Goal: Task Accomplishment & Management: Use online tool/utility

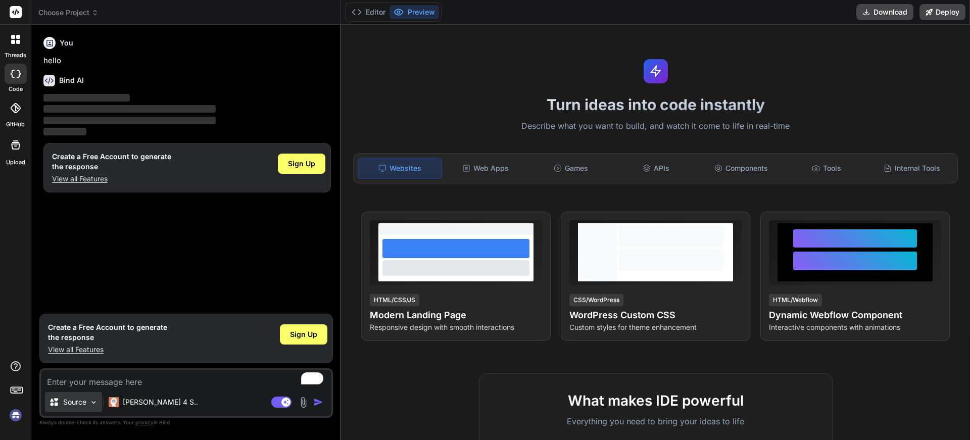
click at [71, 402] on p "Source" at bounding box center [74, 402] width 23 height 10
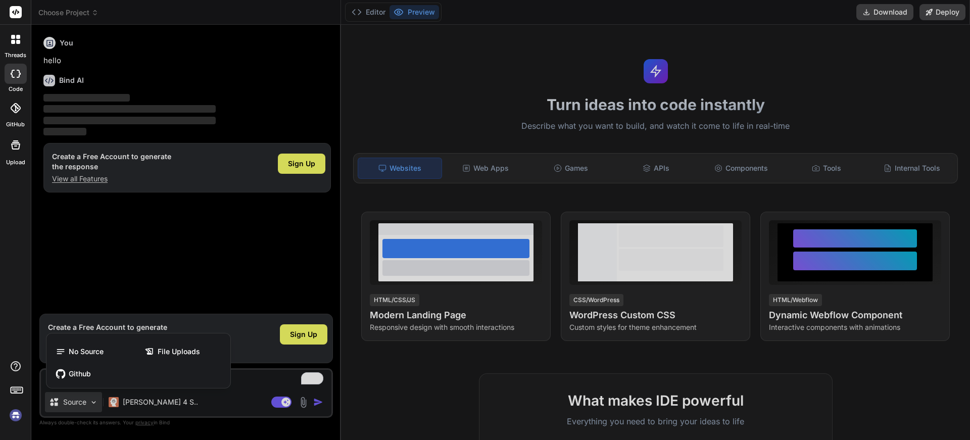
click at [73, 400] on div at bounding box center [485, 220] width 970 height 440
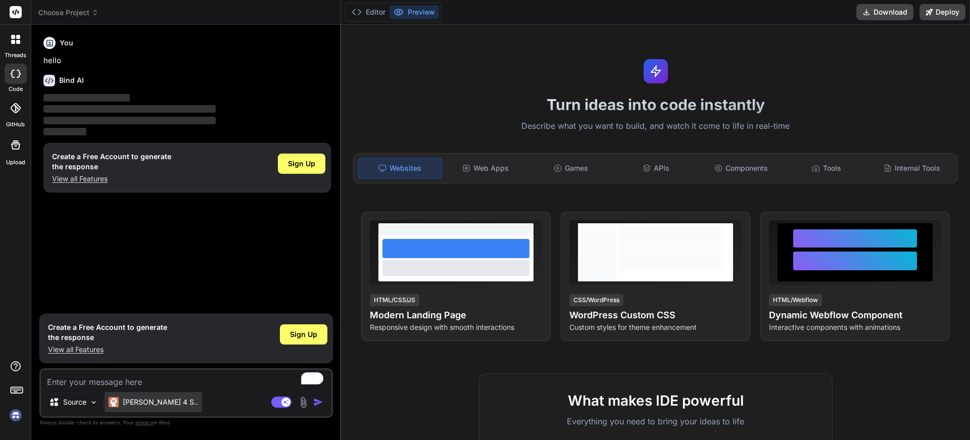
click at [130, 406] on p "[PERSON_NAME] 4 S.." at bounding box center [160, 402] width 75 height 10
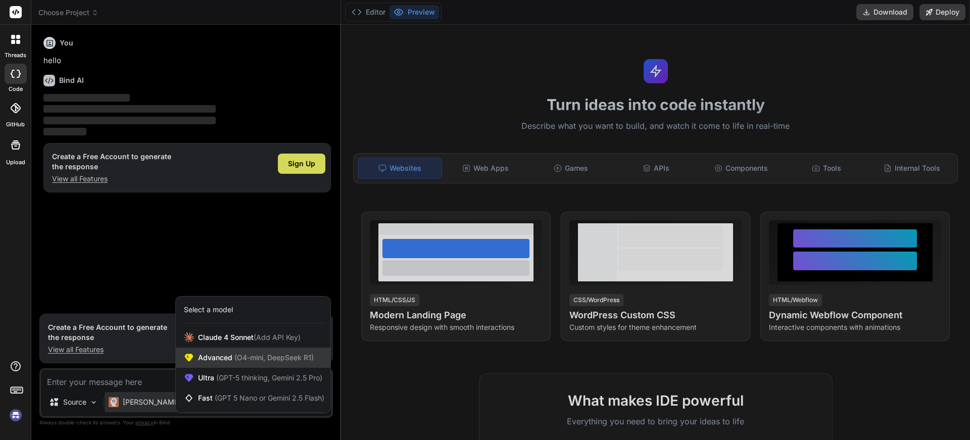
click at [229, 359] on span "Advanced (O4-mini, DeepSeek R1)" at bounding box center [256, 358] width 116 height 10
type textarea "x"
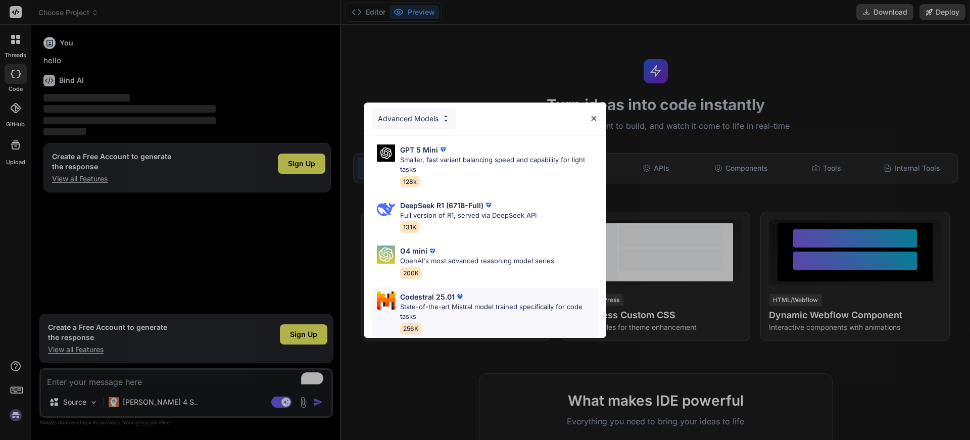
click at [441, 313] on p "State-of-the-art Mistral model trained specifically for code tasks" at bounding box center [499, 312] width 198 height 20
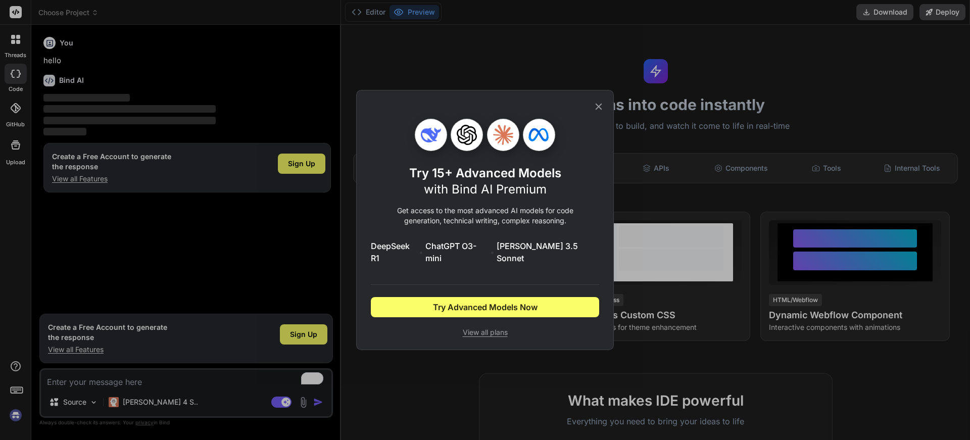
click at [598, 112] on icon at bounding box center [598, 106] width 11 height 11
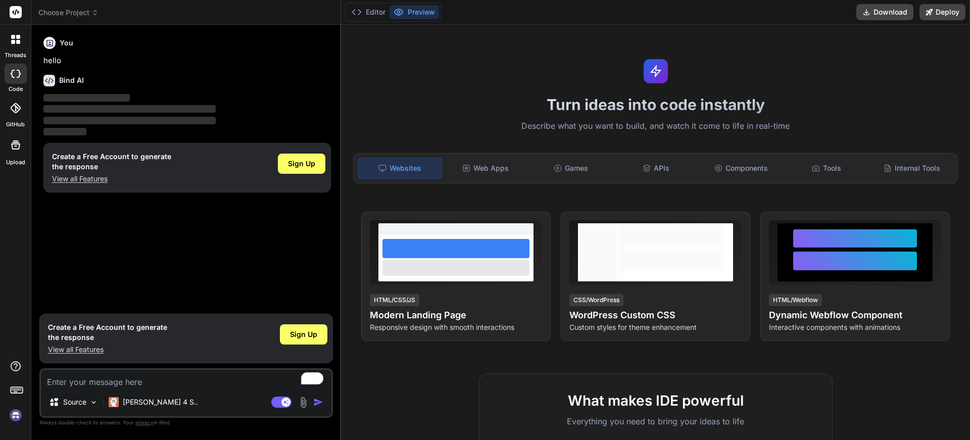
click at [157, 374] on textarea "To enrich screen reader interactions, please activate Accessibility in Grammarl…" at bounding box center [186, 379] width 290 height 18
paste textarea "Bind AI"
type textarea "Bind AI"
type textarea "x"
type textarea "Bind A"
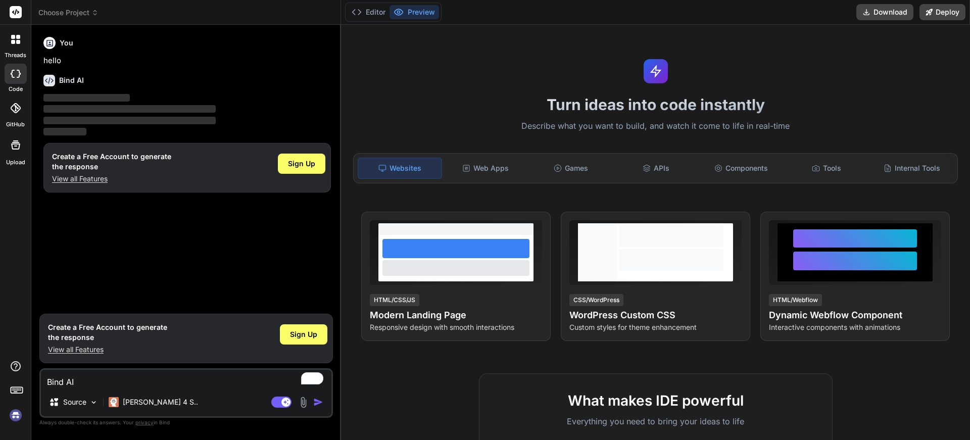
type textarea "x"
type textarea "Bind"
type textarea "x"
type textarea "Bind"
type textarea "x"
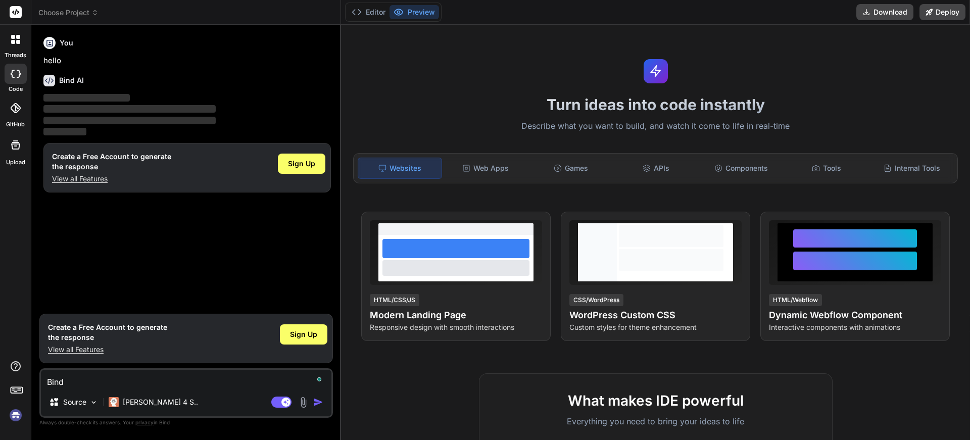
type textarea "Bin"
type textarea "x"
type textarea "Bi"
type textarea "x"
type textarea "B"
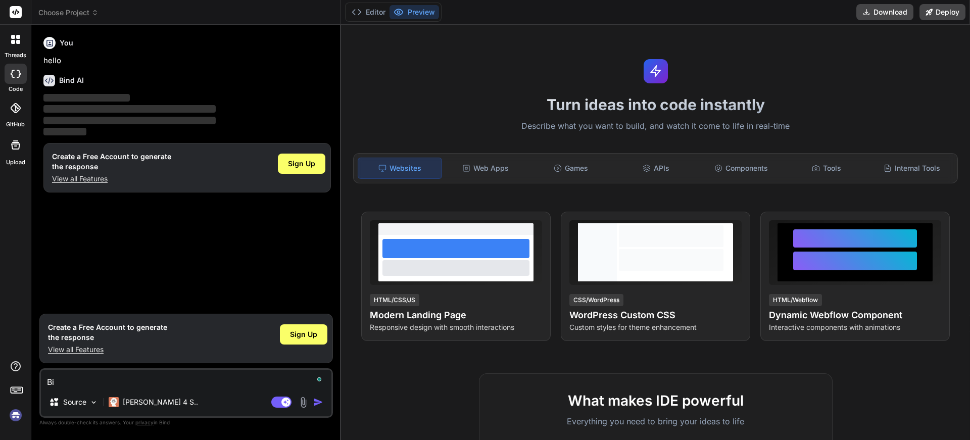
type textarea "x"
click at [297, 338] on span "Sign Up" at bounding box center [303, 334] width 27 height 10
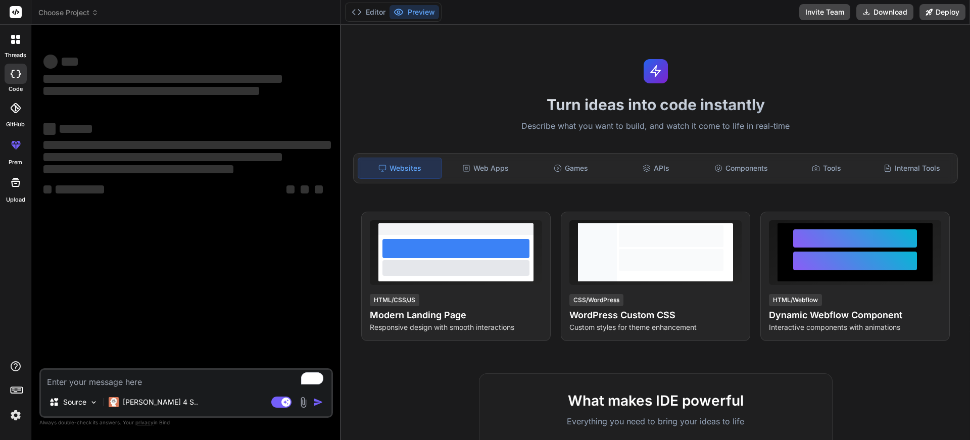
click at [141, 378] on textarea "To enrich screen reader interactions, please activate Accessibility in Grammarl…" at bounding box center [186, 379] width 290 height 18
type textarea "x"
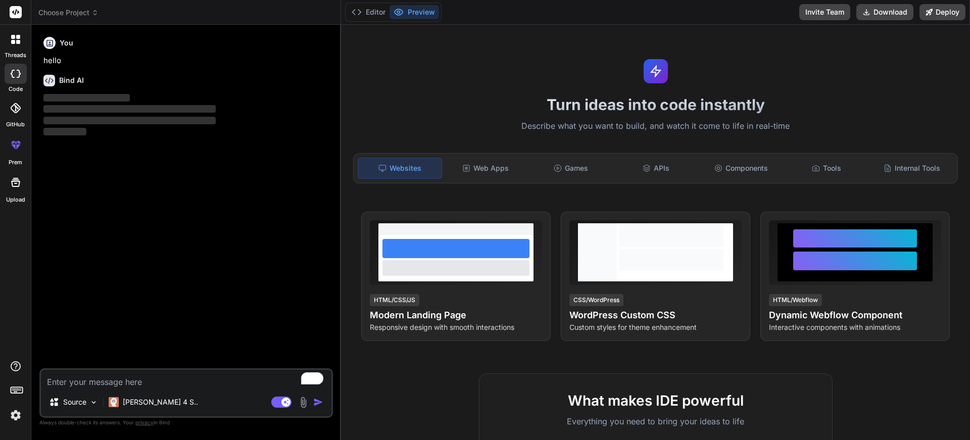
paste textarea "Bind AI"
type textarea "Bind AI"
type textarea "x"
type textarea "Bind A"
type textarea "x"
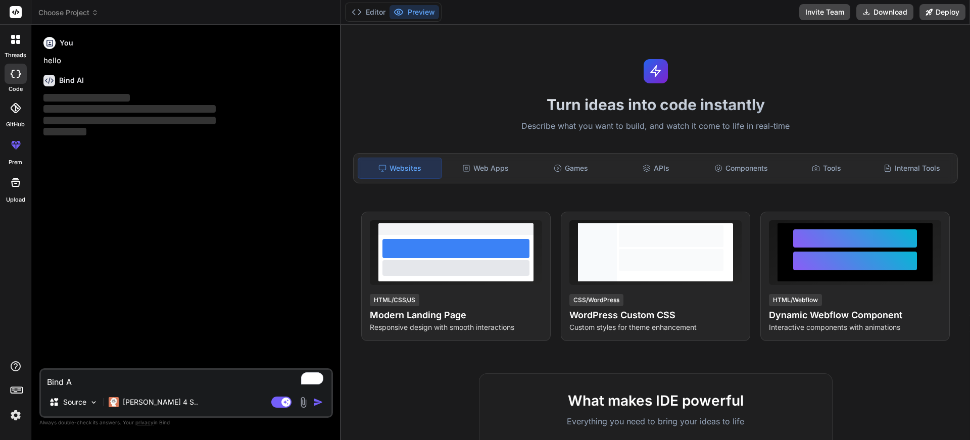
type textarea "Bind"
type textarea "x"
type textarea "Bind"
type textarea "x"
type textarea "Bin"
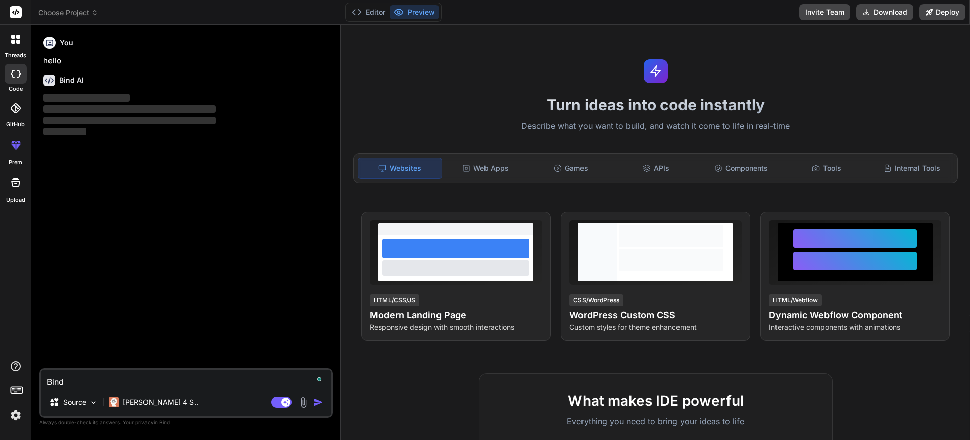
type textarea "x"
type textarea "Bi"
type textarea "x"
type textarea "B"
type textarea "x"
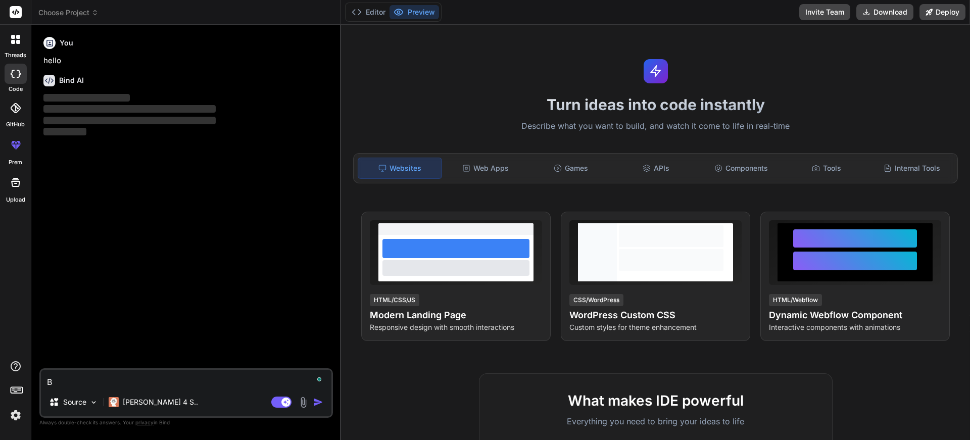
type textarea "x"
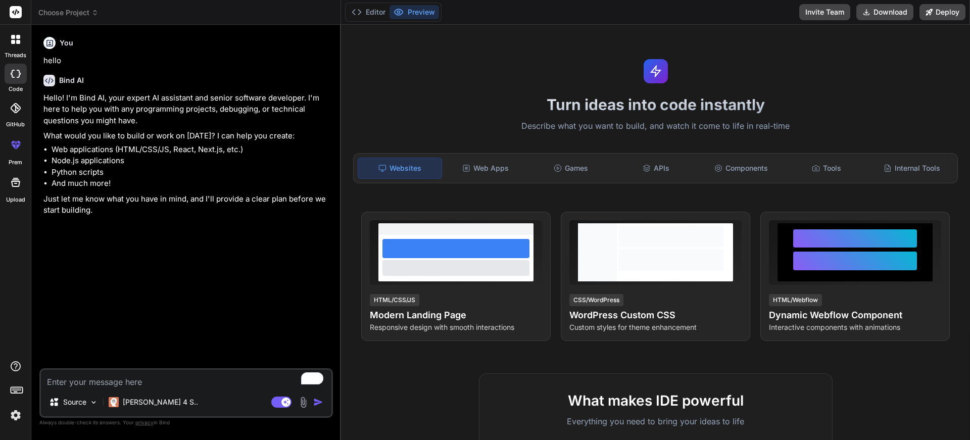
type textarea "x"
click at [96, 376] on textarea "To enrich screen reader interactions, please activate Accessibility in Grammarl…" at bounding box center [186, 379] width 290 height 18
paste textarea "l ipsu dol sitam con ad elit se doeiusm te in utlabore etdo magn al enimadmin v…"
type textarea "l ipsu dol sitam con ad elit se doeiusm te in utlabore etdo magn al enimadmin v…"
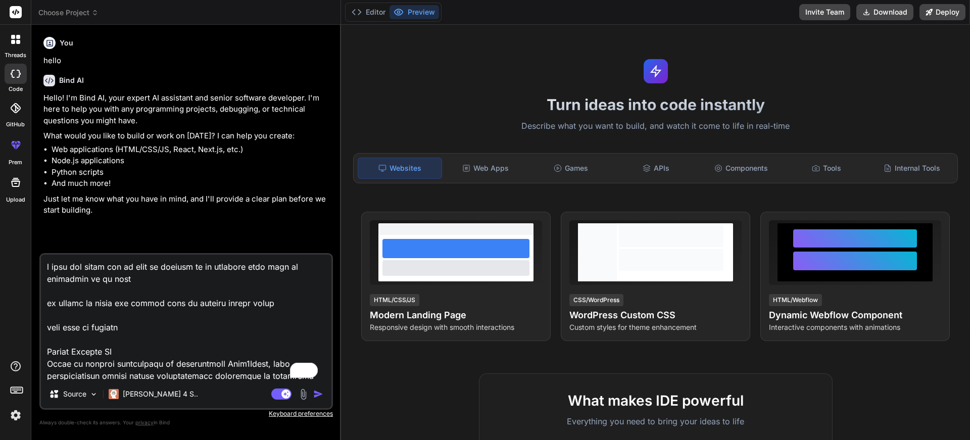
scroll to position [1674, 0]
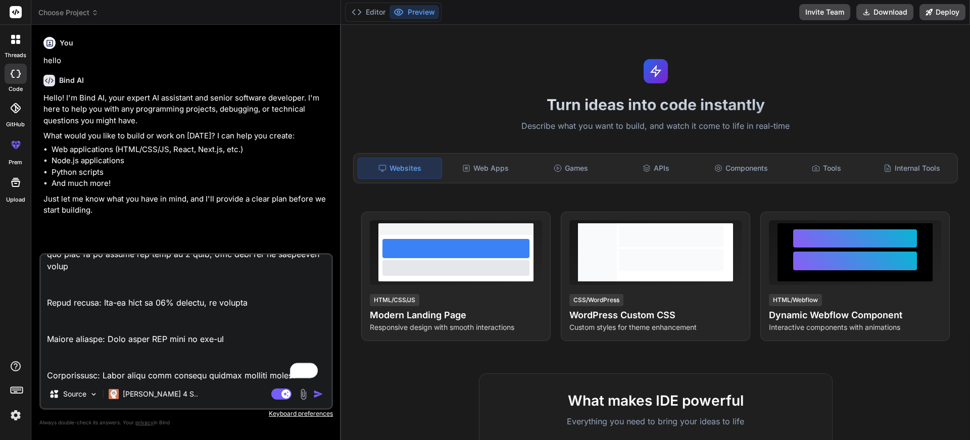
type textarea "x"
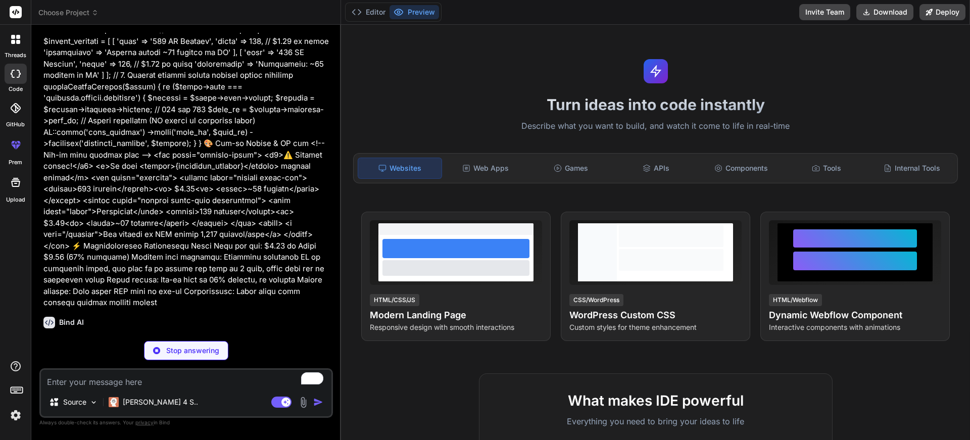
scroll to position [458, 0]
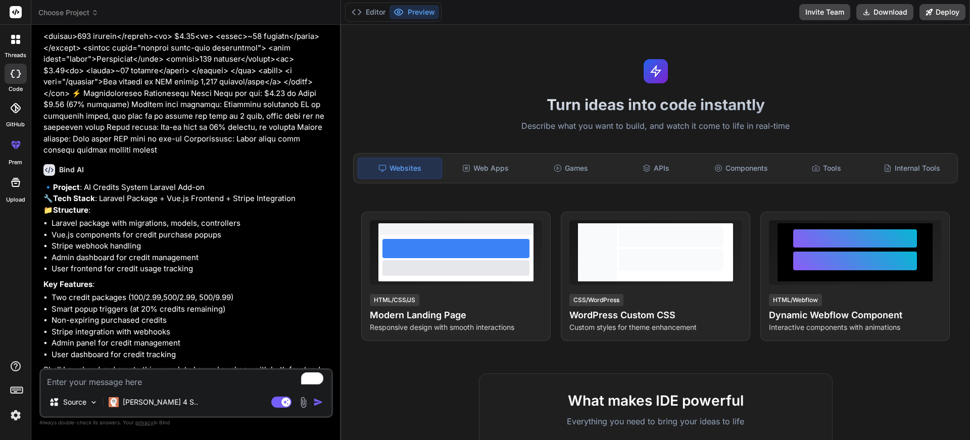
type textarea "x"
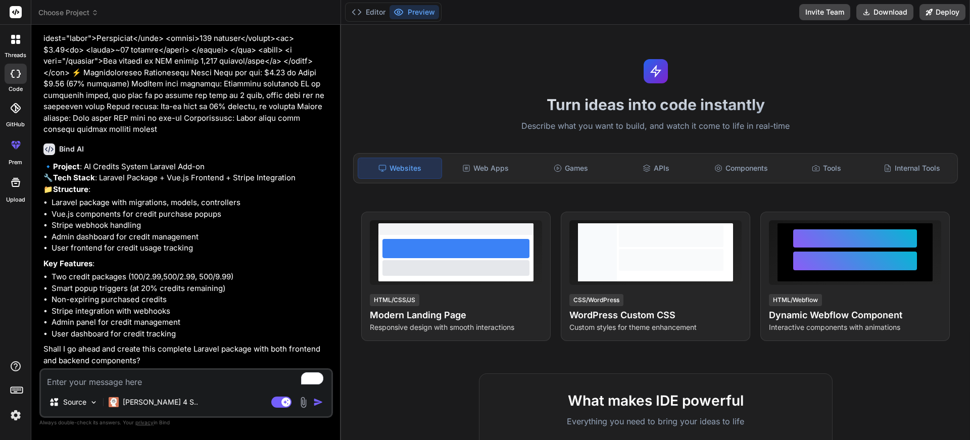
click at [149, 380] on textarea "To enrich screen reader interactions, please activate Accessibility in Grammarl…" at bounding box center [186, 379] width 290 height 18
type textarea "y"
type textarea "x"
type textarea "ye"
type textarea "x"
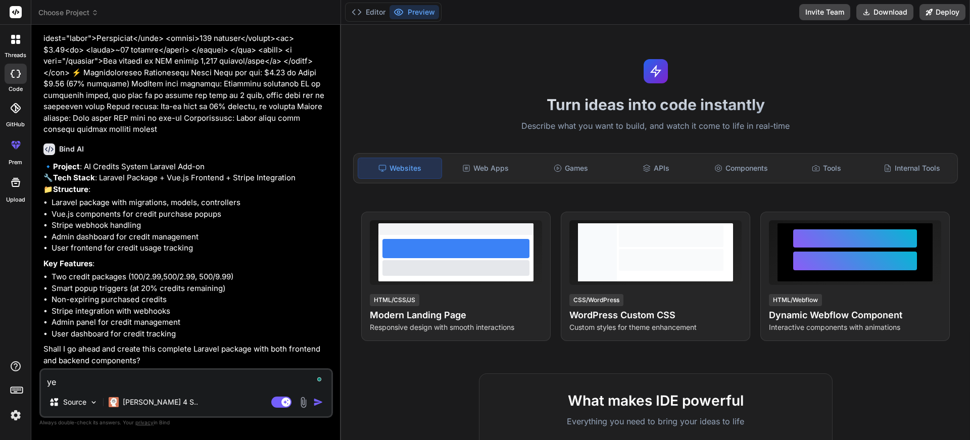
type textarea "yes"
type textarea "x"
type textarea "yes,"
type textarea "x"
type textarea "yes,"
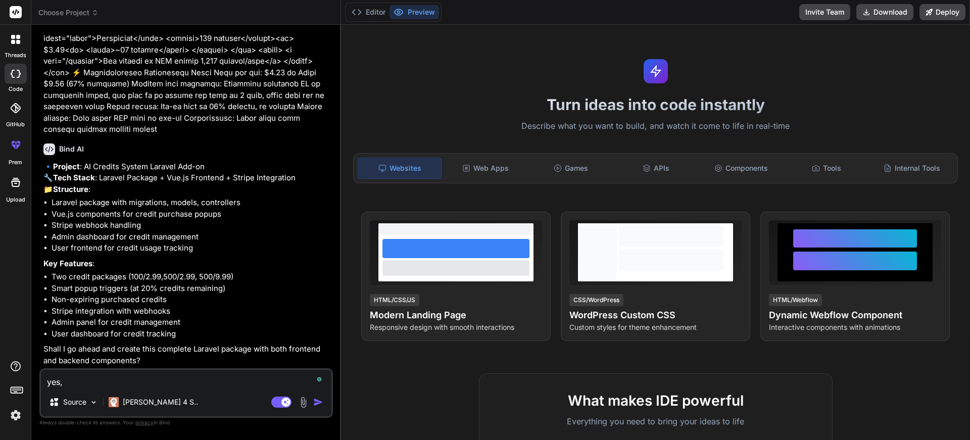
type textarea "x"
type textarea "yes, b"
type textarea "x"
type textarea "yes, bu"
type textarea "x"
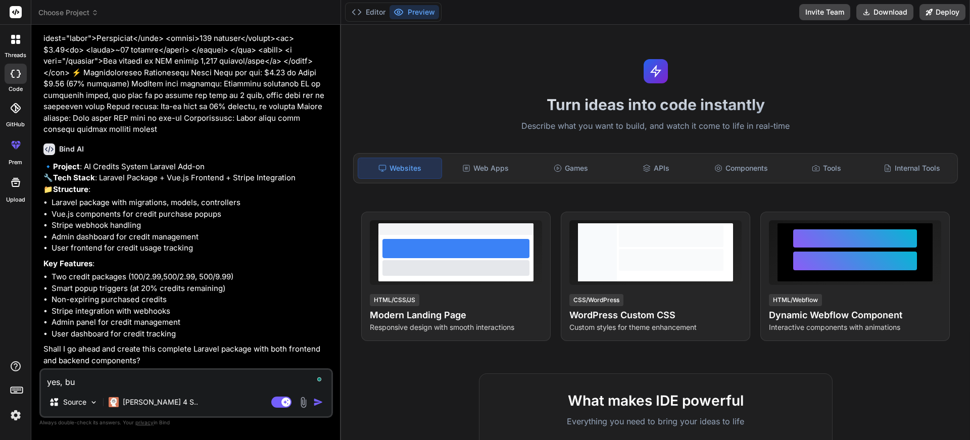
type textarea "yes, but"
type textarea "x"
type textarea "yes, but"
type textarea "x"
type textarea "yes, but i"
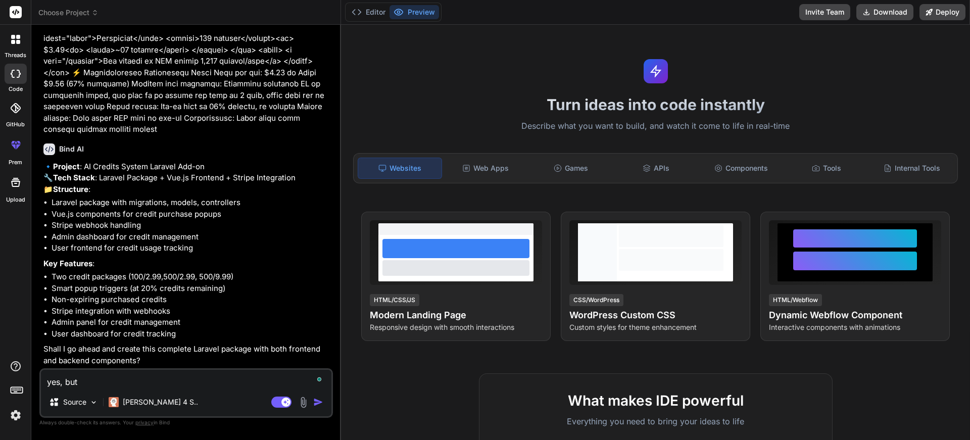
type textarea "x"
type textarea "yes, but i"
type textarea "x"
type textarea "yes, but i w"
type textarea "x"
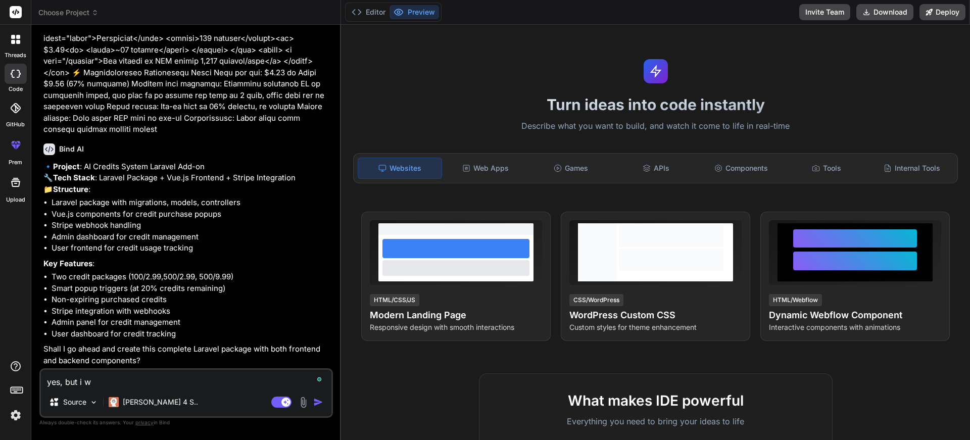
type textarea "yes, but i wa"
type textarea "x"
type textarea "yes, but i wan"
type textarea "x"
type textarea "yes, but i want"
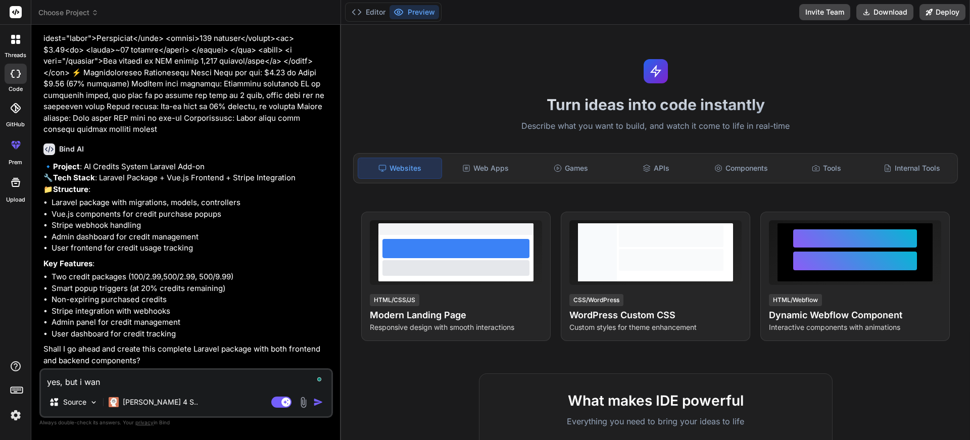
type textarea "x"
type textarea "yes, but i want"
type textarea "x"
type textarea "yes, but i want t"
type textarea "x"
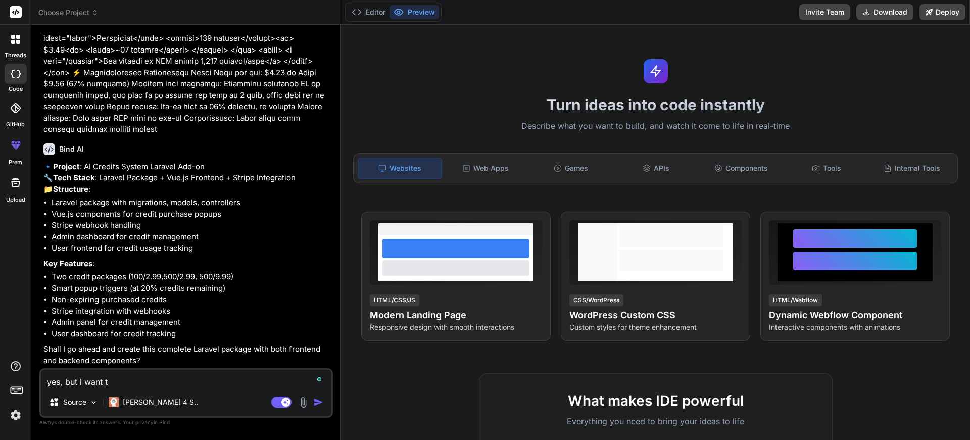
type textarea "yes, but i want th"
type textarea "x"
type textarea "yes, but i want the"
type textarea "x"
type textarea "yes, but i want the"
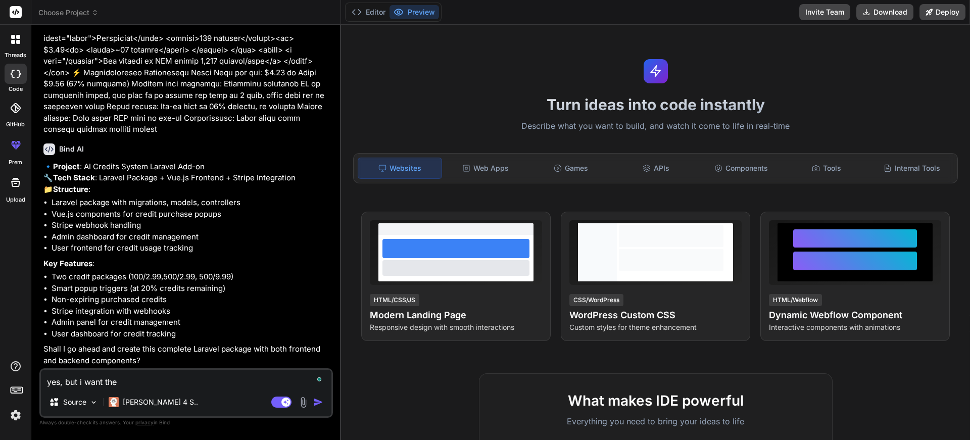
type textarea "x"
type textarea "yes, but i want the b"
type textarea "x"
type textarea "yes, but i want the ba"
type textarea "x"
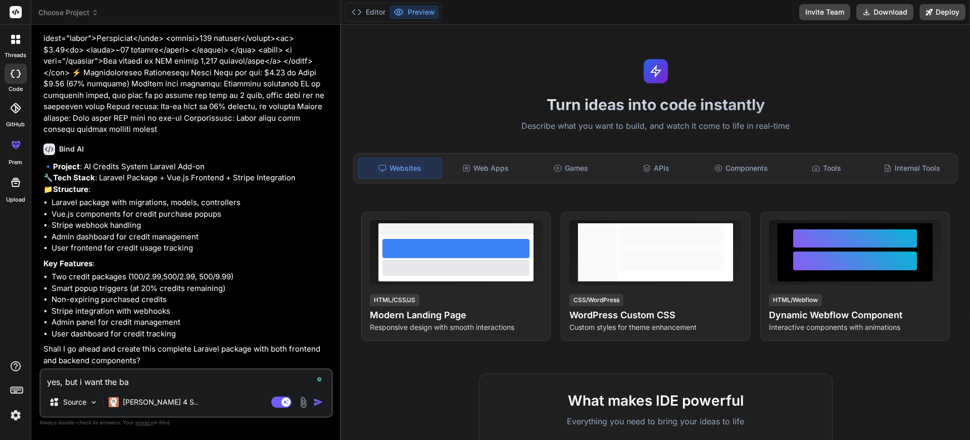
type textarea "yes, but i want the bac"
type textarea "x"
type textarea "yes, but i want the back"
type textarea "x"
type textarea "yes, but i want the [PERSON_NAME]"
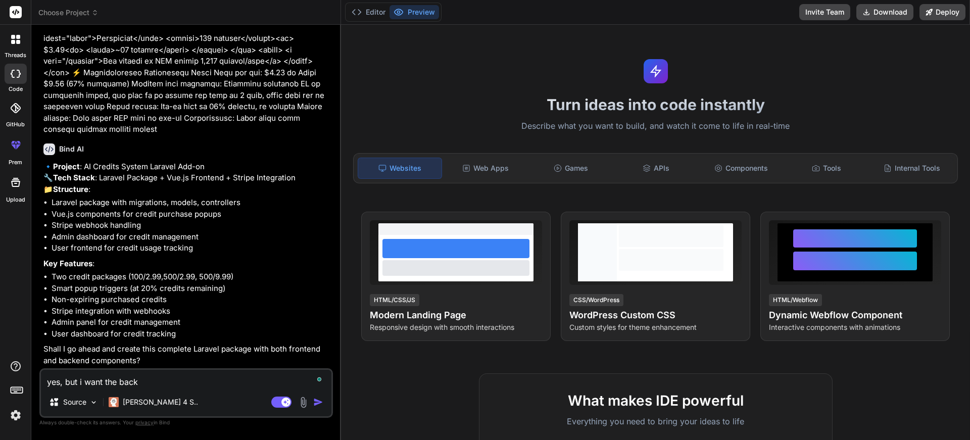
type textarea "x"
type textarea "yes, but i want the [PERSON_NAME]"
type textarea "x"
type textarea "yes, but i want the backend"
type textarea "x"
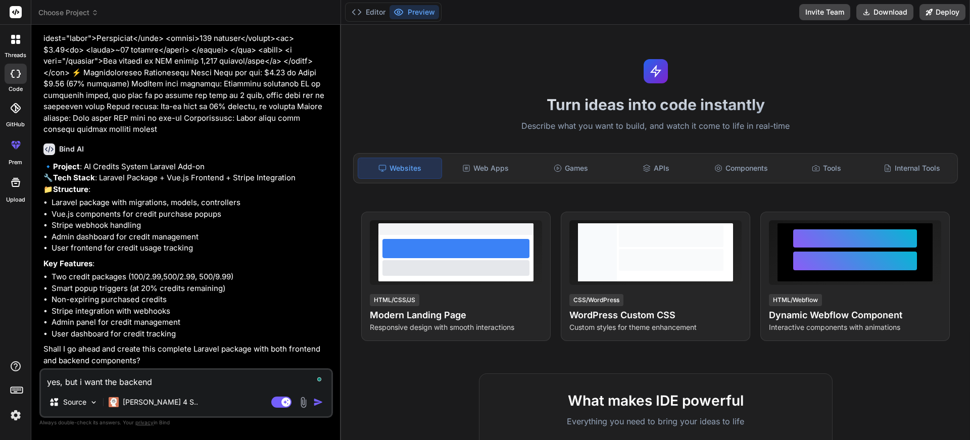
type textarea "yes, but i want the backend"
type textarea "x"
type textarea "yes, but i want the backend f"
type textarea "x"
type textarea "yes, but i want the backend fo"
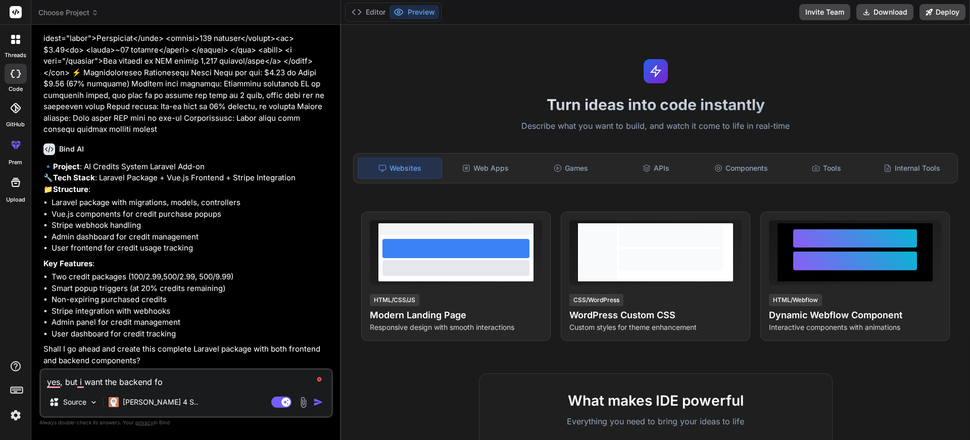
type textarea "x"
type textarea "yes, but i want the backend for"
type textarea "x"
type textarea "yes, but i want the backend for"
type textarea "x"
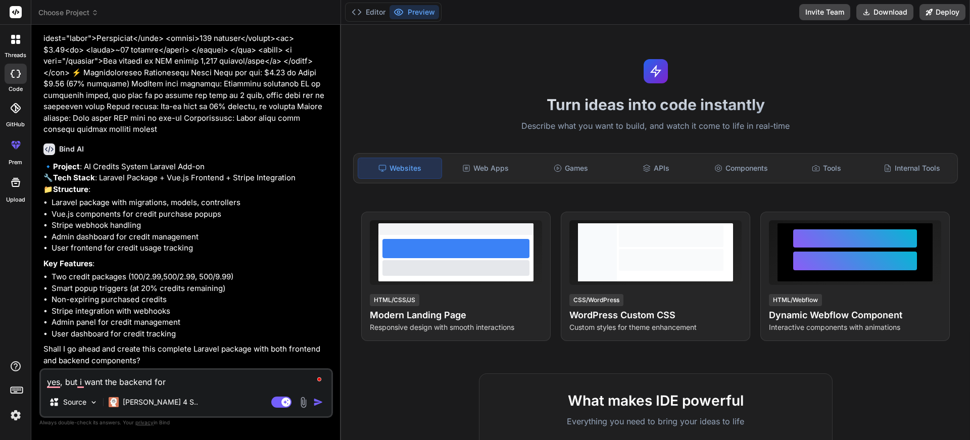
type textarea "yes, but i want the backend for a"
type textarea "x"
type textarea "yes, but i want the backend for ad"
type textarea "x"
type textarea "yes, but i want the backend for adm"
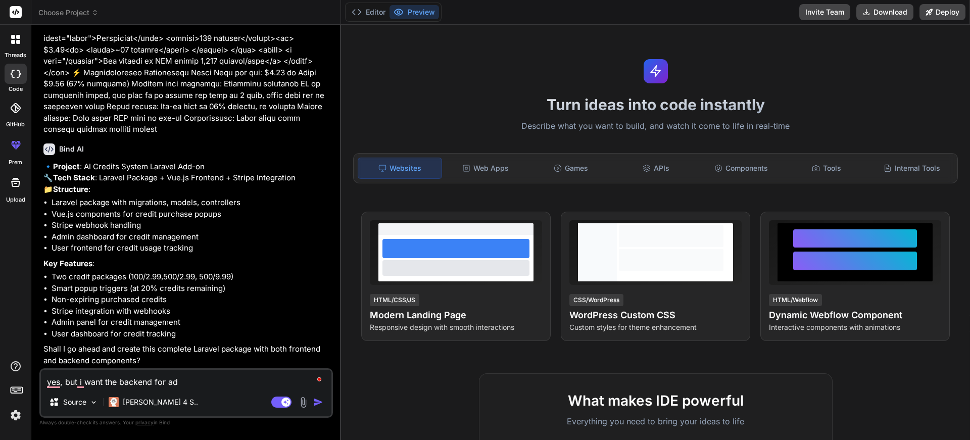
type textarea "x"
type textarea "yes, but i want the backend for admi"
type textarea "x"
type textarea "yes, but i want the backend for admin"
type textarea "x"
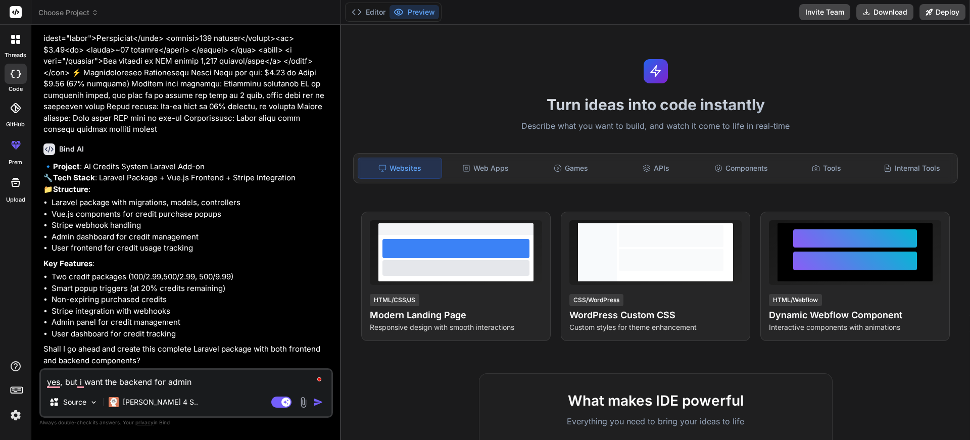
type textarea "yes, but i want the backend for admin,"
type textarea "x"
type textarea "yes, but i want the backend for admin,"
type textarea "x"
type textarea "yes, but i want the backend for admin, t"
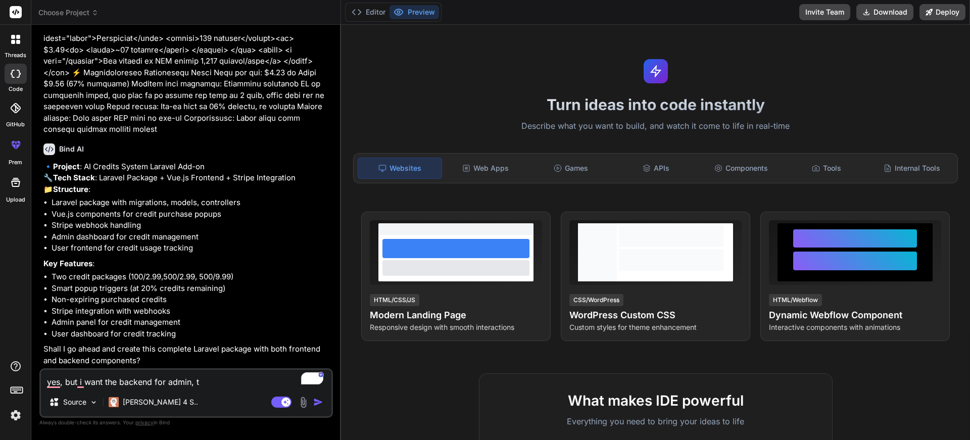
type textarea "x"
type textarea "yes, but i want the backend for admin, to"
type textarea "x"
type textarea "yes, but i want the backend for admin, to"
type textarea "x"
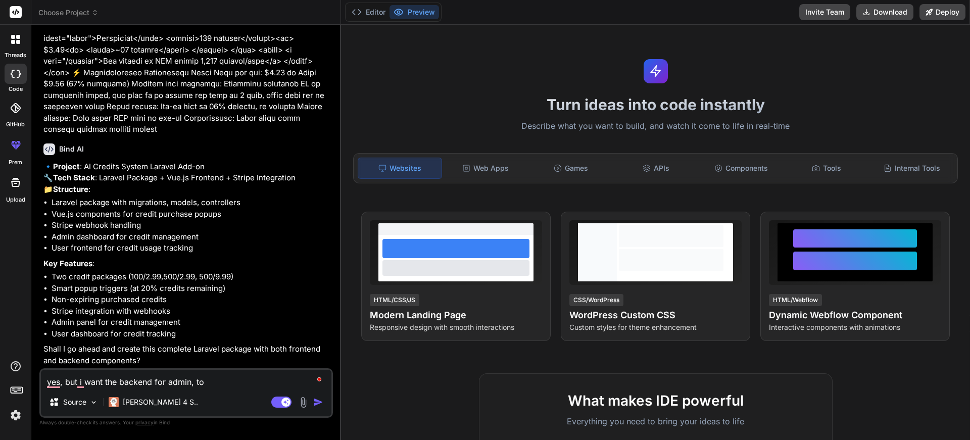
type textarea "yes, but i want the backend for admin, to c"
type textarea "x"
type textarea "yes, but i want the backend for admin, to cr"
type textarea "x"
type textarea "yes, but i want the backend for admin, to cre"
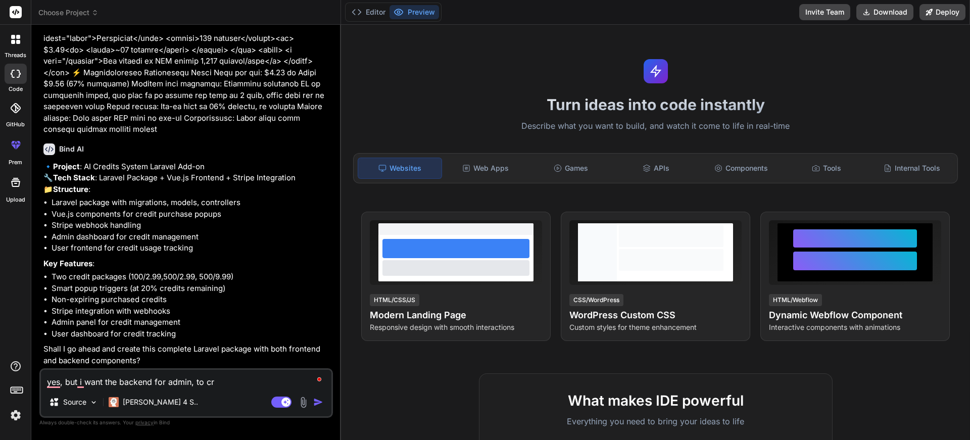
type textarea "x"
type textarea "yes, but i want the backend for admin, to crea"
type textarea "x"
type textarea "yes, but i want the backend for admin, to creat"
type textarea "x"
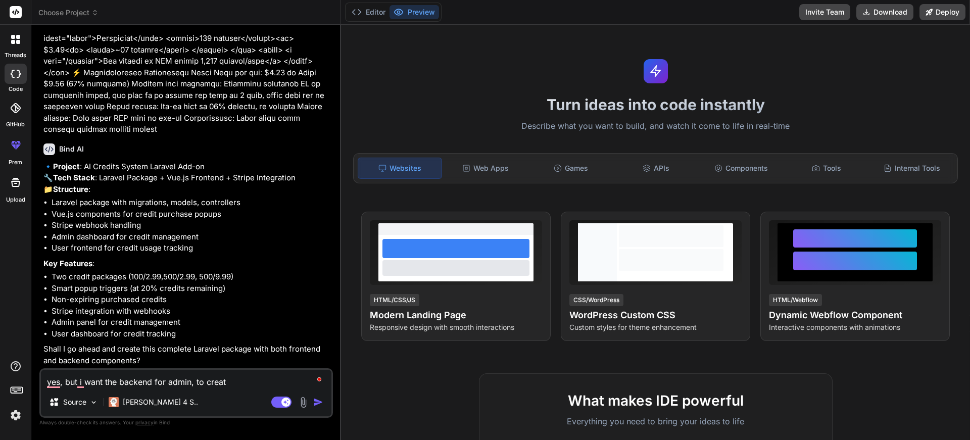
type textarea "yes, but i want the backend for admin, to create"
type textarea "x"
type textarea "yes, but i want the backend for admin, to create"
type textarea "x"
type textarea "yes, but i want the backend for admin, to create d"
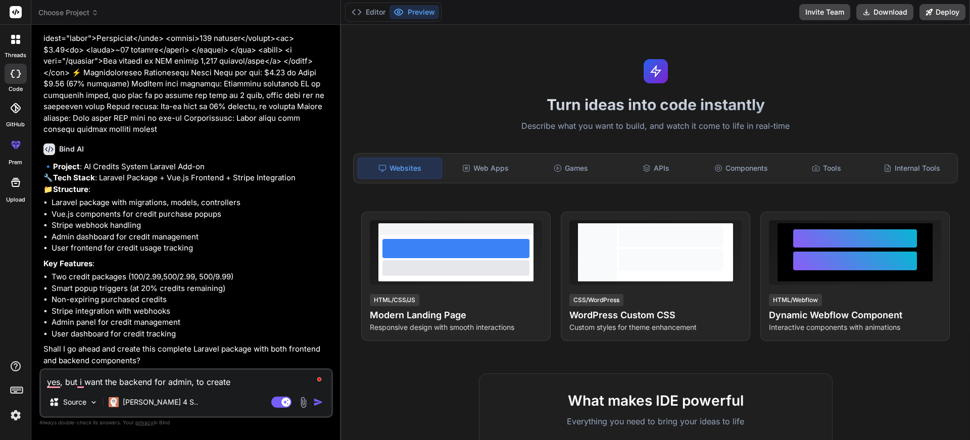
type textarea "x"
type textarea "yes, but i want the backend for admin, to create di"
type textarea "x"
type textarea "yes, but i want the backend for admin, to create dif"
type textarea "x"
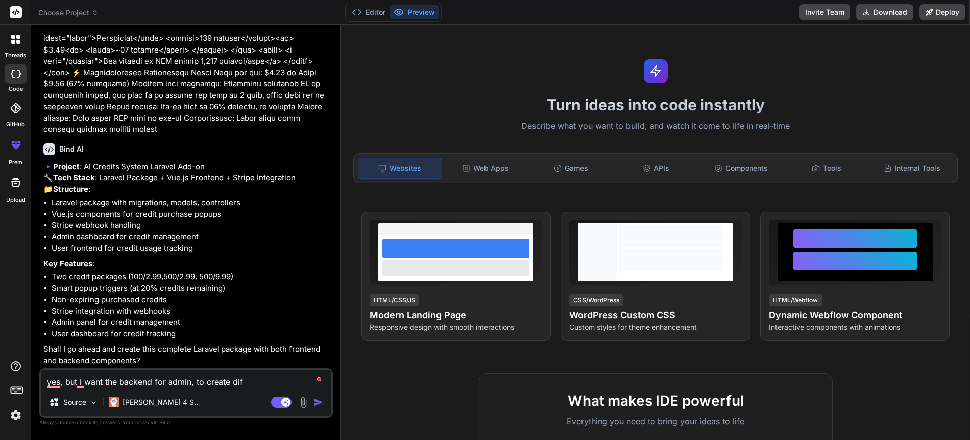
type textarea "yes, but i want the backend for admin, to create diff"
type textarea "x"
type textarea "yes, but i want the backend for admin, to create diffe"
type textarea "x"
type textarea "yes, but i want the backend for admin, to create differ"
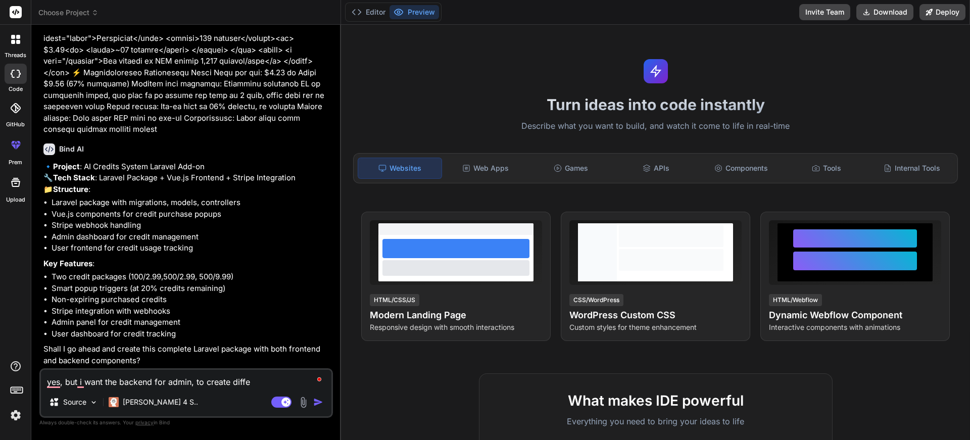
type textarea "x"
type textarea "yes, but i want the backend for admin, to create differn"
type textarea "x"
type textarea "yes, but i want the backend for admin, to create differnt"
type textarea "x"
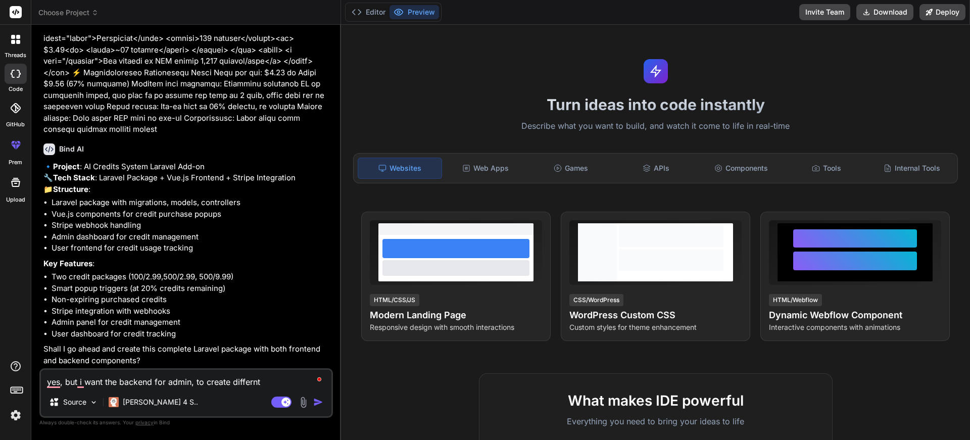
type textarea "yes, but i want the backend for admin, to create differnt"
type textarea "x"
type textarea "yes, but i want the backend for admin, to create differnt l"
type textarea "x"
type textarea "yes, but i want the backend for admin, to create differnt lo"
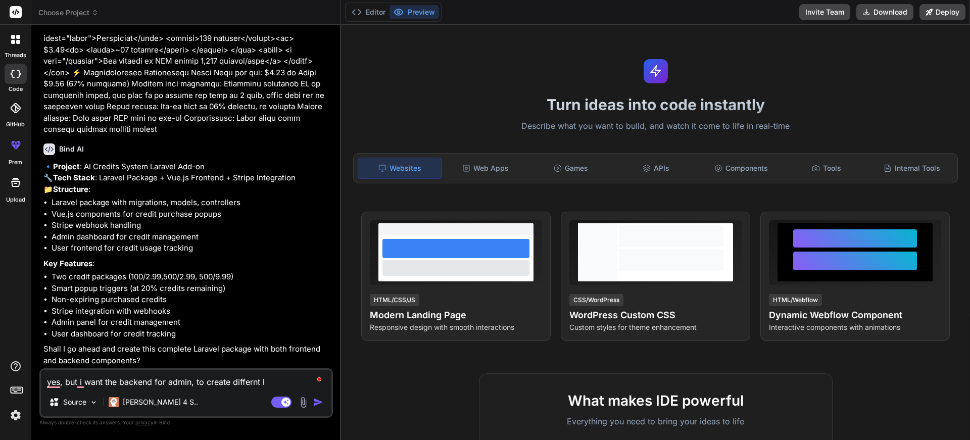
type textarea "x"
type textarea "yes, but i want the backend for admin, to create differnt log"
type textarea "x"
type textarea "yes, but i want the backend for admin, to create differnt logi"
type textarea "x"
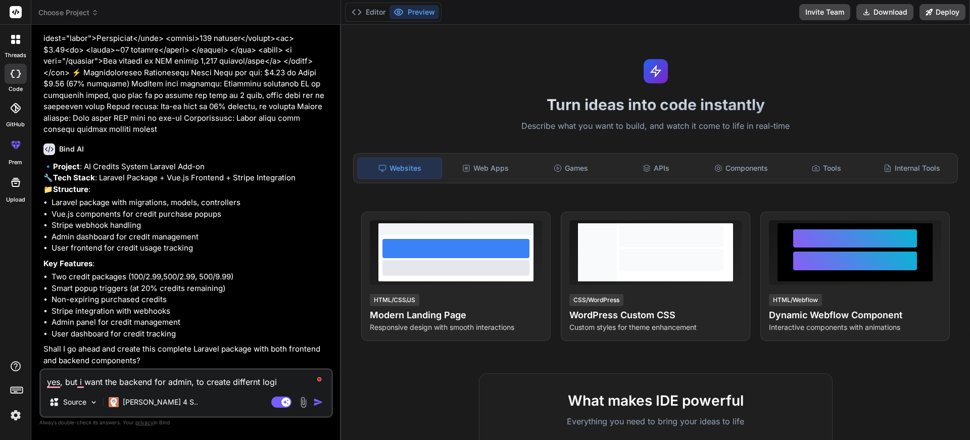
type textarea "yes, but i want the backend for admin, to create differnt logic"
type textarea "x"
type textarea "yes, but i want the backend for admin, to create differnt logics"
type textarea "x"
type textarea "yes, but i want the backend for admin, to create differnt logics"
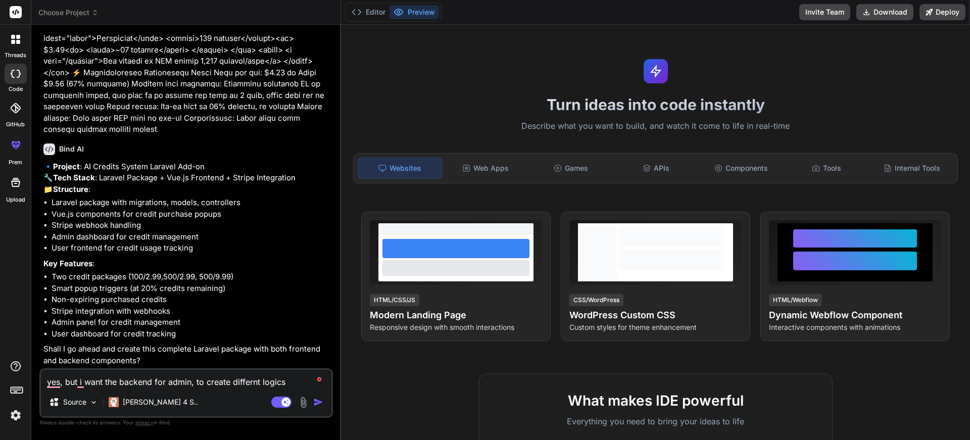
type textarea "x"
type textarea "yes, but i want the backend for admin, to create differnt logics f"
type textarea "x"
type textarea "yes, but i want the backend for admin, to create differnt logics fo"
type textarea "x"
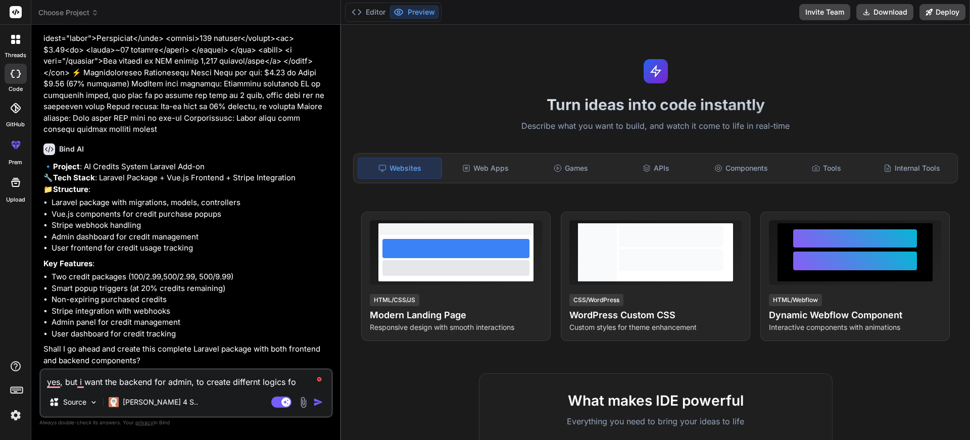
type textarea "yes, but i want the backend for admin, to create differnt logics for"
type textarea "x"
type textarea "yes, but i want the backend for admin, to create differnt logics for"
type textarea "x"
type textarea "yes, but i want the backend for admin, to create differnt logics for h"
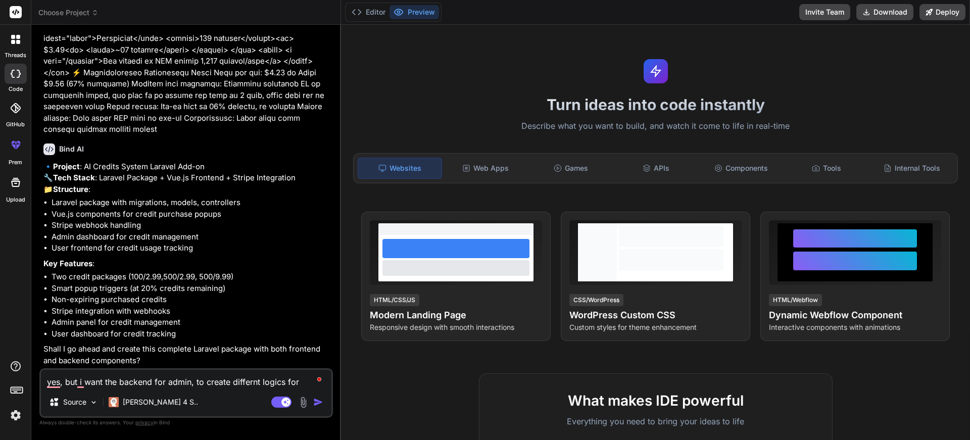
type textarea "x"
type textarea "yes, but i want the backend for admin, to create differnt logics for ho"
type textarea "x"
type textarea "yes, but i want the backend for admin, to create differnt logics for how"
type textarea "x"
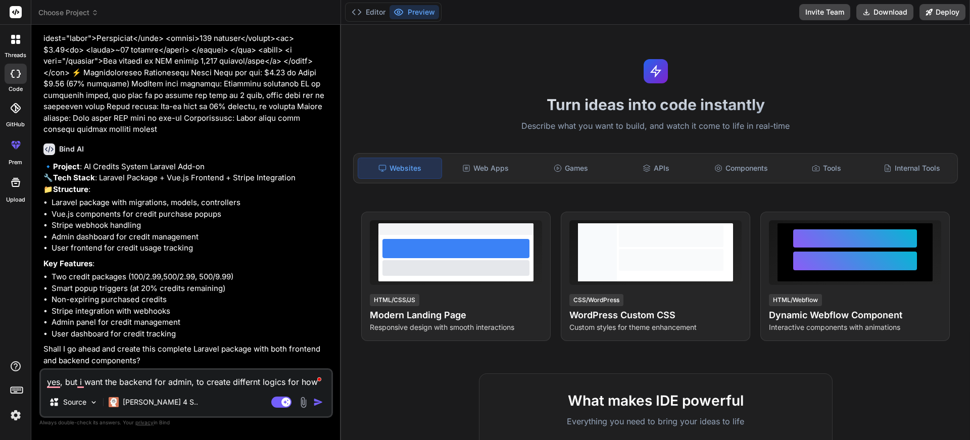
type textarea "yes, but i want the backend for admin, to create differnt logics for how"
type textarea "x"
type textarea "yes, but i want the backend for admin, to create differnt logics for how t"
type textarea "x"
type textarea "yes, but i want the backend for admin, to create differnt logics for how th"
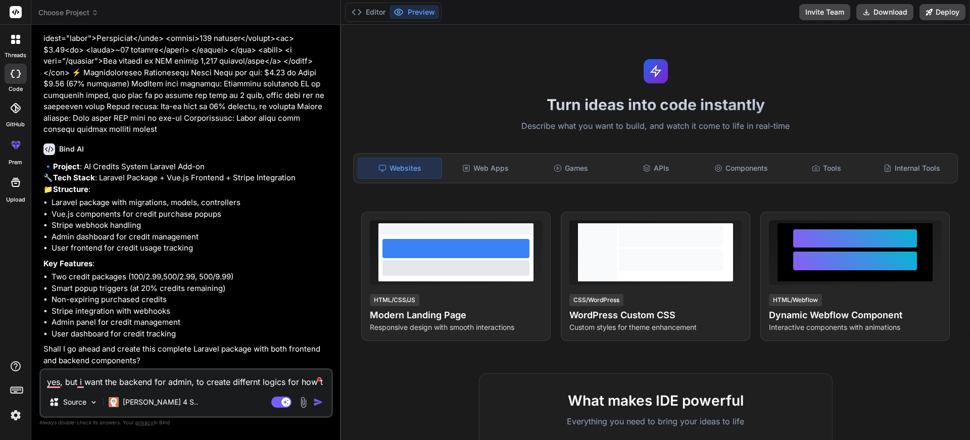
type textarea "x"
type textarea "yes, but i want the backend for admin, to create differnt logics for how the"
type textarea "x"
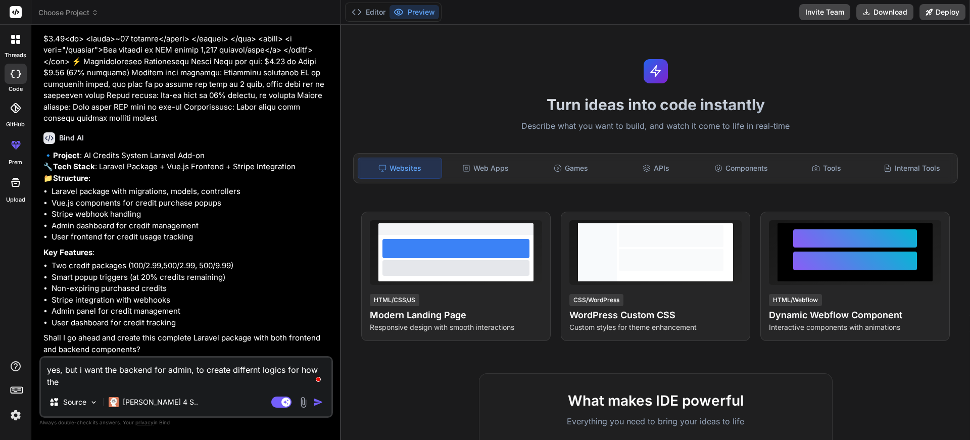
type textarea "yes, but i want the backend for admin, to create differnt logics for how the"
type textarea "x"
type textarea "yes, but i want the backend for admin, to create differnt logics for how the u"
type textarea "x"
type textarea "yes, but i want the backend for admin, to create differnt logics for how the us"
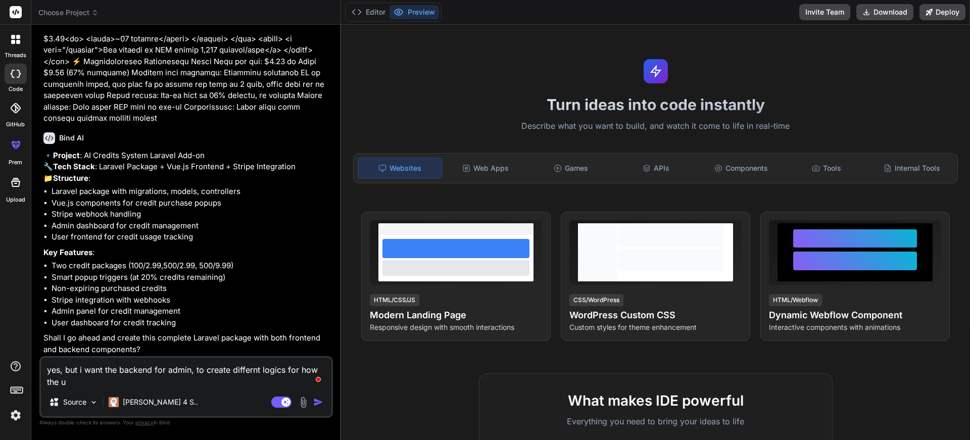
type textarea "x"
type textarea "yes, but i want the backend for admin, to create differnt logics for how the use"
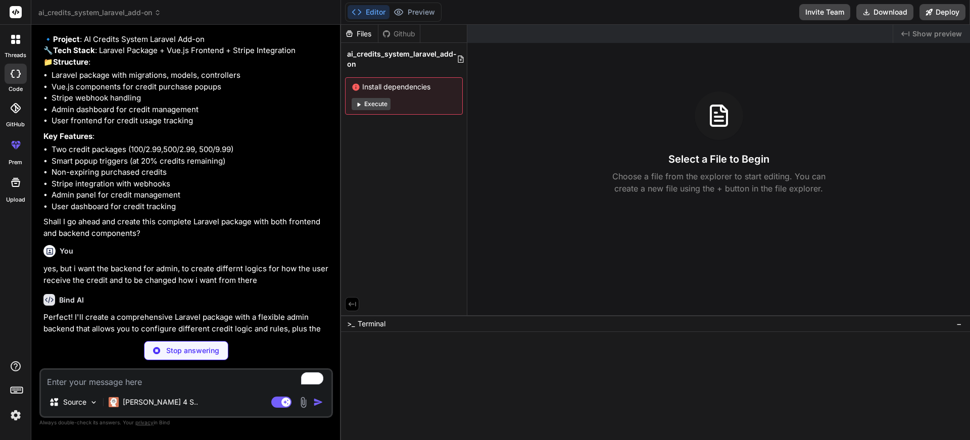
scroll to position [793, 0]
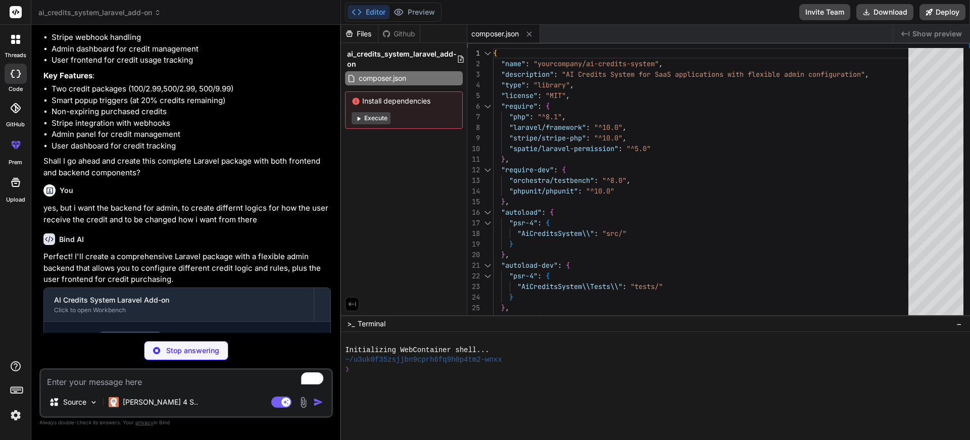
click at [370, 115] on button "Execute" at bounding box center [371, 118] width 39 height 12
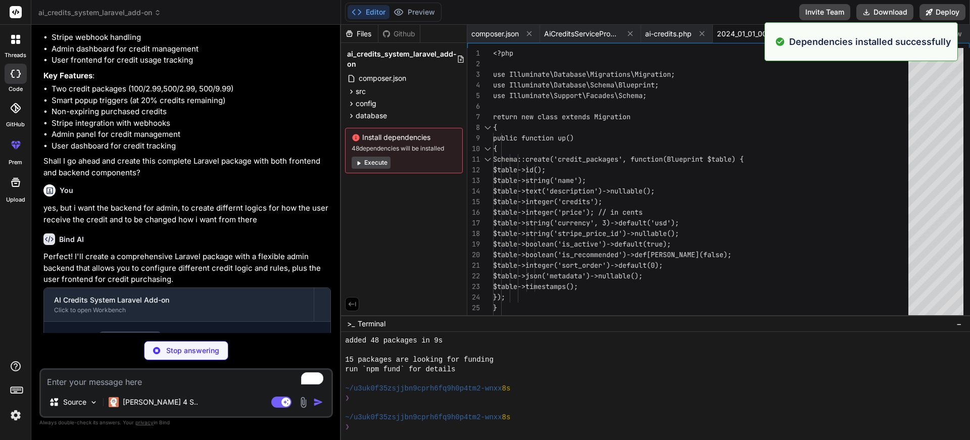
scroll to position [0, 23]
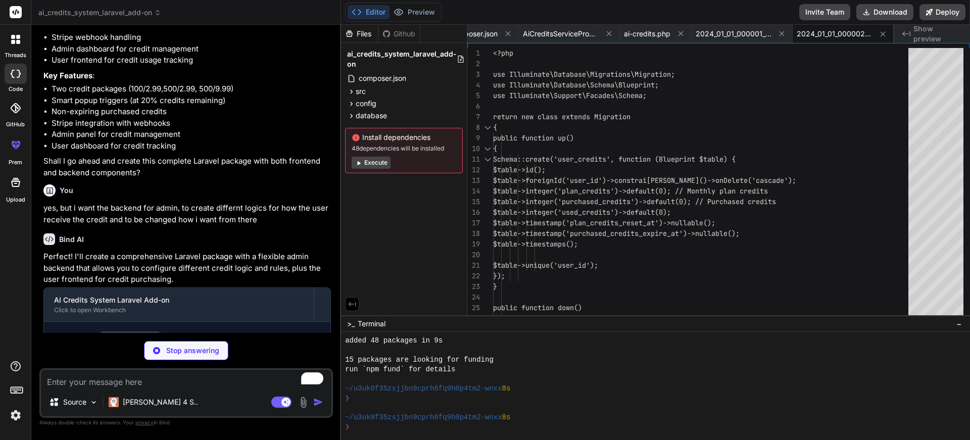
click at [367, 165] on button "Execute" at bounding box center [371, 163] width 39 height 12
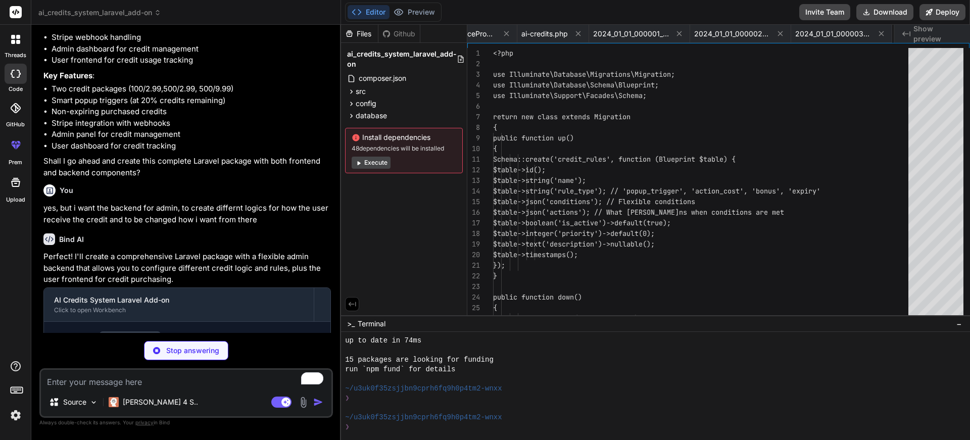
scroll to position [0, 225]
click at [369, 165] on button "Execute" at bounding box center [371, 163] width 39 height 12
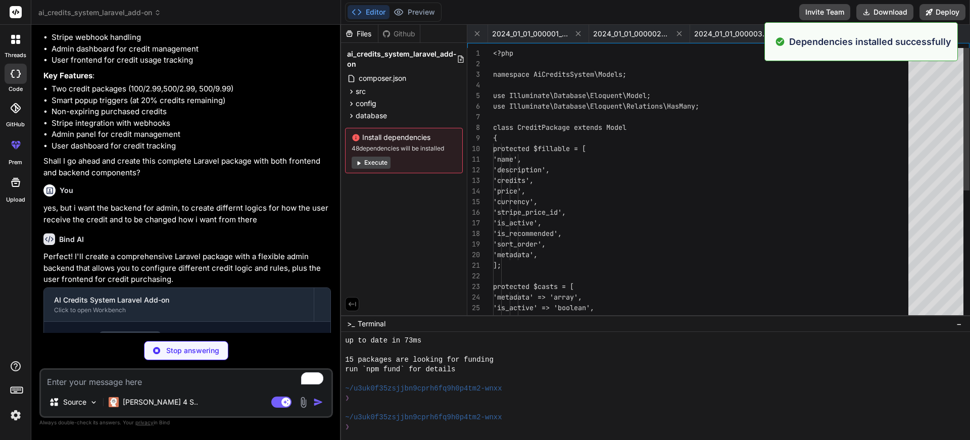
scroll to position [0, 314]
click at [379, 165] on button "Execute" at bounding box center [371, 163] width 39 height 12
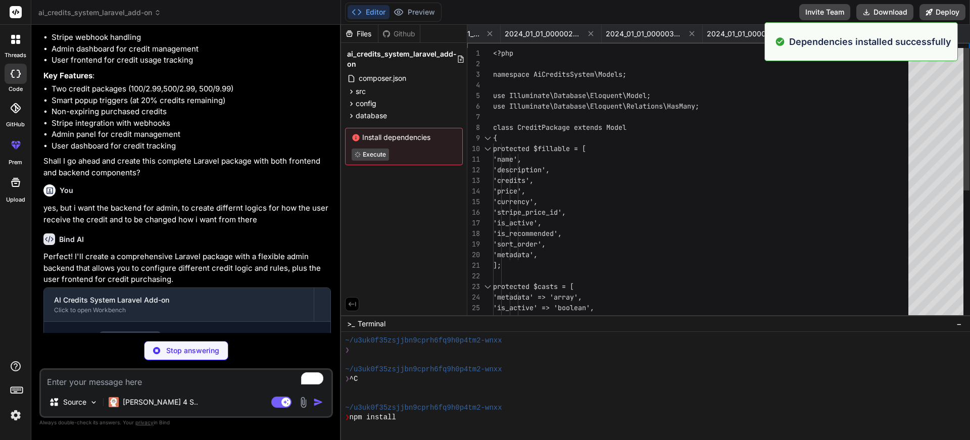
scroll to position [490, 0]
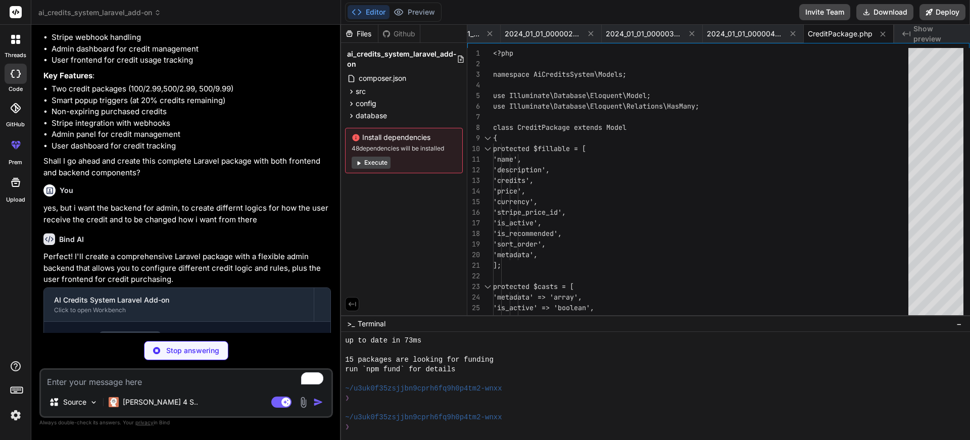
click at [379, 165] on button "Execute" at bounding box center [371, 163] width 39 height 12
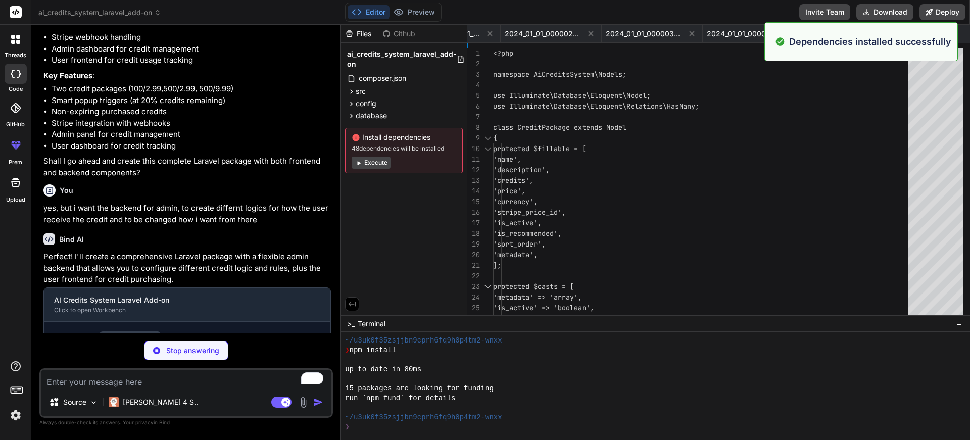
scroll to position [662, 0]
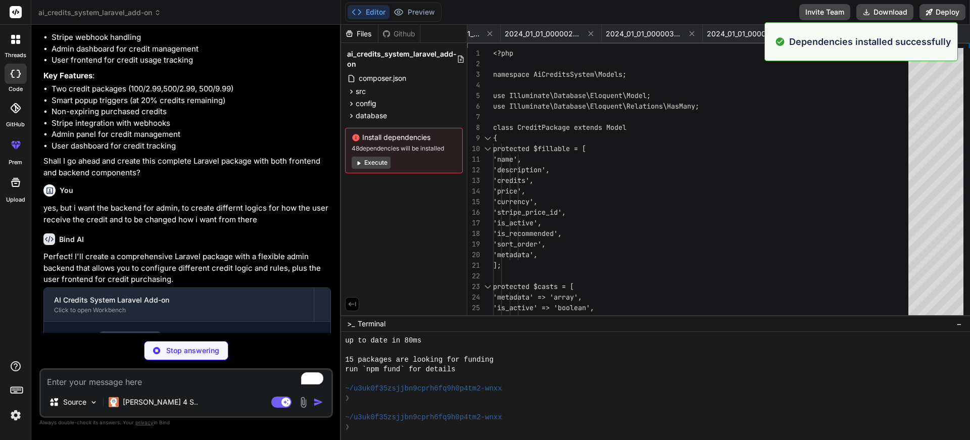
click at [378, 164] on button "Execute" at bounding box center [371, 163] width 39 height 12
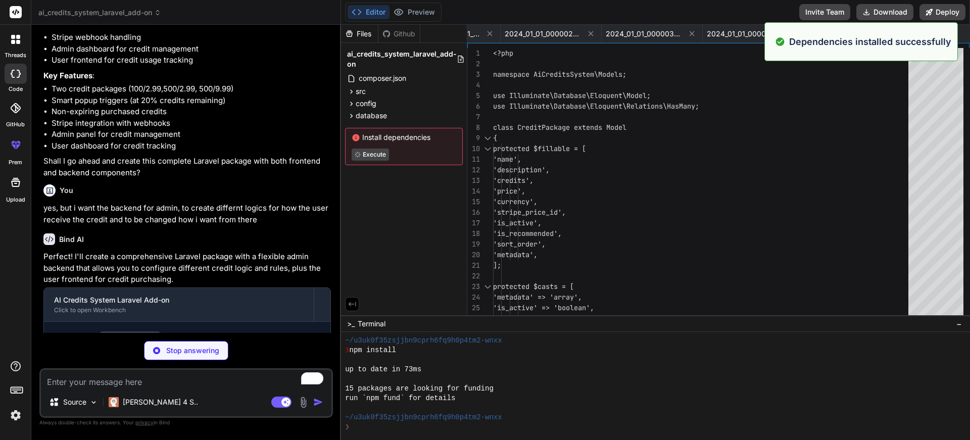
scroll to position [777, 0]
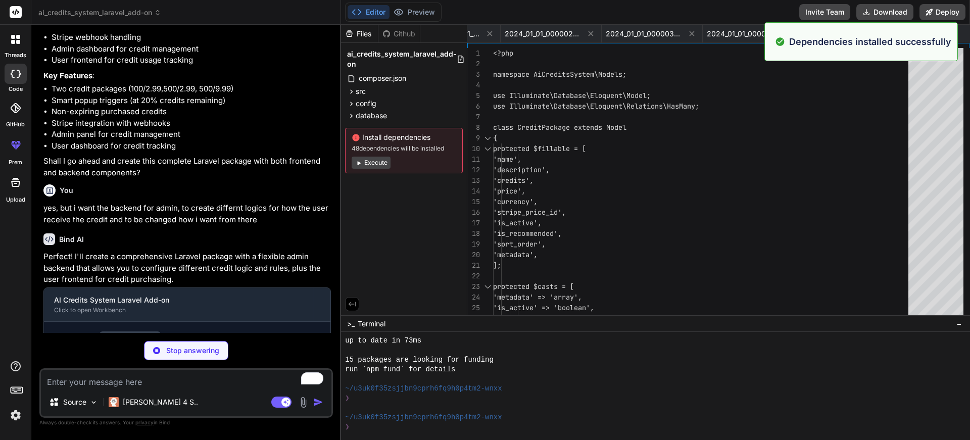
click at [370, 162] on button "Execute" at bounding box center [371, 163] width 39 height 12
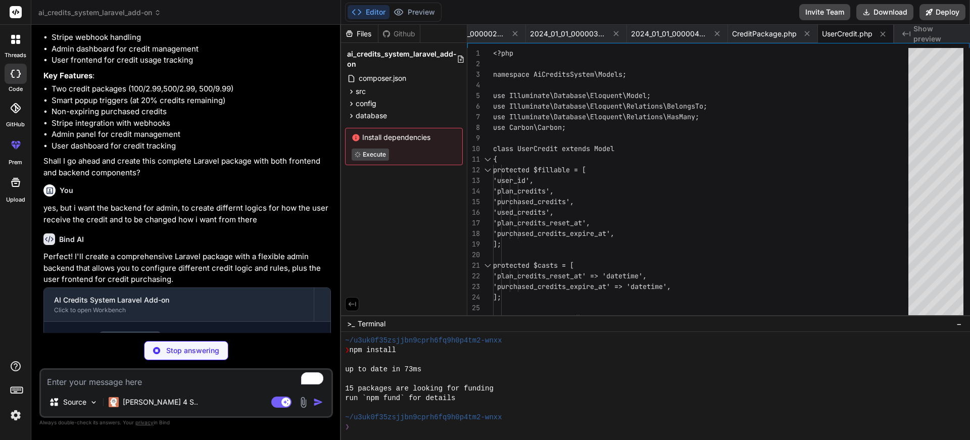
scroll to position [950, 0]
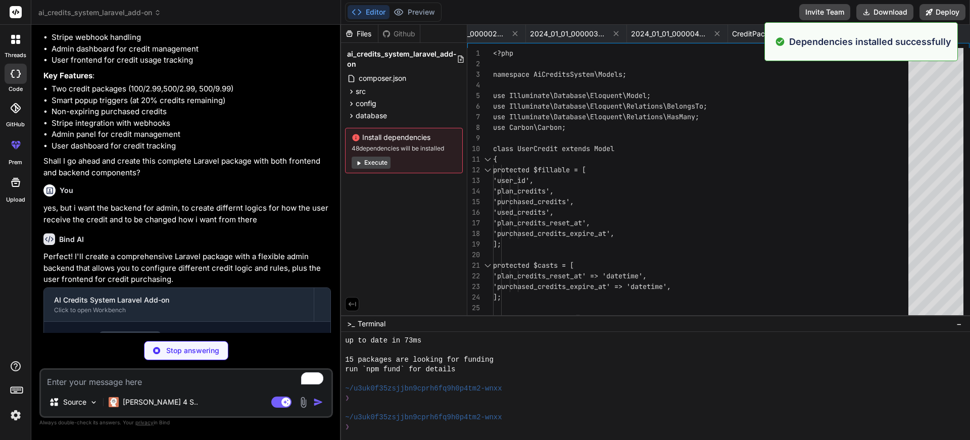
click at [369, 162] on button "Execute" at bounding box center [371, 163] width 39 height 12
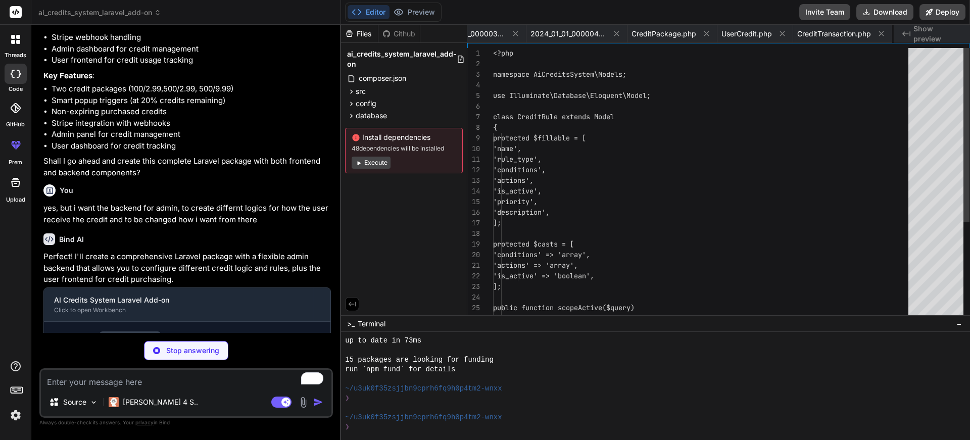
scroll to position [0, 564]
click at [369, 162] on button "Execute" at bounding box center [371, 163] width 39 height 12
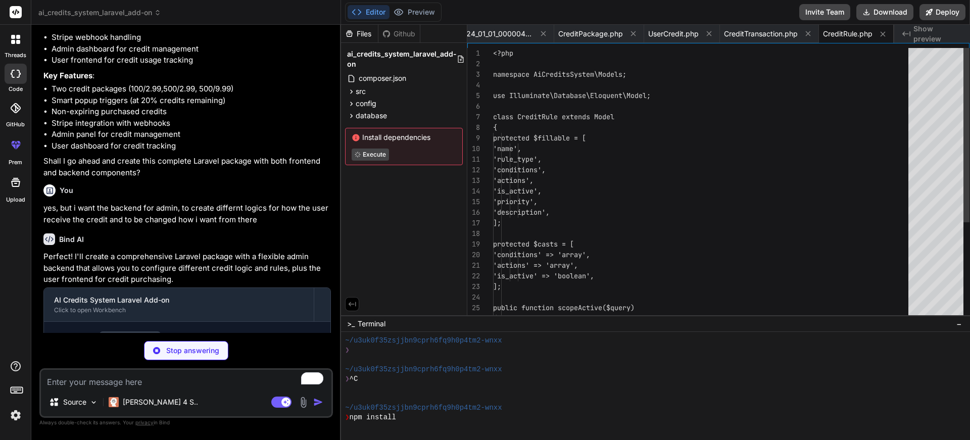
scroll to position [1209, 0]
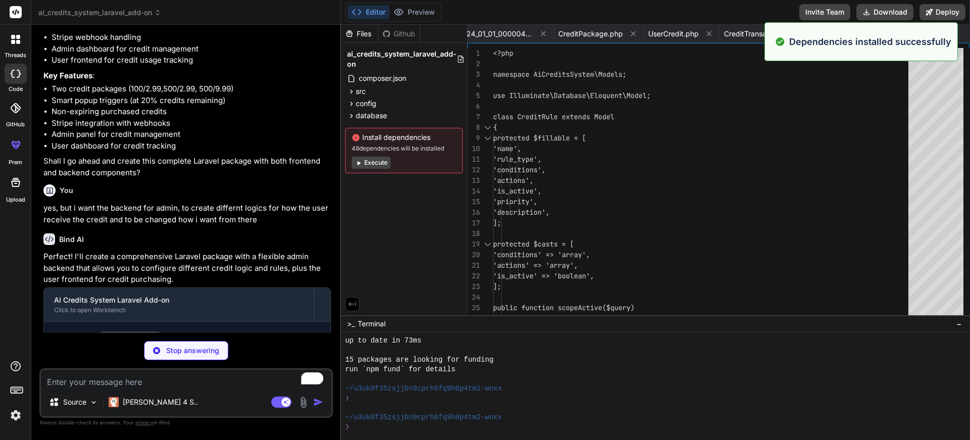
click at [369, 162] on button "Execute" at bounding box center [371, 163] width 39 height 12
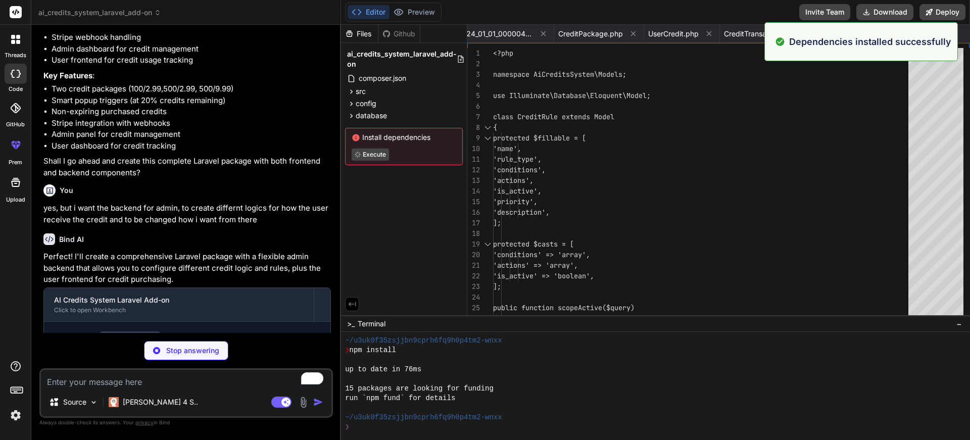
scroll to position [1353, 0]
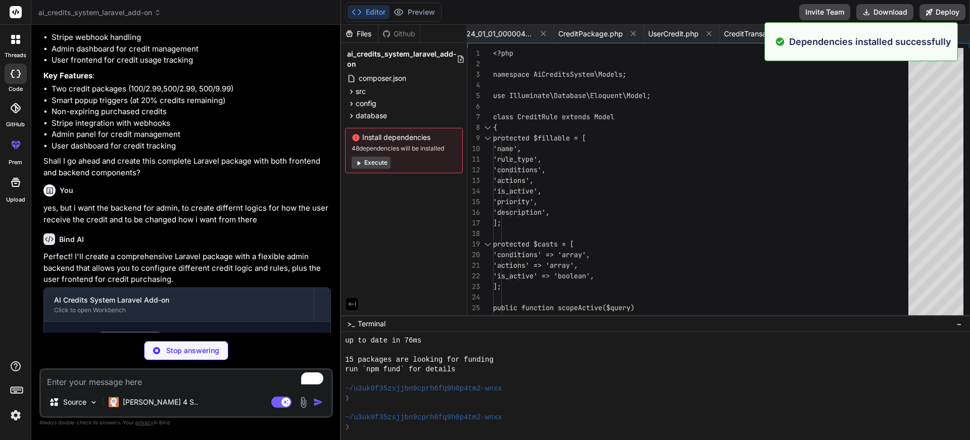
click at [369, 162] on button "Execute" at bounding box center [371, 163] width 39 height 12
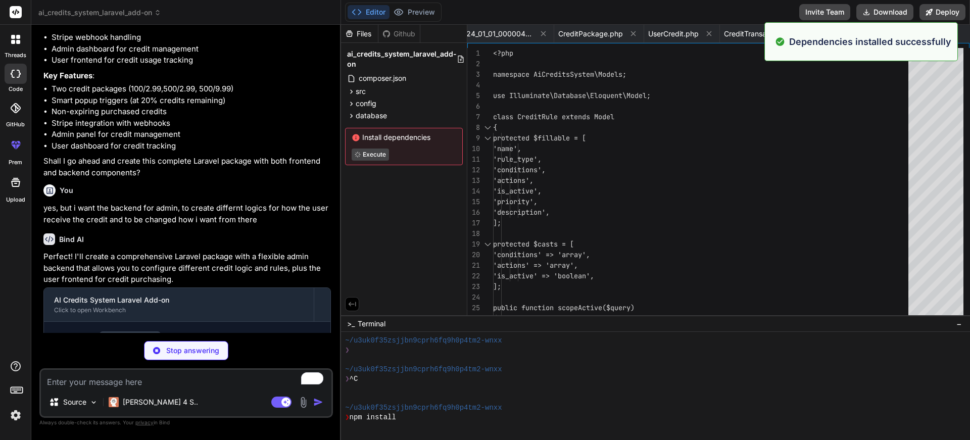
scroll to position [1497, 0]
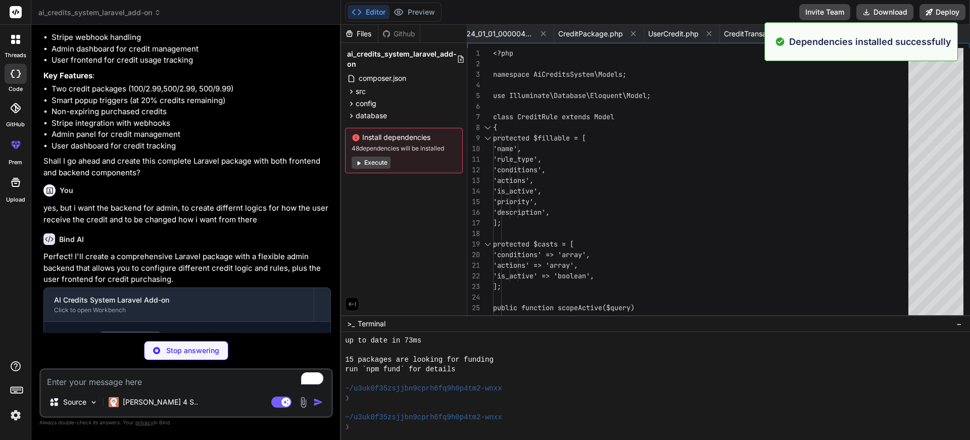
click at [369, 162] on button "Execute" at bounding box center [371, 163] width 39 height 12
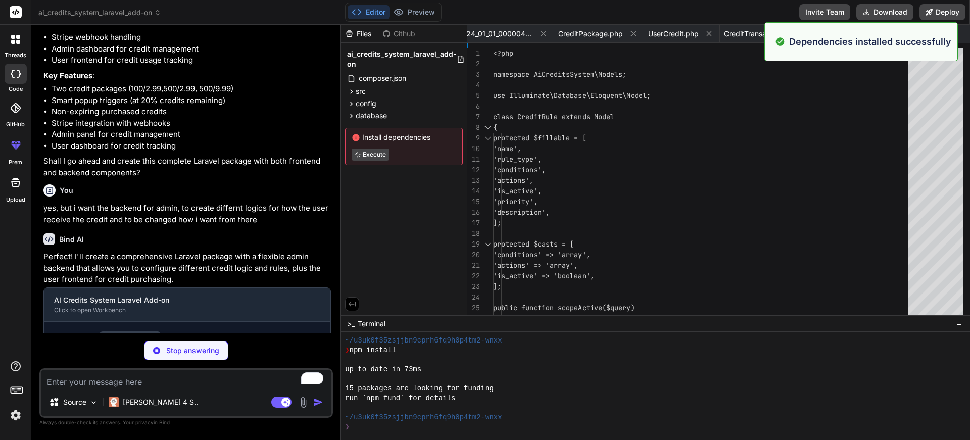
scroll to position [1641, 0]
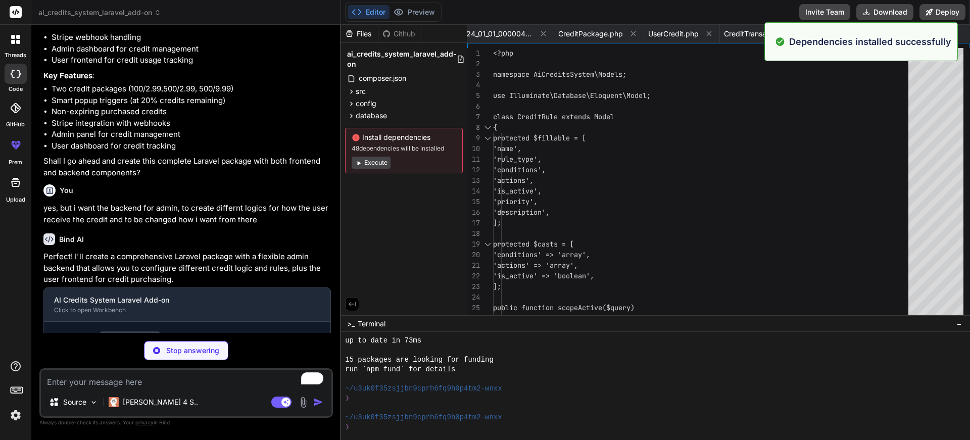
click at [369, 162] on button "Execute" at bounding box center [371, 163] width 39 height 12
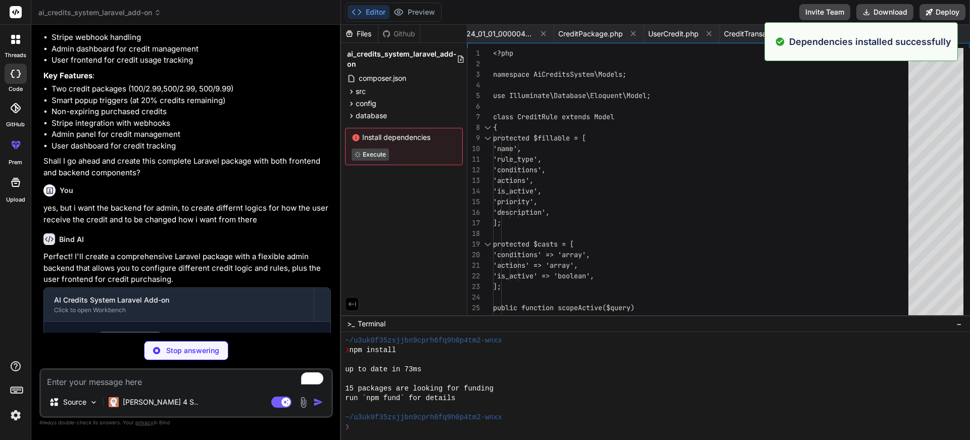
scroll to position [1814, 0]
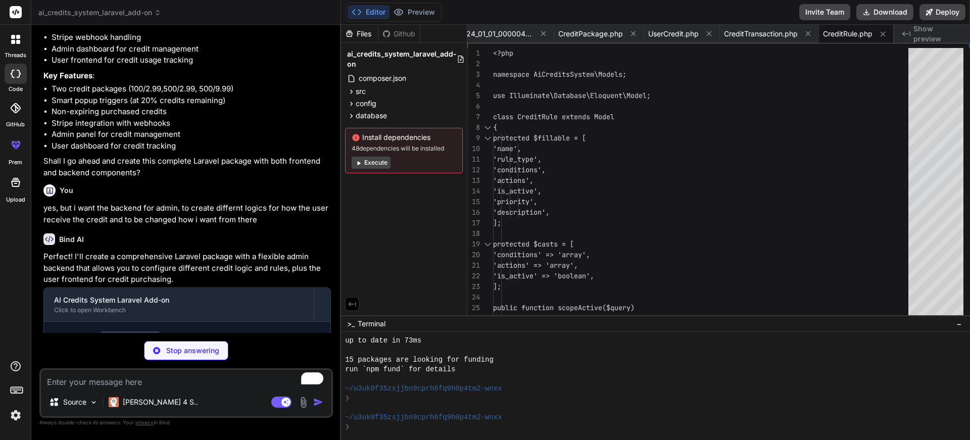
click at [369, 162] on button "Execute" at bounding box center [371, 163] width 39 height 12
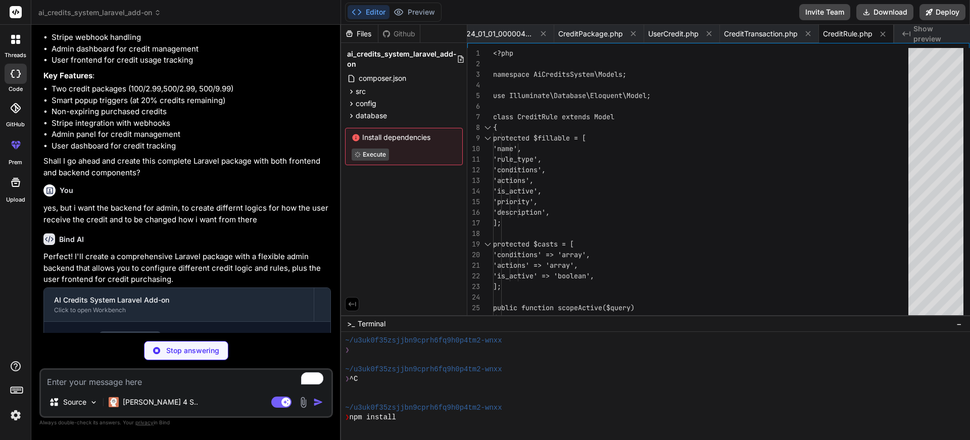
scroll to position [0, 0]
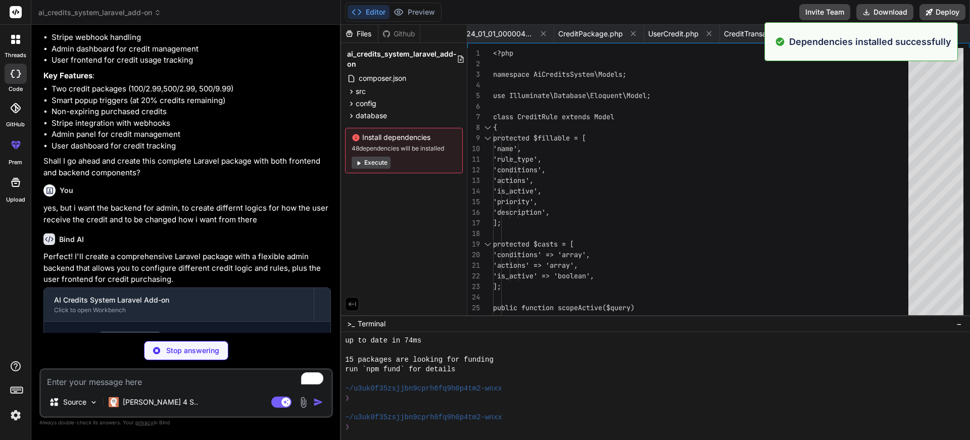
click at [363, 159] on button "Execute" at bounding box center [371, 163] width 39 height 12
click at [375, 160] on button "Execute" at bounding box center [371, 163] width 39 height 12
click at [371, 161] on button "Execute" at bounding box center [371, 163] width 39 height 12
click at [371, 157] on button "Execute" at bounding box center [371, 163] width 39 height 12
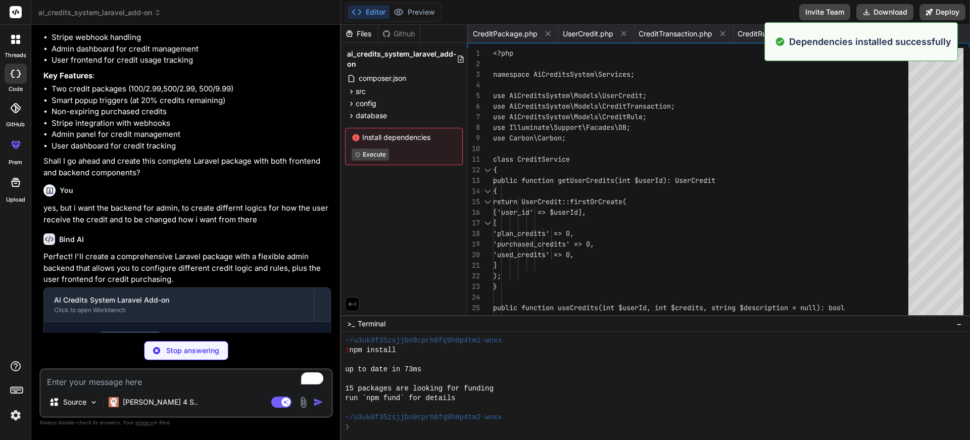
click at [371, 157] on button "Execute" at bounding box center [370, 155] width 37 height 12
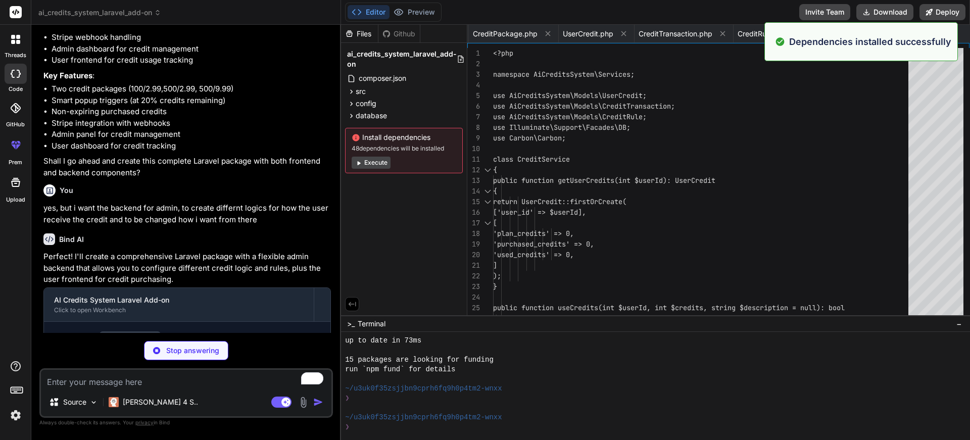
click at [369, 161] on button "Execute" at bounding box center [371, 163] width 39 height 12
click at [367, 160] on button "Execute" at bounding box center [371, 163] width 39 height 12
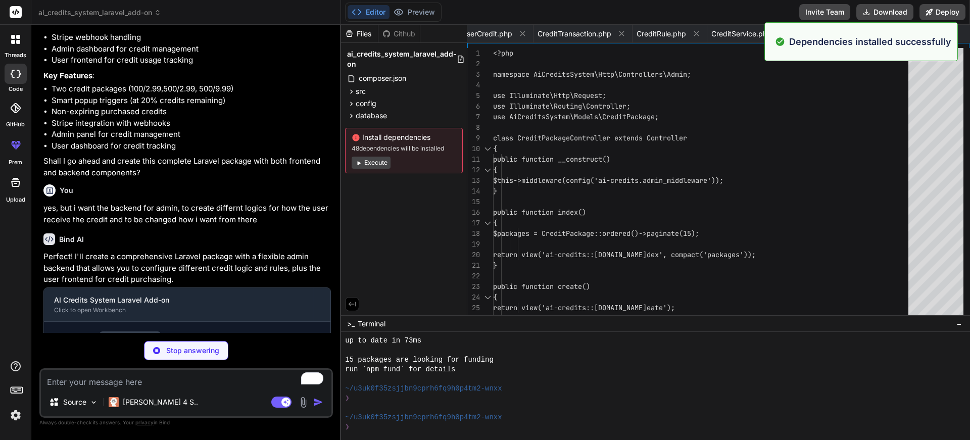
click at [367, 160] on button "Execute" at bounding box center [371, 163] width 39 height 12
click at [367, 159] on button "Execute" at bounding box center [371, 163] width 39 height 12
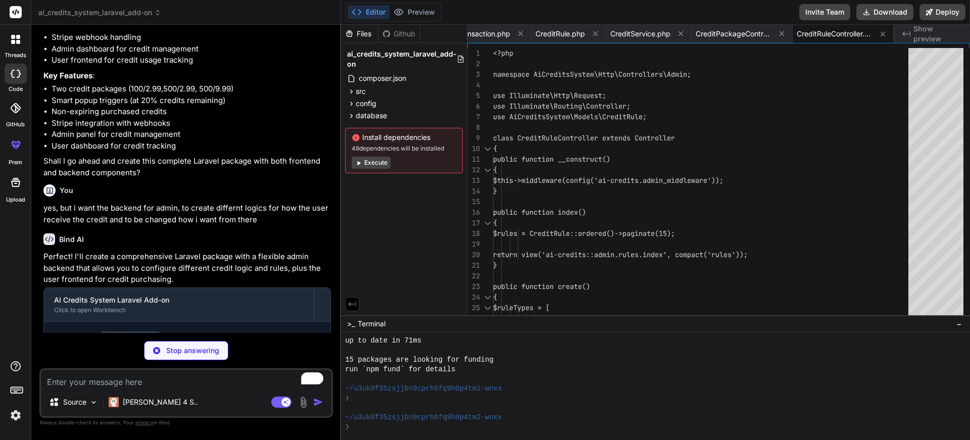
click at [367, 159] on button "Execute" at bounding box center [371, 163] width 39 height 12
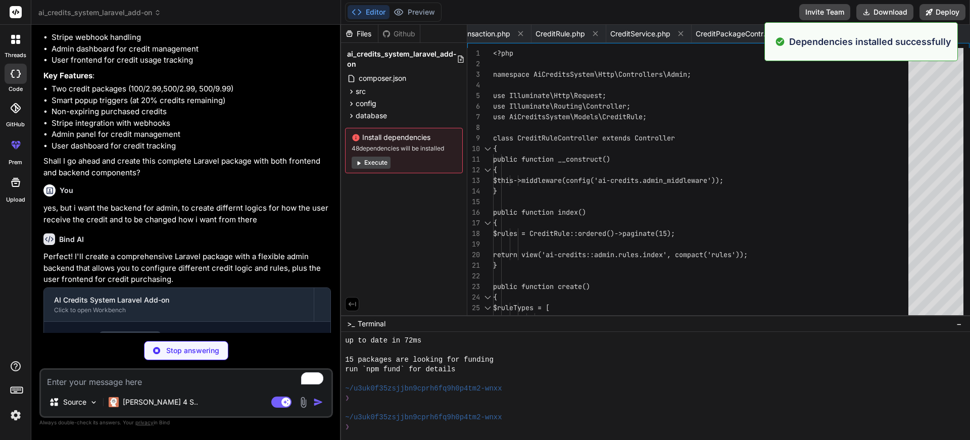
click at [367, 159] on button "Execute" at bounding box center [371, 163] width 39 height 12
click at [366, 159] on button "Execute" at bounding box center [371, 163] width 39 height 12
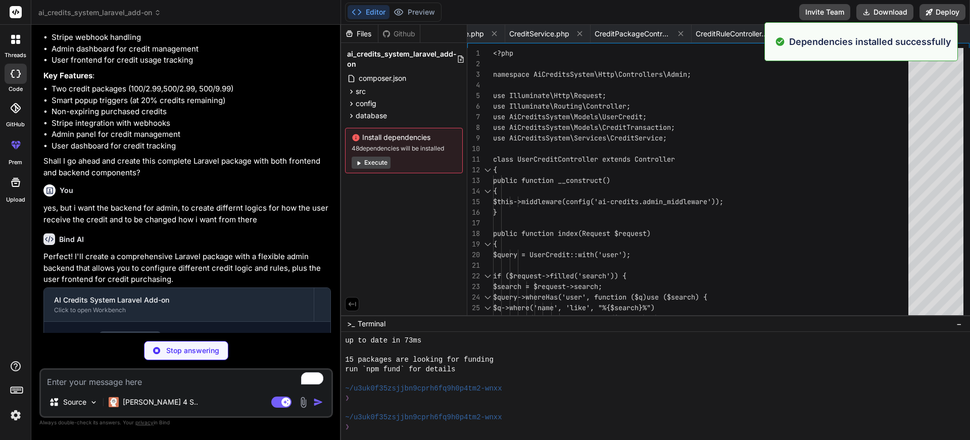
click at [366, 159] on button "Execute" at bounding box center [371, 163] width 39 height 12
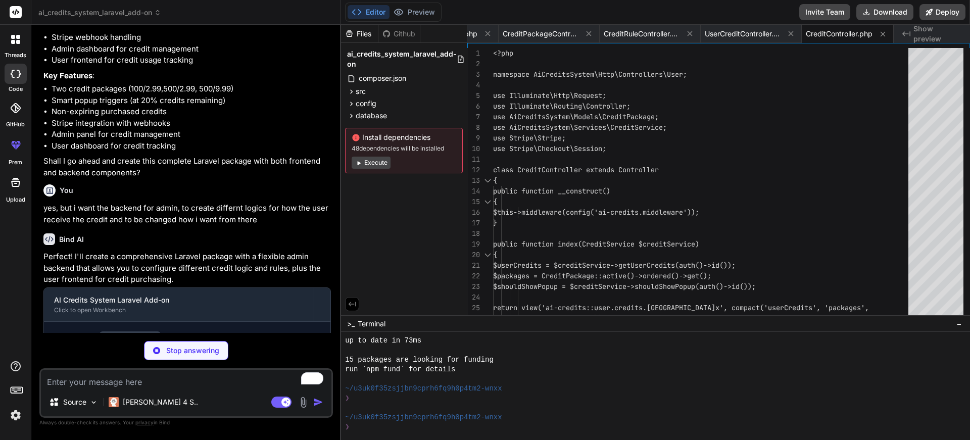
click at [366, 159] on button "Execute" at bounding box center [371, 163] width 39 height 12
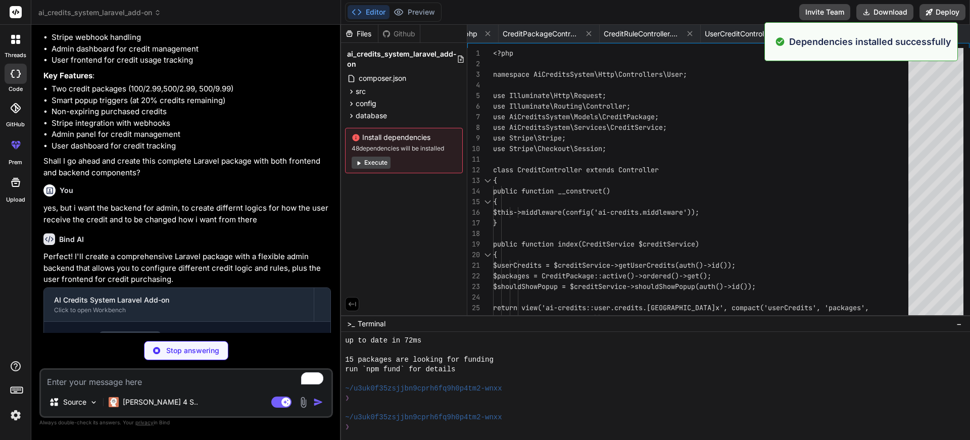
click at [366, 159] on button "Execute" at bounding box center [371, 163] width 39 height 12
click at [408, 9] on button "Preview" at bounding box center [415, 12] width 50 height 14
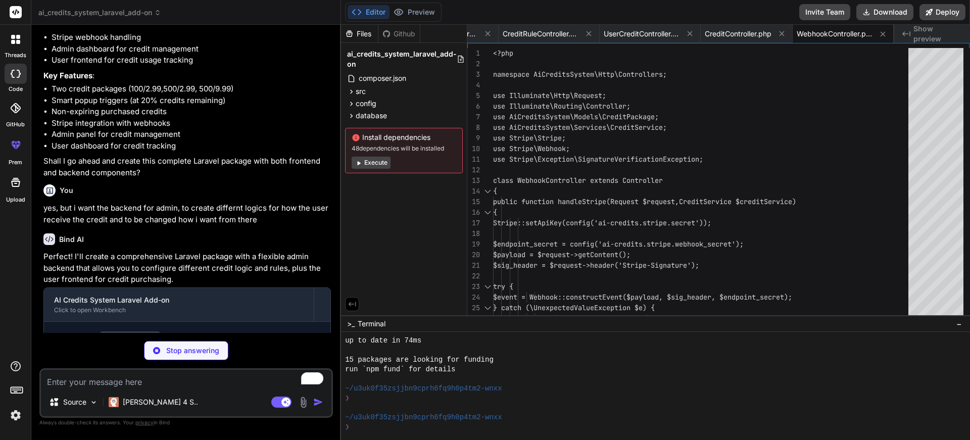
click at [380, 165] on button "Execute" at bounding box center [371, 163] width 39 height 12
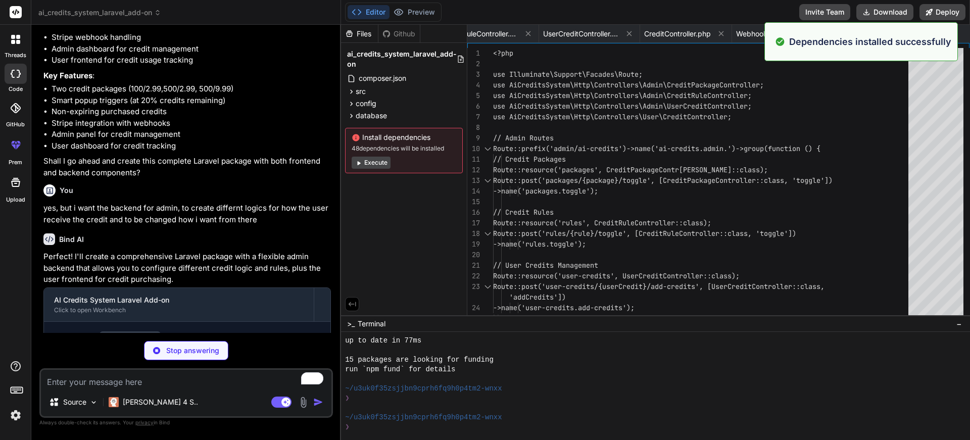
click at [376, 165] on button "Execute" at bounding box center [371, 163] width 39 height 12
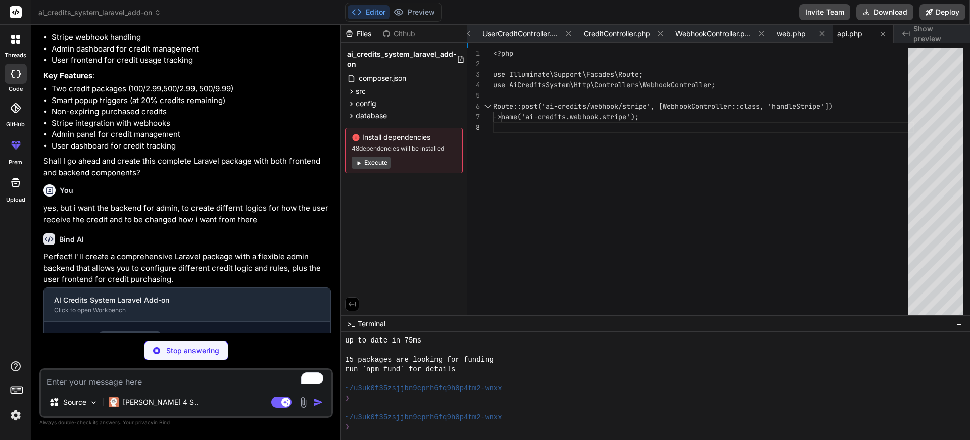
click at [377, 159] on button "Execute" at bounding box center [371, 163] width 39 height 12
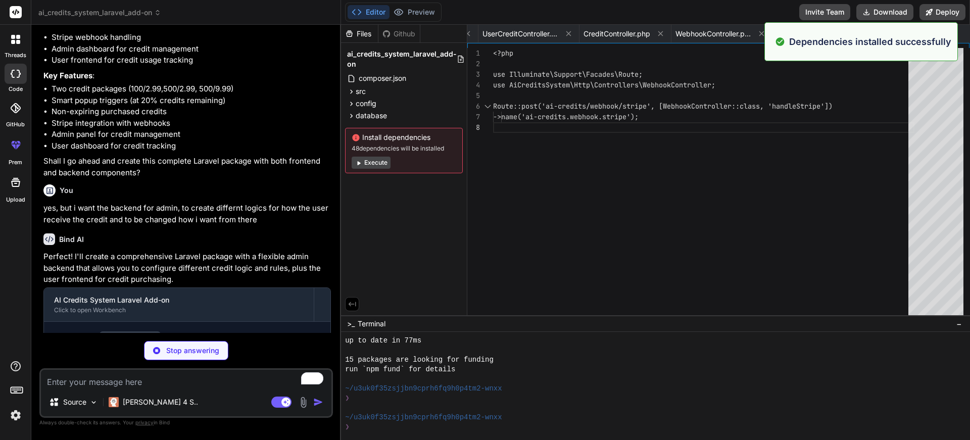
click at [379, 162] on button "Execute" at bounding box center [371, 163] width 39 height 12
click at [378, 161] on button "Execute" at bounding box center [371, 163] width 39 height 12
click at [378, 162] on button "Execute" at bounding box center [371, 163] width 39 height 12
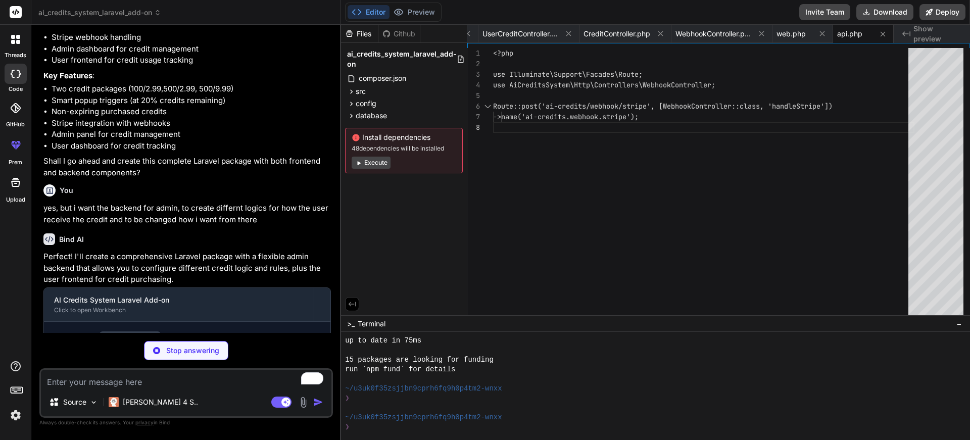
click at [382, 165] on button "Execute" at bounding box center [371, 163] width 39 height 12
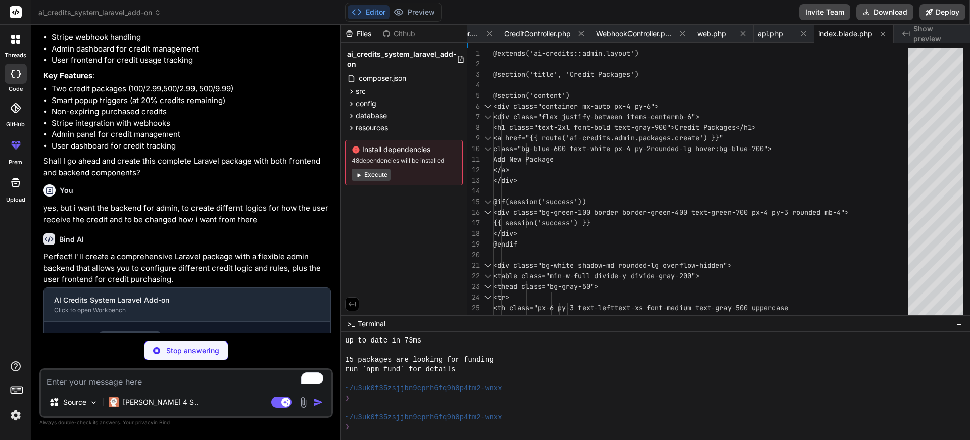
click at [381, 175] on button "Execute" at bounding box center [371, 175] width 39 height 12
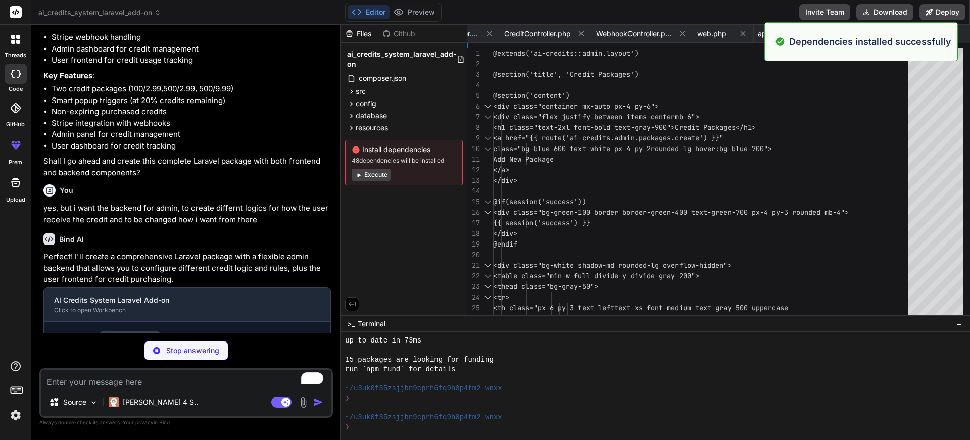
click at [377, 176] on button "Execute" at bounding box center [371, 175] width 39 height 12
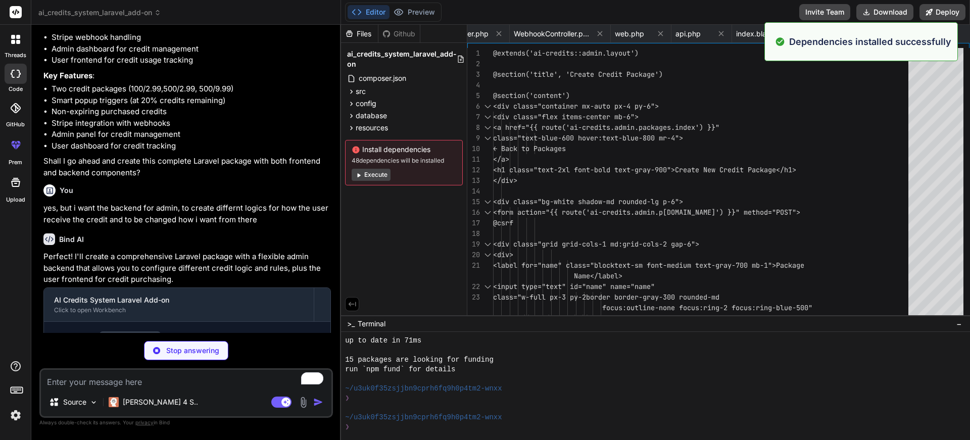
click at [367, 176] on button "Execute" at bounding box center [371, 175] width 39 height 12
click at [367, 175] on button "Execute" at bounding box center [371, 175] width 39 height 12
click at [368, 171] on button "Execute" at bounding box center [371, 175] width 39 height 12
click at [366, 172] on button "Execute" at bounding box center [371, 175] width 39 height 12
click at [366, 170] on button "Execute" at bounding box center [371, 175] width 39 height 12
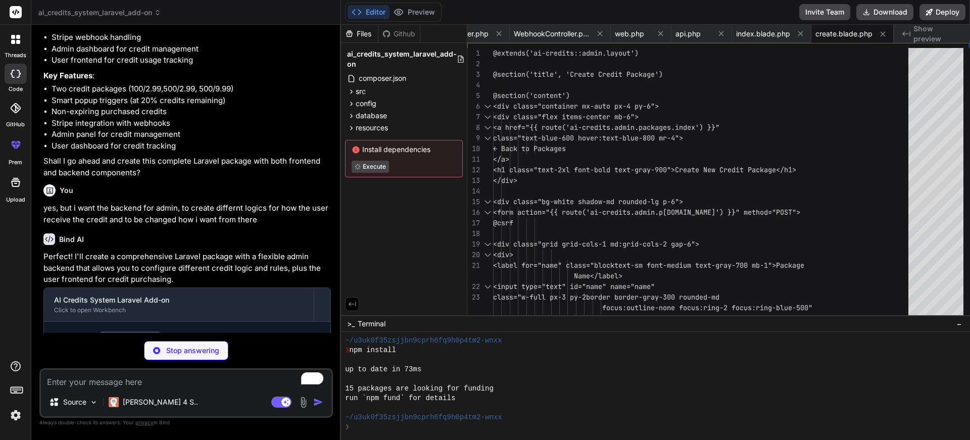
click at [366, 165] on div "Install dependencies Execute" at bounding box center [404, 158] width 118 height 37
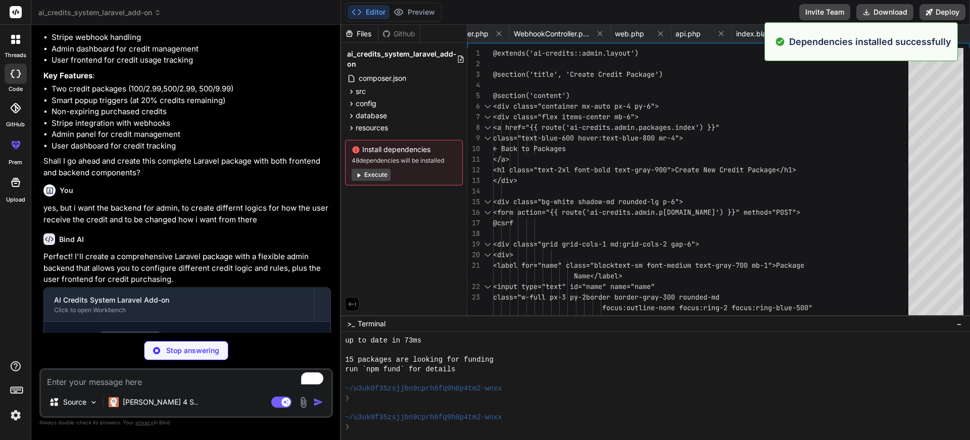
click at [363, 175] on button "Execute" at bounding box center [371, 175] width 39 height 12
click at [364, 172] on button "Execute" at bounding box center [371, 175] width 39 height 12
click at [377, 174] on button "Execute" at bounding box center [371, 175] width 39 height 12
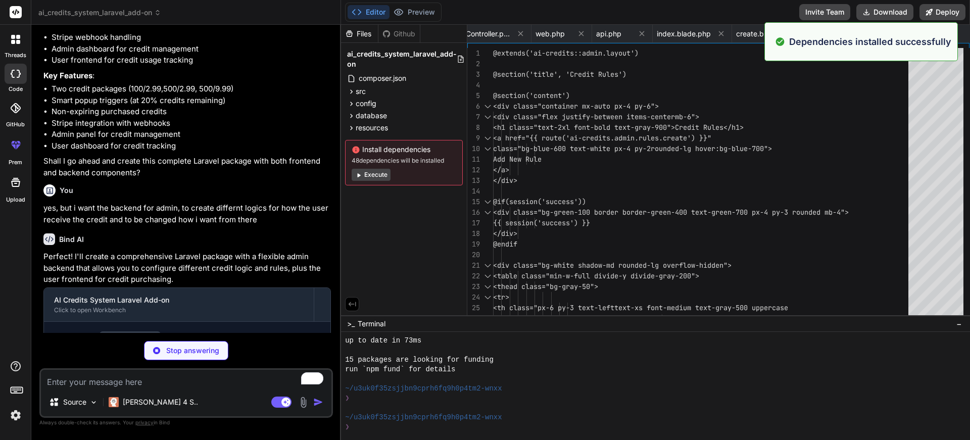
click at [383, 177] on button "Execute" at bounding box center [371, 175] width 39 height 12
click at [372, 173] on button "Execute" at bounding box center [371, 175] width 39 height 12
click at [366, 173] on button "Execute" at bounding box center [371, 175] width 39 height 12
click at [367, 170] on button "Execute" at bounding box center [371, 175] width 39 height 12
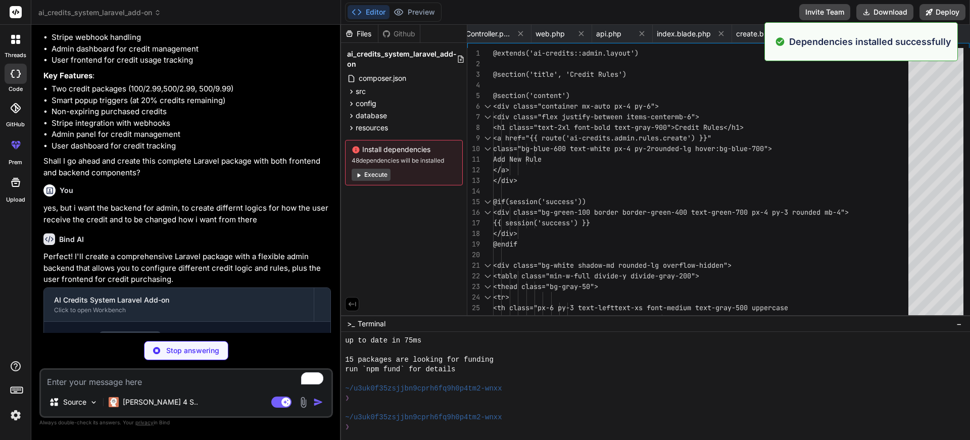
click at [367, 170] on button "Execute" at bounding box center [371, 175] width 39 height 12
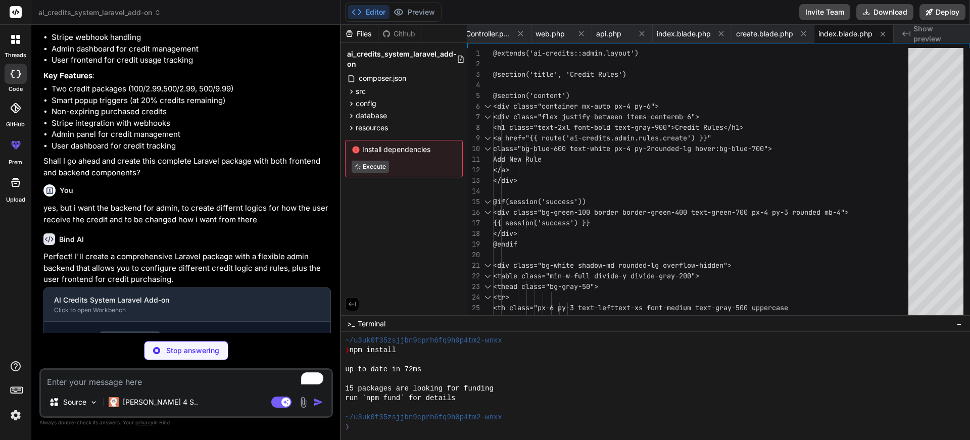
click at [367, 170] on button "Execute" at bounding box center [370, 167] width 37 height 12
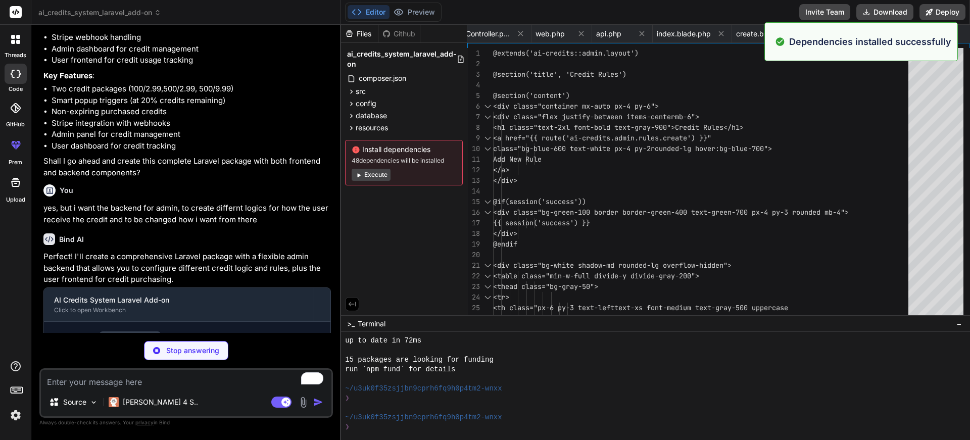
click at [367, 170] on button "Execute" at bounding box center [371, 175] width 39 height 12
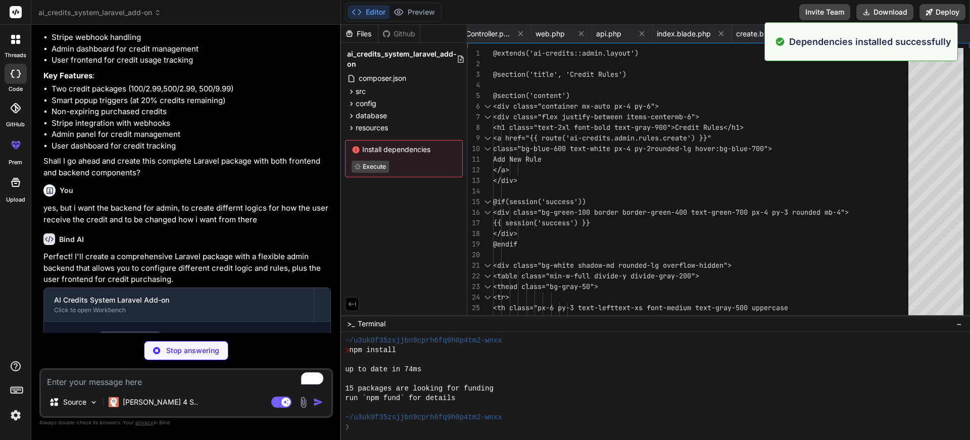
click at [367, 170] on button "Execute" at bounding box center [370, 167] width 37 height 12
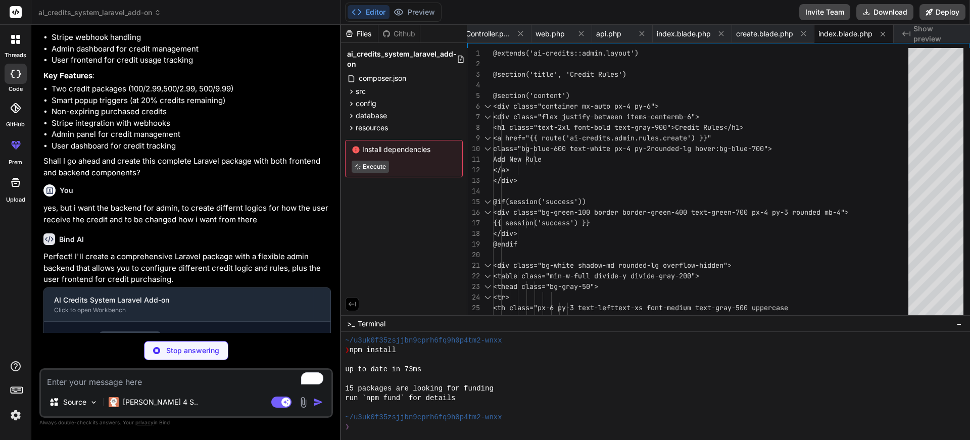
click at [366, 169] on button "Execute" at bounding box center [370, 167] width 37 height 12
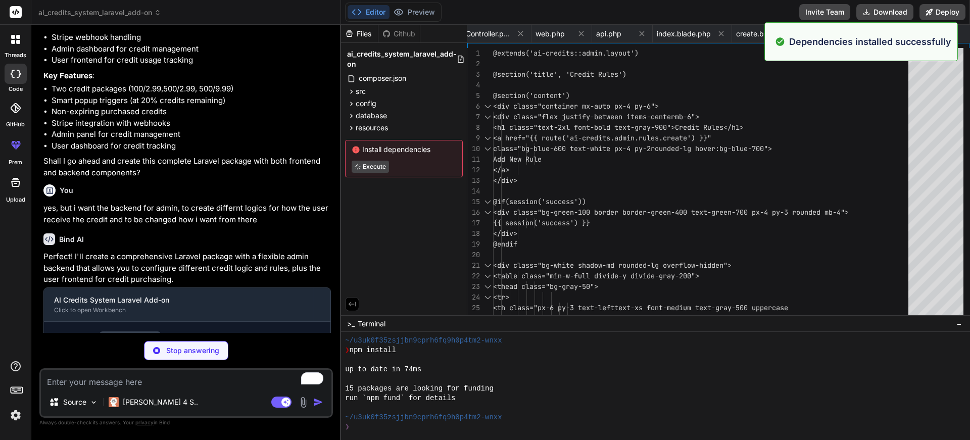
click at [366, 169] on button "Execute" at bounding box center [370, 167] width 37 height 12
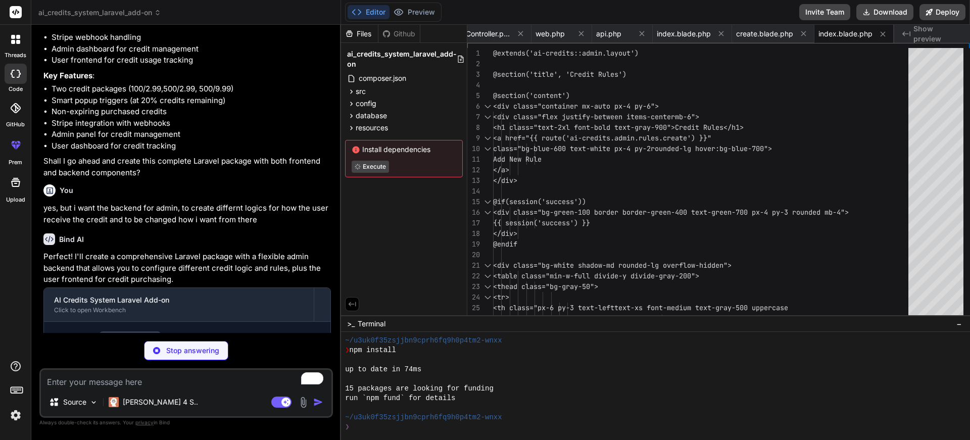
click at [366, 169] on button "Execute" at bounding box center [370, 167] width 37 height 12
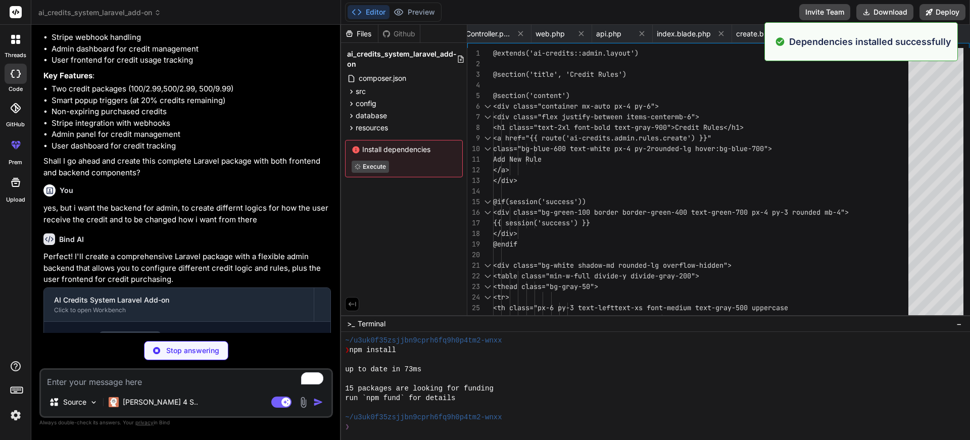
click at [366, 169] on button "Execute" at bounding box center [370, 167] width 37 height 12
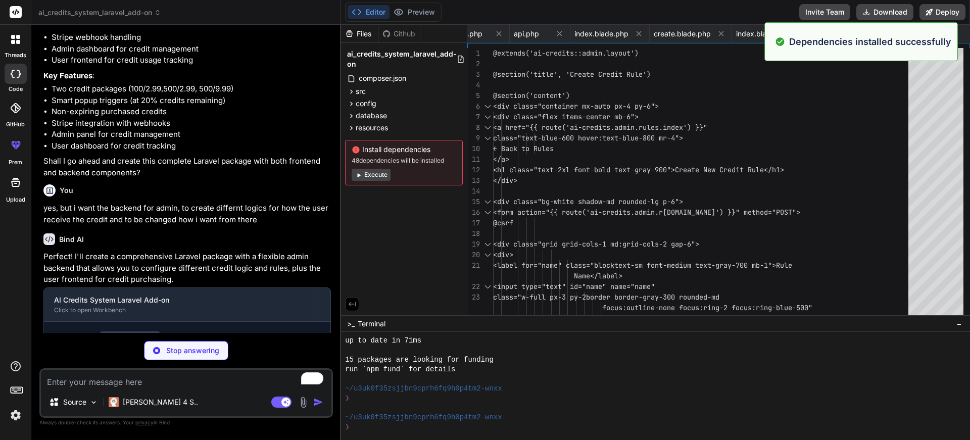
click at [365, 169] on button "Execute" at bounding box center [371, 175] width 39 height 12
click at [375, 172] on button "Execute" at bounding box center [371, 175] width 39 height 12
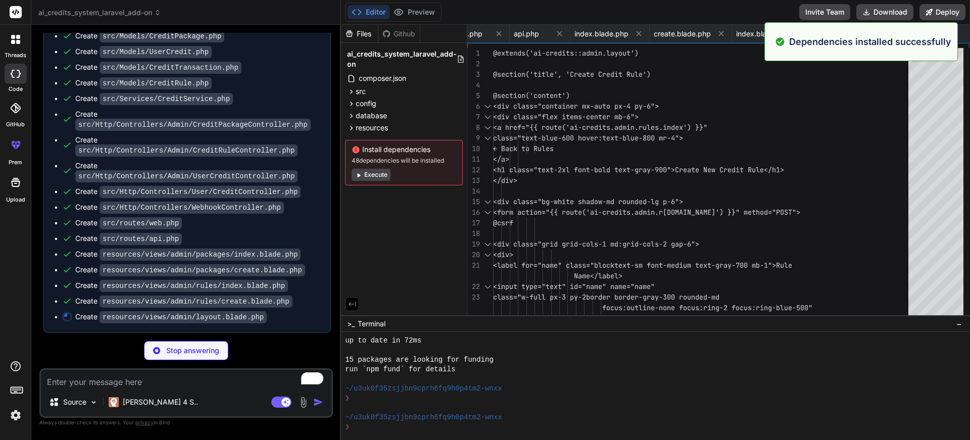
click at [373, 171] on button "Execute" at bounding box center [371, 175] width 39 height 12
click at [368, 172] on button "Execute" at bounding box center [371, 175] width 39 height 12
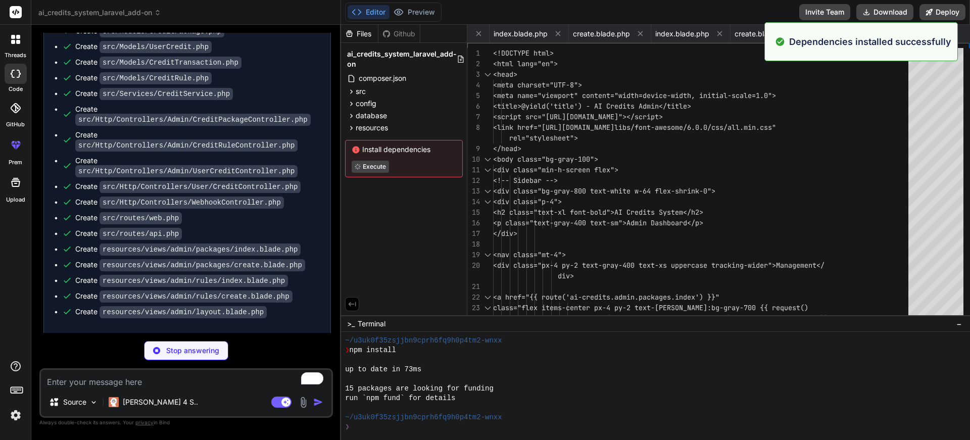
click at [368, 173] on div "Install dependencies Execute" at bounding box center [404, 158] width 118 height 37
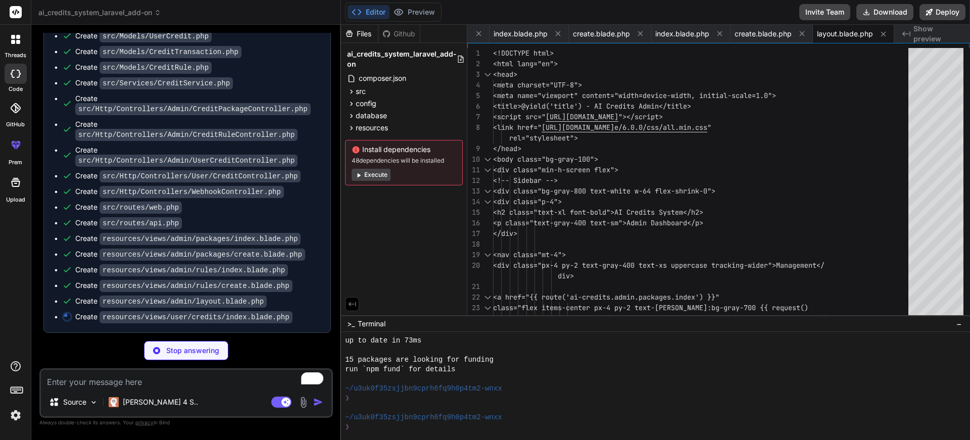
click at [369, 174] on button "Execute" at bounding box center [371, 175] width 39 height 12
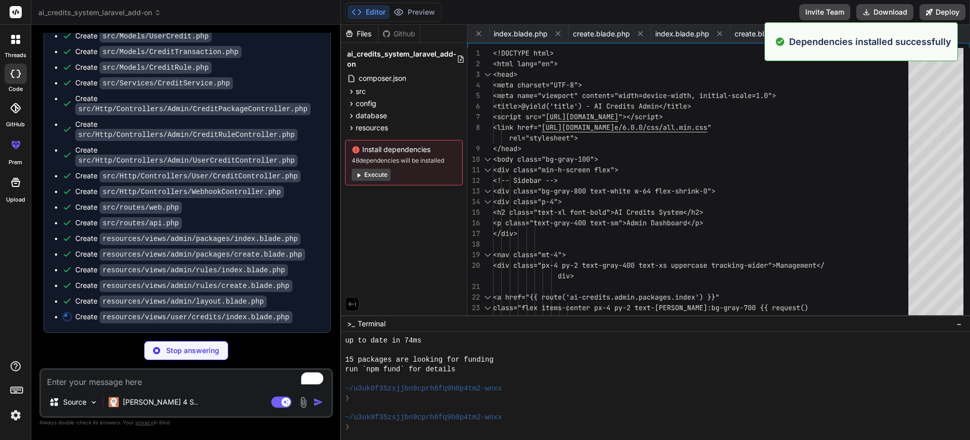
click at [368, 171] on button "Execute" at bounding box center [371, 175] width 39 height 12
click at [367, 172] on button "Execute" at bounding box center [371, 175] width 39 height 12
click at [379, 172] on button "Execute" at bounding box center [371, 175] width 39 height 12
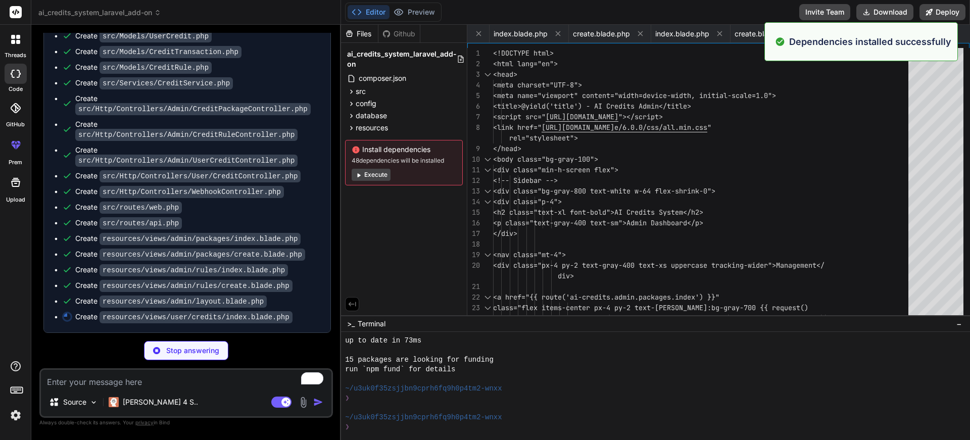
click at [375, 167] on div "Install dependencies 48 dependencies will be installed Execute" at bounding box center [404, 162] width 118 height 45
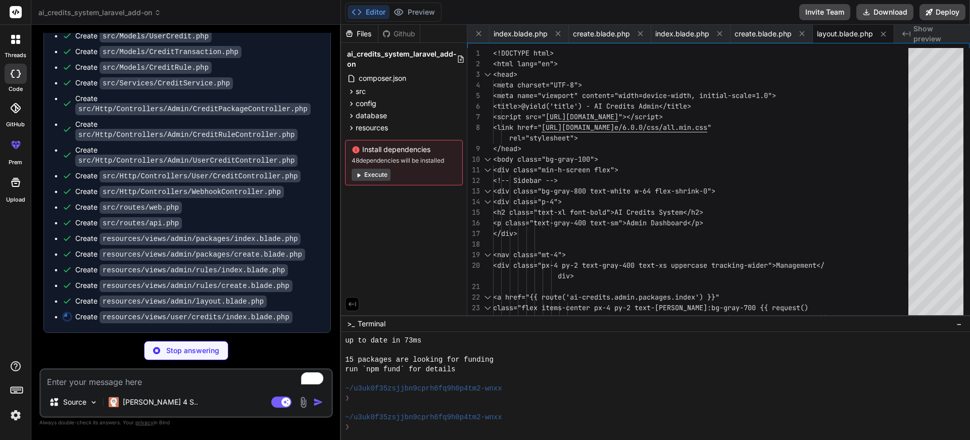
click at [373, 175] on button "Execute" at bounding box center [371, 175] width 39 height 12
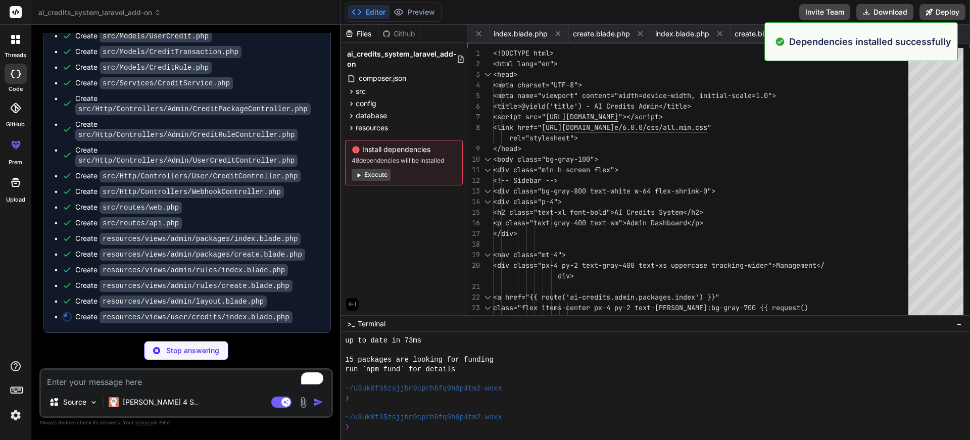
click at [373, 170] on button "Execute" at bounding box center [371, 175] width 39 height 12
click at [372, 171] on button "Execute" at bounding box center [371, 175] width 39 height 12
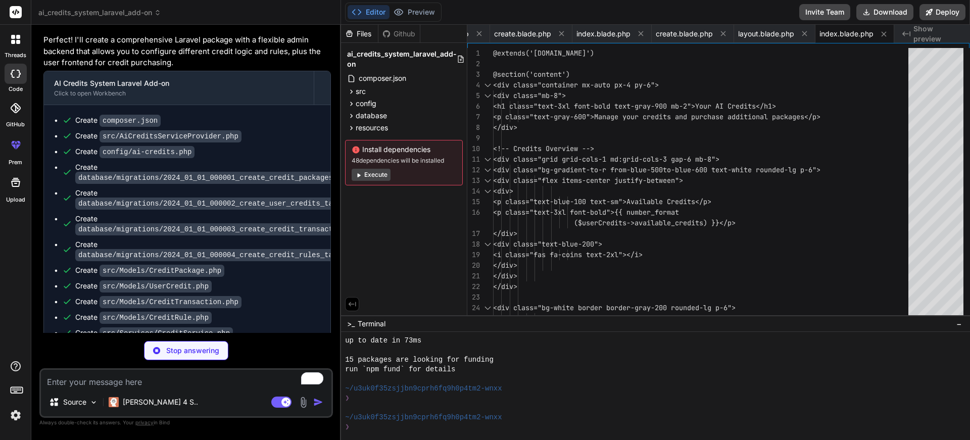
scroll to position [1280, 0]
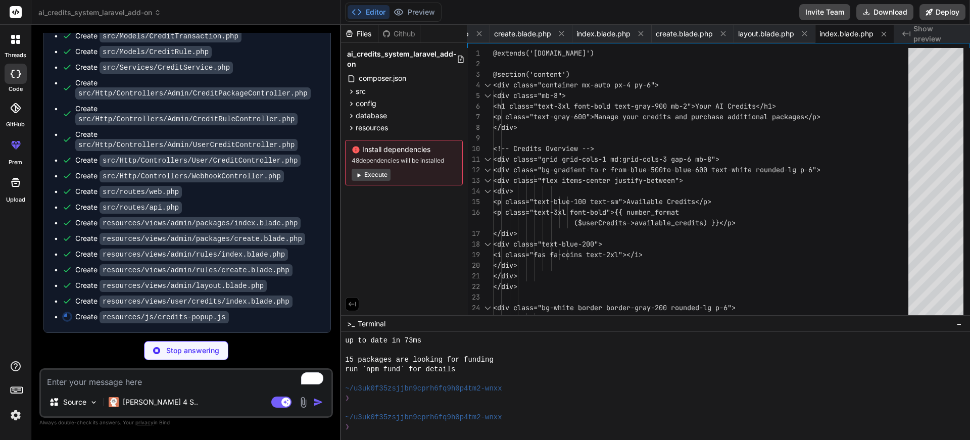
click at [378, 176] on button "Execute" at bounding box center [371, 175] width 39 height 12
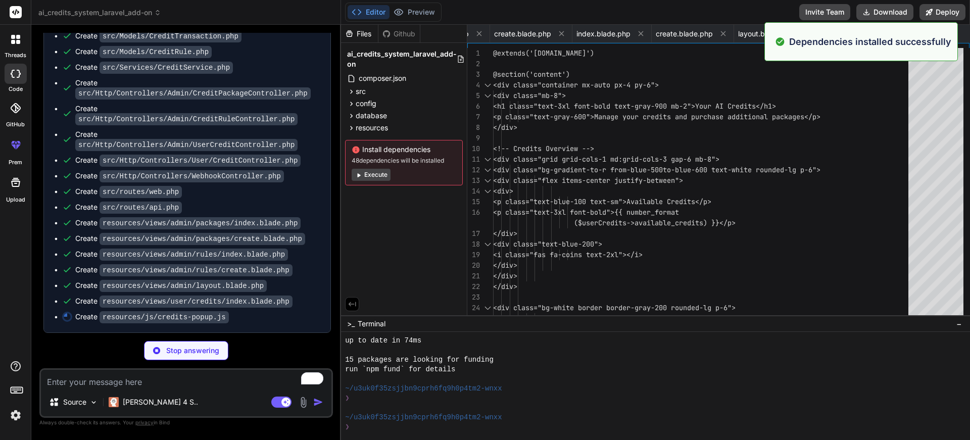
click at [372, 171] on button "Execute" at bounding box center [371, 175] width 39 height 12
click at [367, 170] on button "Execute" at bounding box center [371, 175] width 39 height 12
click at [366, 169] on button "Execute" at bounding box center [371, 175] width 39 height 12
click at [367, 171] on button "Execute" at bounding box center [371, 175] width 39 height 12
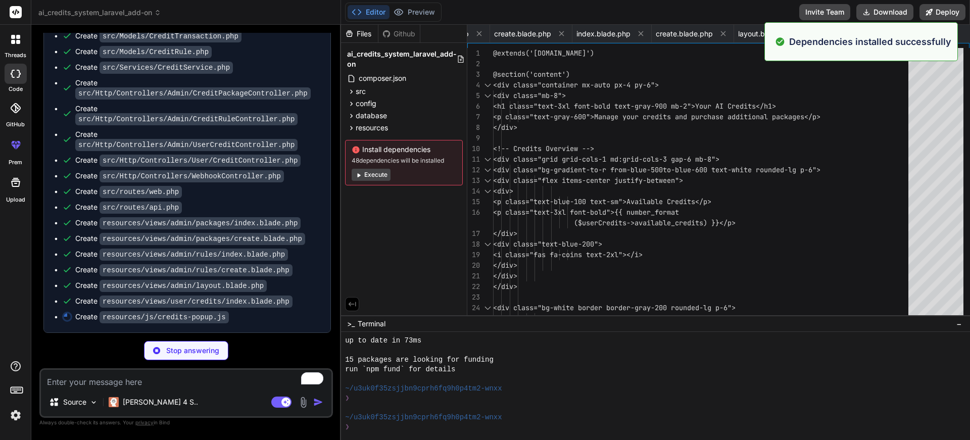
click at [367, 171] on button "Execute" at bounding box center [371, 175] width 39 height 12
click at [368, 169] on button "Execute" at bounding box center [371, 175] width 39 height 12
click at [367, 169] on button "Execute" at bounding box center [371, 175] width 39 height 12
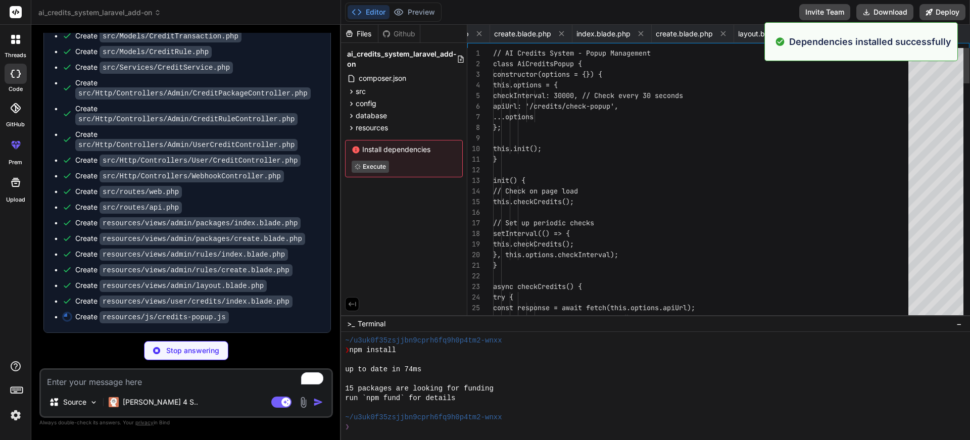
scroll to position [0, 1829]
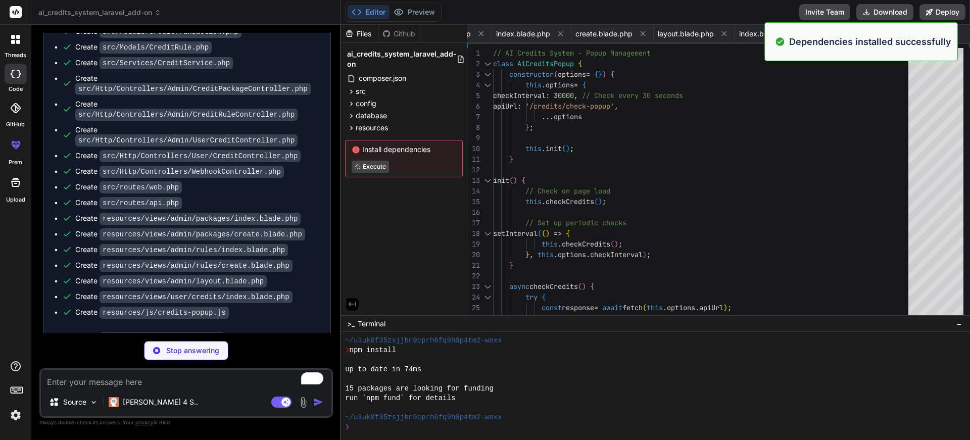
click at [369, 167] on div "Install dependencies Execute" at bounding box center [404, 158] width 118 height 37
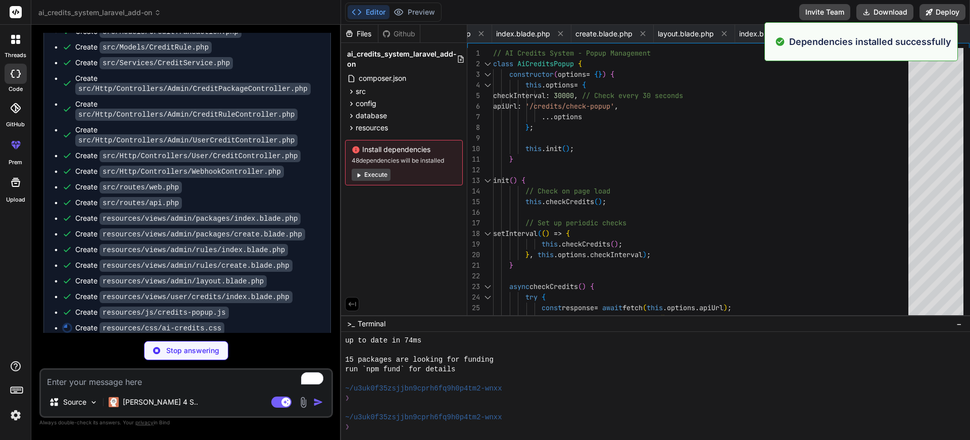
click at [365, 174] on button "Execute" at bounding box center [371, 175] width 39 height 12
click at [366, 173] on button "Execute" at bounding box center [371, 175] width 39 height 12
click at [371, 174] on button "Execute" at bounding box center [371, 175] width 39 height 12
click at [370, 169] on button "Execute" at bounding box center [371, 175] width 39 height 12
click at [367, 166] on div "Install dependencies 48 dependencies will be installed Execute" at bounding box center [404, 162] width 118 height 45
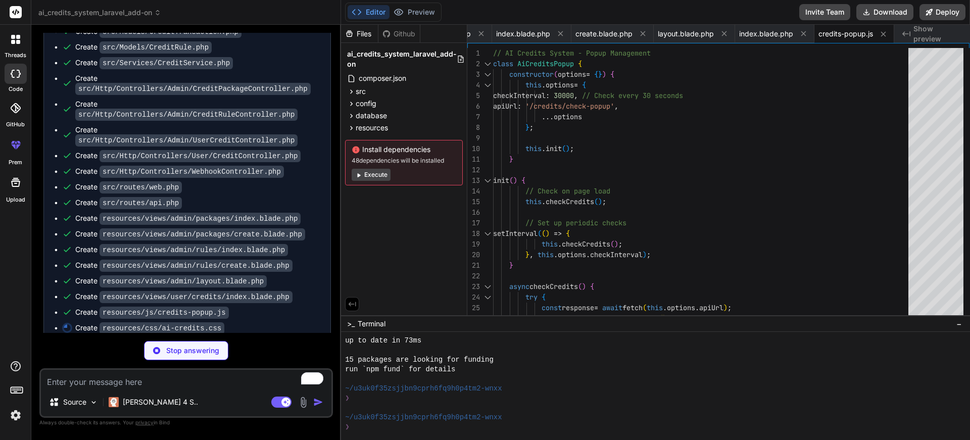
click at [365, 174] on button "Execute" at bounding box center [371, 175] width 39 height 12
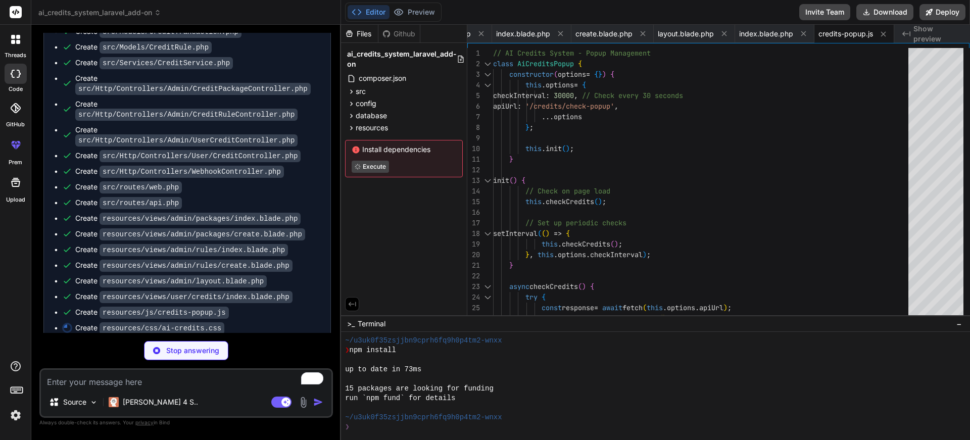
scroll to position [1295, 0]
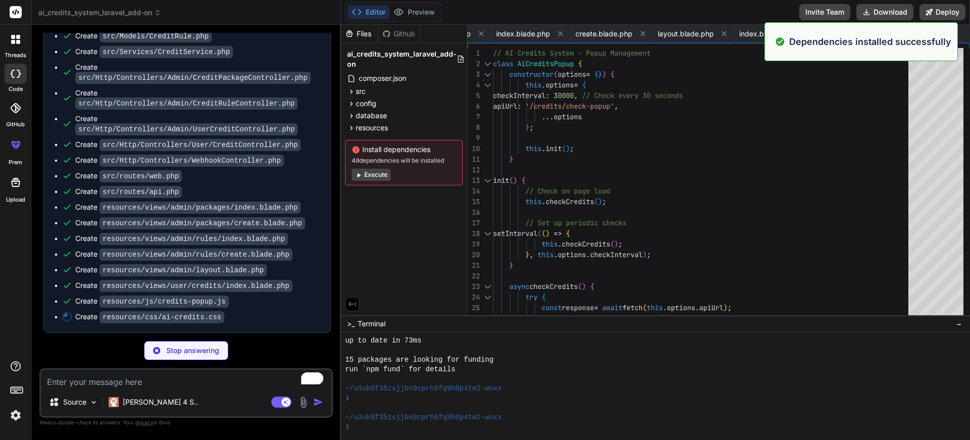
click at [370, 175] on button "Execute" at bounding box center [371, 175] width 39 height 12
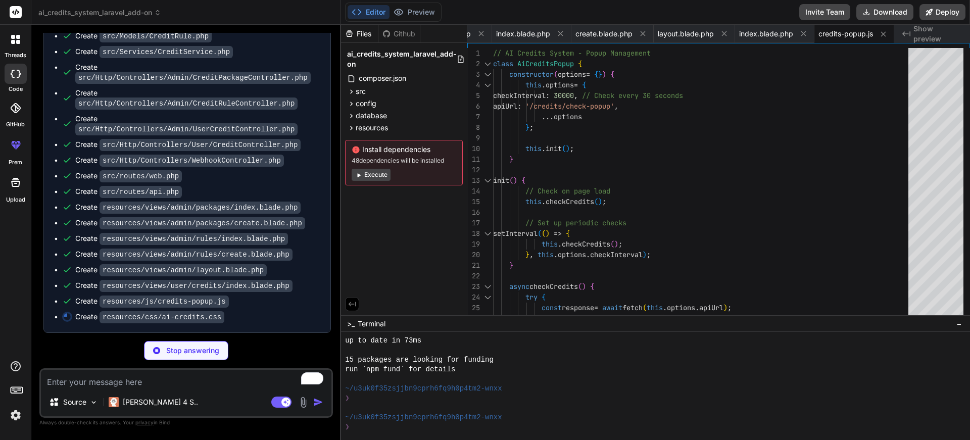
click at [365, 179] on button "Execute" at bounding box center [371, 175] width 39 height 12
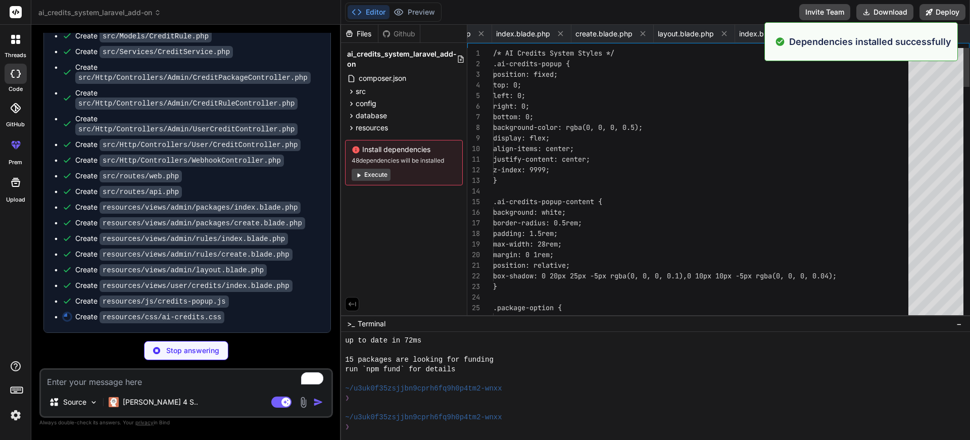
click at [370, 172] on button "Execute" at bounding box center [371, 175] width 39 height 12
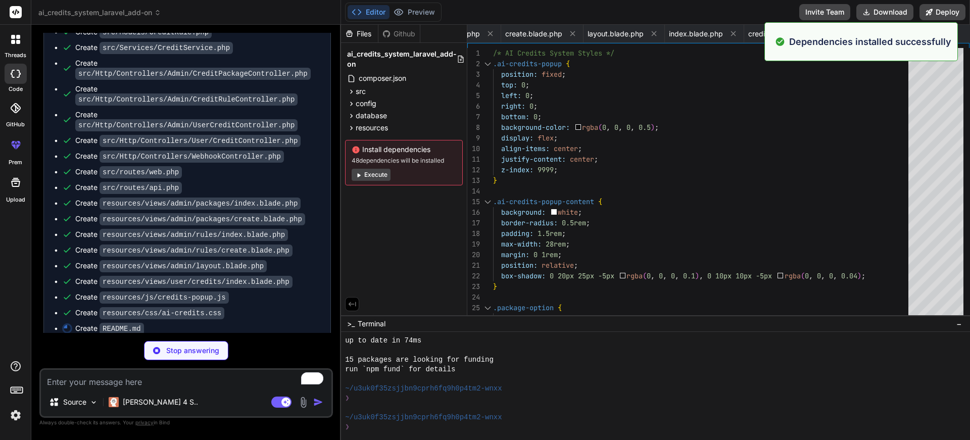
click at [370, 170] on button "Execute" at bounding box center [371, 175] width 39 height 12
click at [376, 180] on button "Execute" at bounding box center [371, 175] width 39 height 12
click at [376, 172] on button "Execute" at bounding box center [371, 175] width 39 height 12
click at [375, 169] on button "Execute" at bounding box center [371, 175] width 39 height 12
click at [374, 167] on div "Install dependencies 48 dependencies will be installed Execute" at bounding box center [404, 162] width 118 height 45
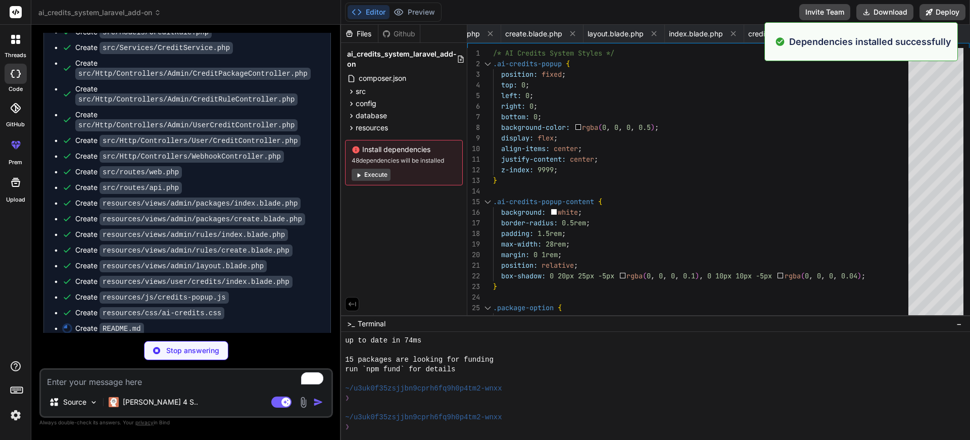
click at [368, 172] on button "Execute" at bounding box center [371, 175] width 39 height 12
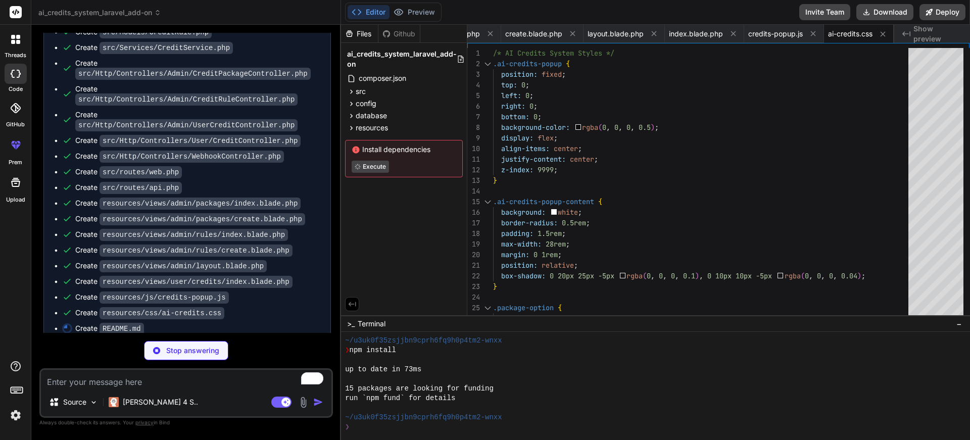
scroll to position [1311, 0]
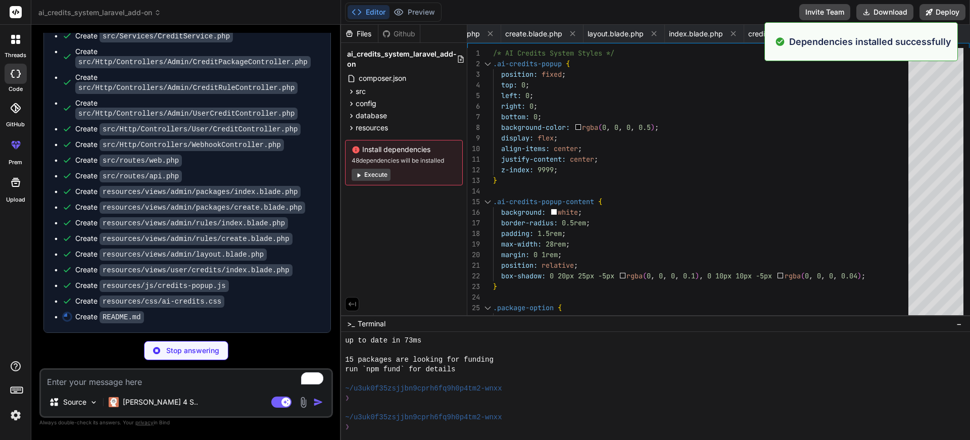
click at [371, 176] on button "Execute" at bounding box center [371, 175] width 39 height 12
click at [369, 172] on button "Execute" at bounding box center [371, 175] width 39 height 12
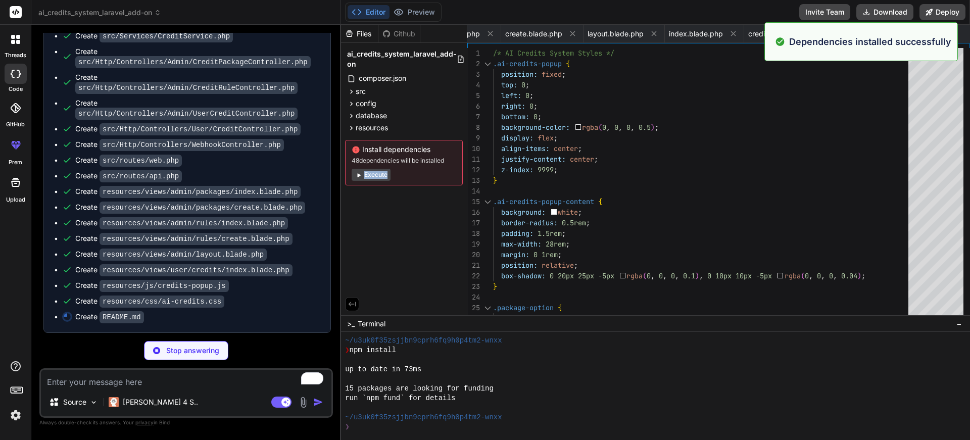
click at [369, 167] on div "Install dependencies 48 dependencies will be installed Execute" at bounding box center [404, 162] width 118 height 45
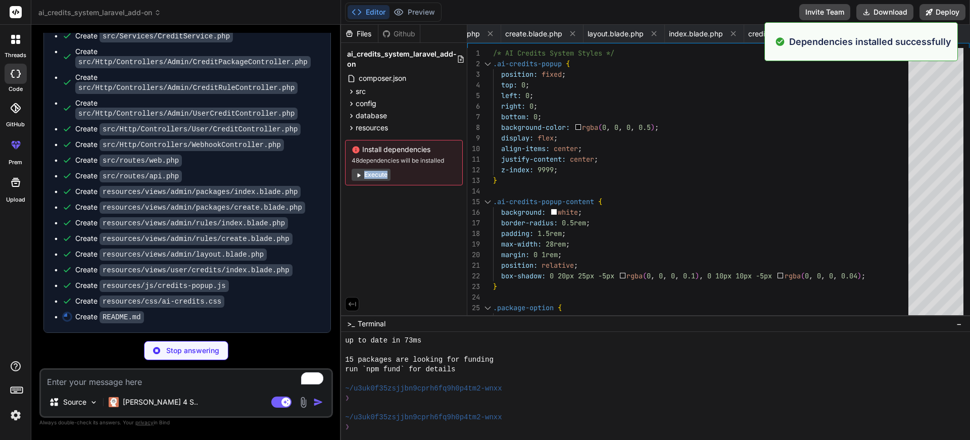
click at [363, 157] on div at bounding box center [363, 157] width 0 height 0
click at [355, 174] on icon at bounding box center [359, 175] width 8 height 8
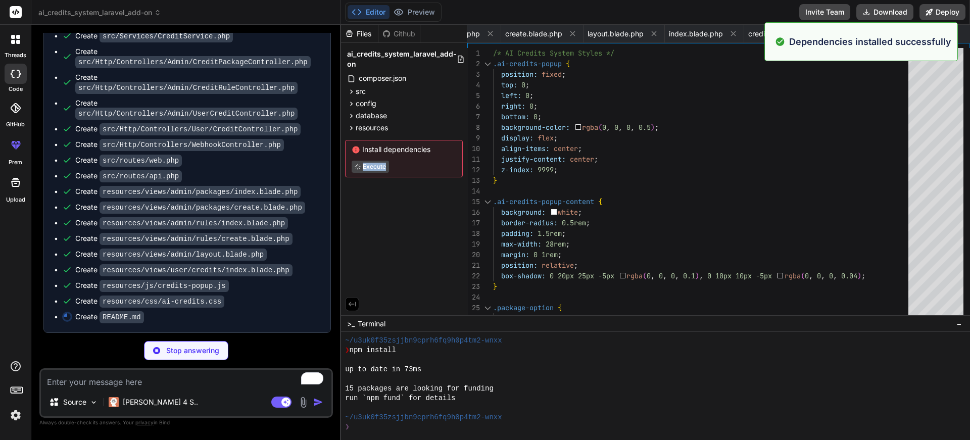
click at [354, 194] on div "Files Github ai_credits_system_laravel_add-on composer.json src AiCreditsServic…" at bounding box center [404, 170] width 126 height 290
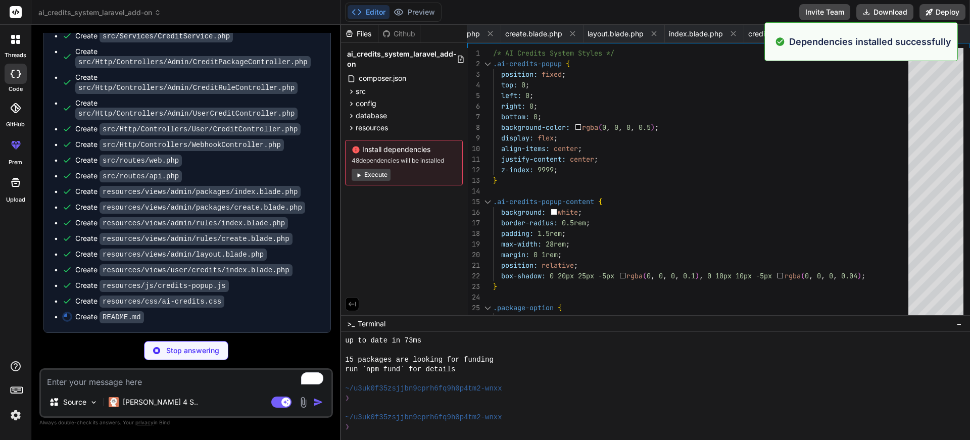
click at [357, 172] on icon at bounding box center [359, 175] width 8 height 8
click at [360, 173] on icon at bounding box center [359, 175] width 8 height 8
click at [356, 177] on icon at bounding box center [359, 175] width 8 height 8
click at [358, 169] on button "Execute" at bounding box center [371, 175] width 39 height 12
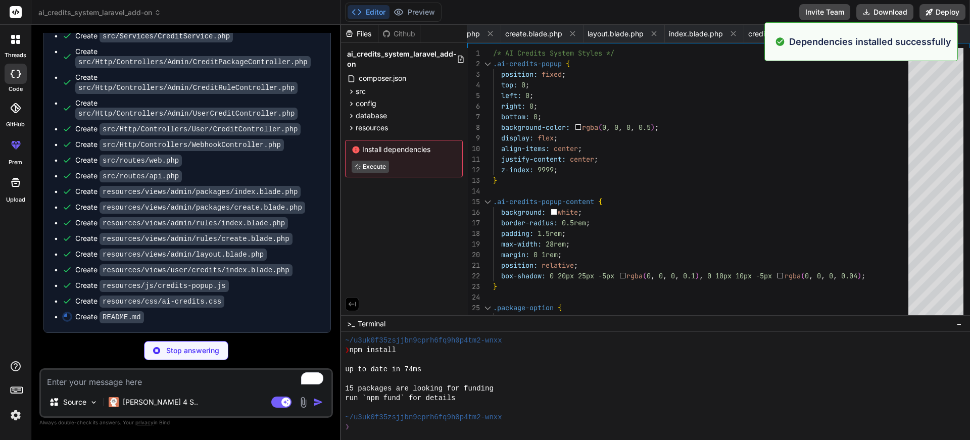
click at [357, 171] on button "Execute" at bounding box center [370, 167] width 37 height 12
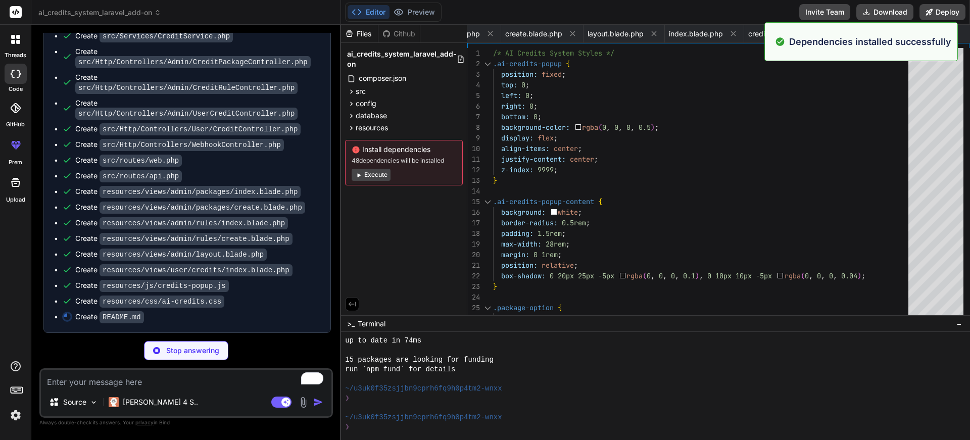
click at [357, 171] on icon at bounding box center [359, 175] width 8 height 8
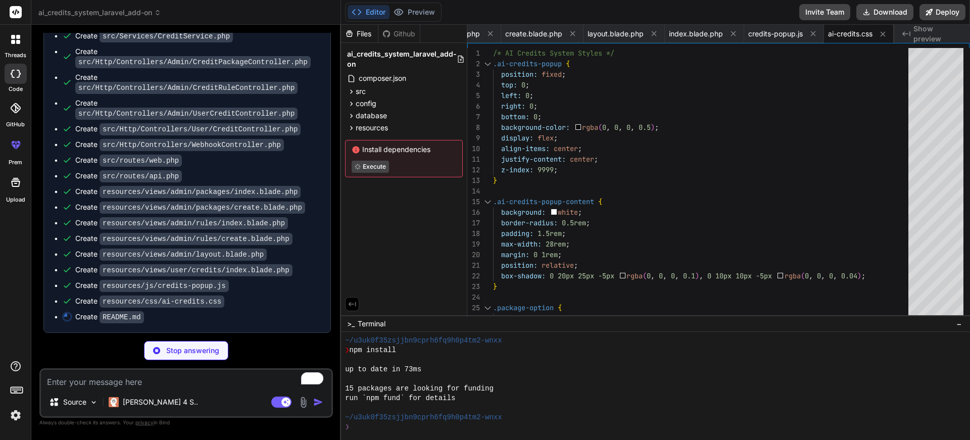
scroll to position [0, 1966]
click at [357, 171] on div "Install dependencies Execute" at bounding box center [404, 158] width 118 height 37
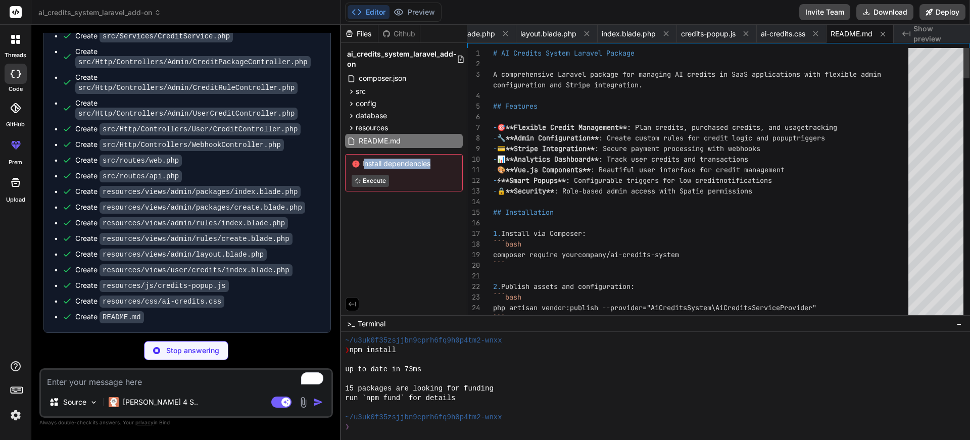
click at [350, 169] on div at bounding box center [350, 169] width 0 height 0
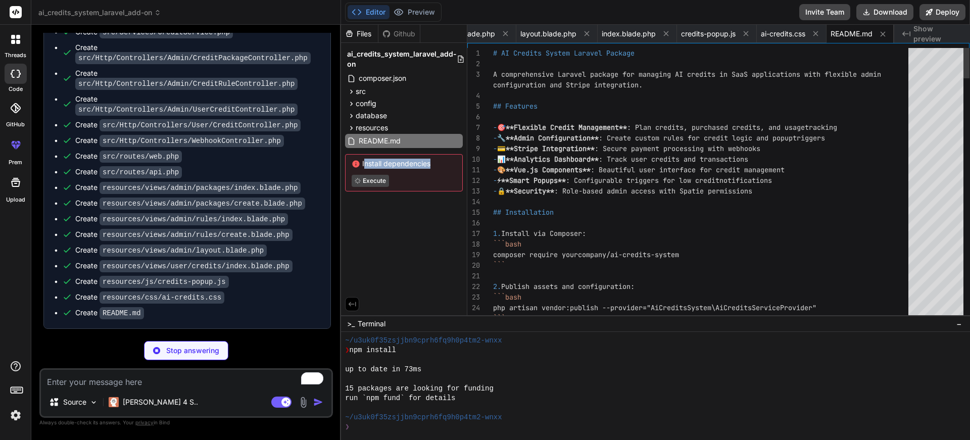
click at [357, 171] on div "Install dependencies Execute" at bounding box center [404, 172] width 118 height 37
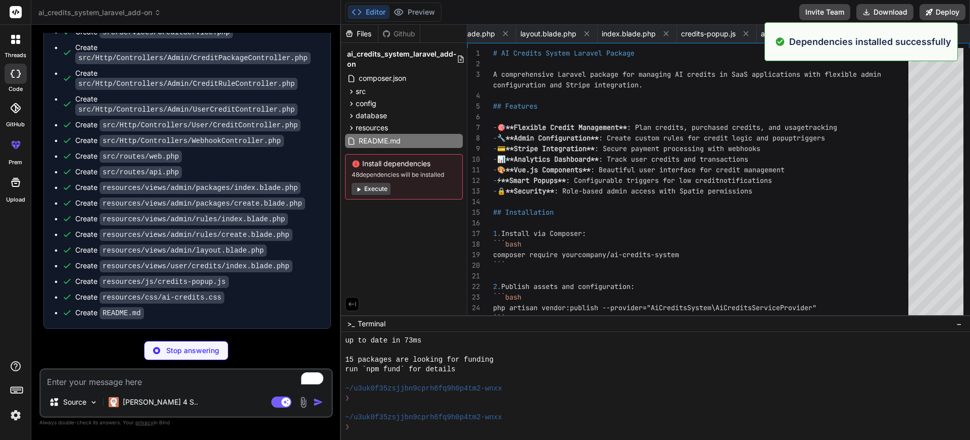
click at [350, 166] on div "Install dependencies 48 dependencies will be installed Execute" at bounding box center [404, 176] width 118 height 45
click at [355, 185] on icon at bounding box center [359, 189] width 8 height 8
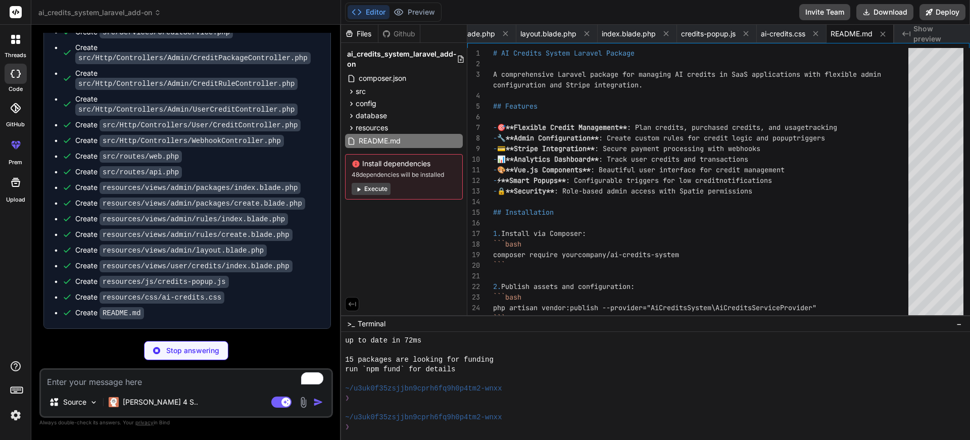
click at [357, 184] on button "Execute" at bounding box center [371, 189] width 39 height 12
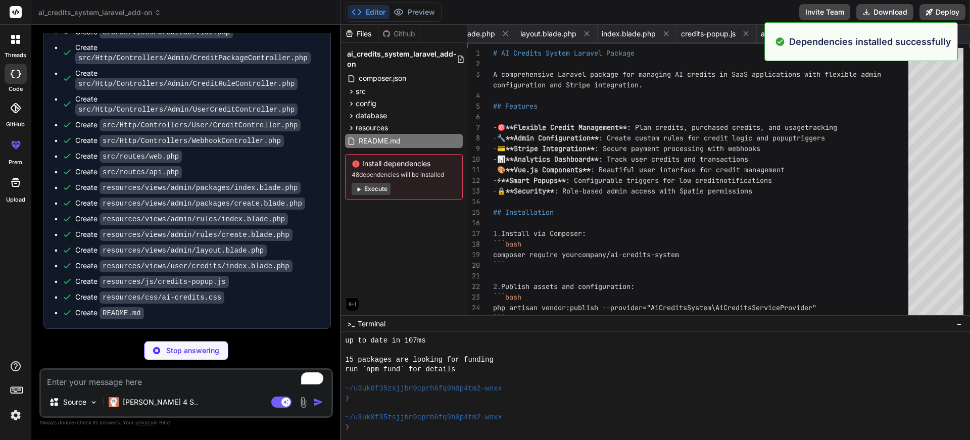
click at [357, 184] on button "Execute" at bounding box center [371, 189] width 39 height 12
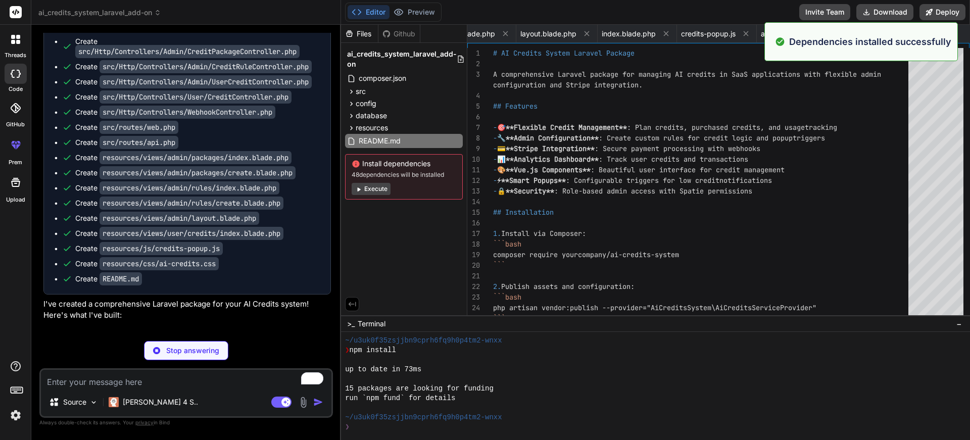
scroll to position [1308, 0]
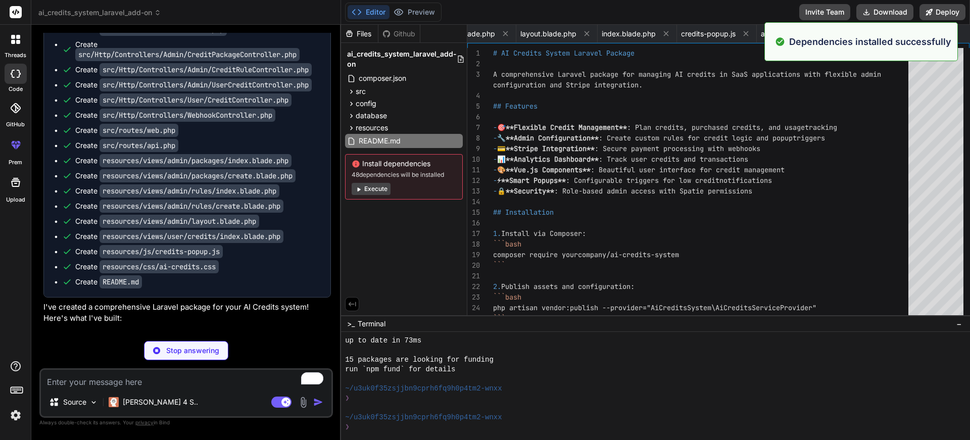
click at [357, 184] on button "Execute" at bounding box center [371, 189] width 39 height 12
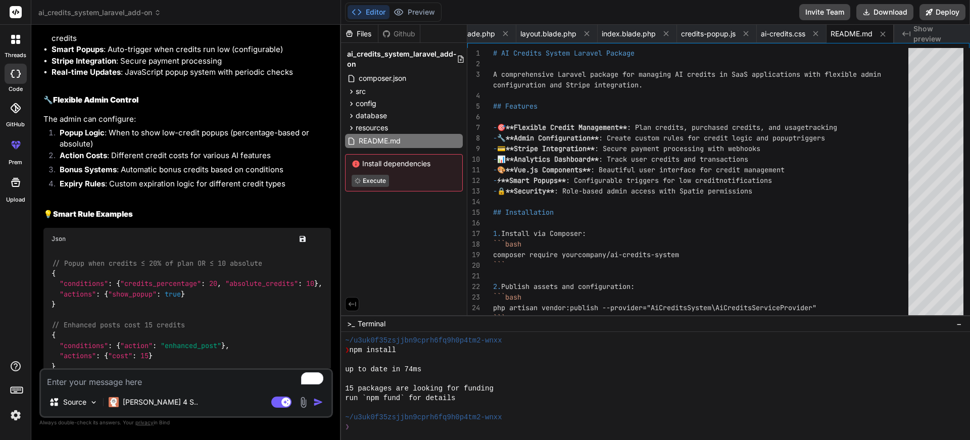
scroll to position [1921, 0]
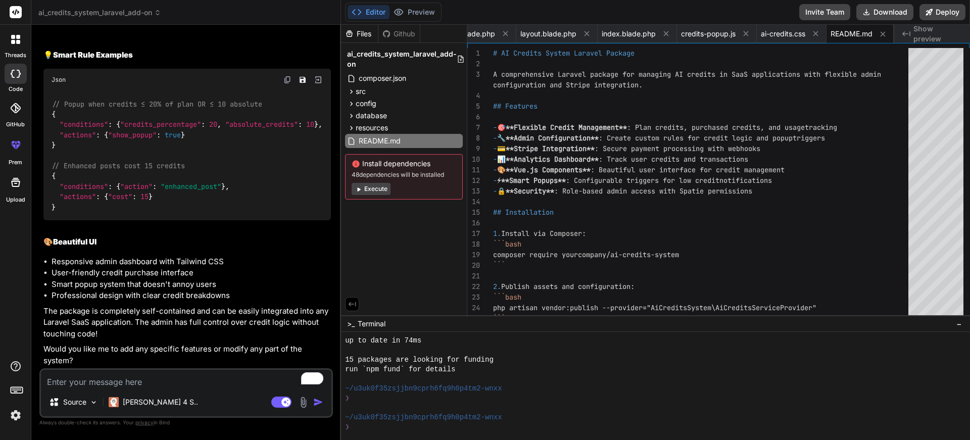
click at [357, 190] on icon at bounding box center [359, 189] width 8 height 8
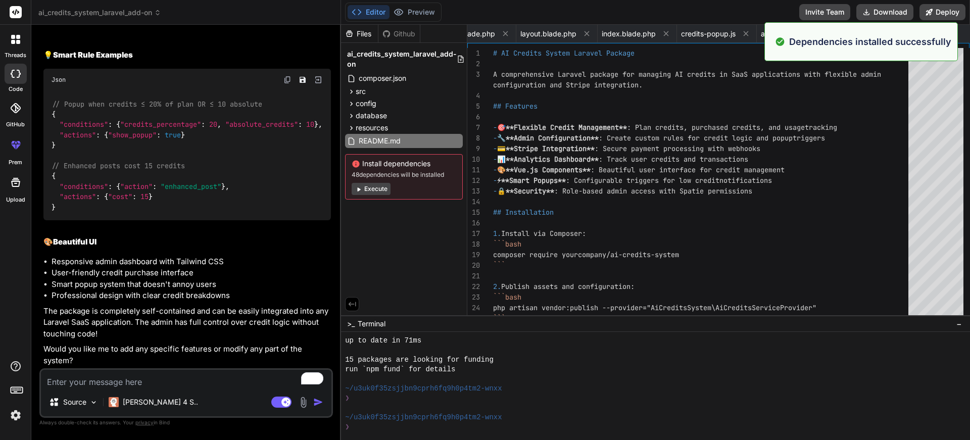
click at [359, 189] on icon at bounding box center [359, 189] width 3 height 4
click at [356, 189] on icon at bounding box center [359, 189] width 8 height 8
click at [407, 14] on button "Preview" at bounding box center [415, 12] width 50 height 14
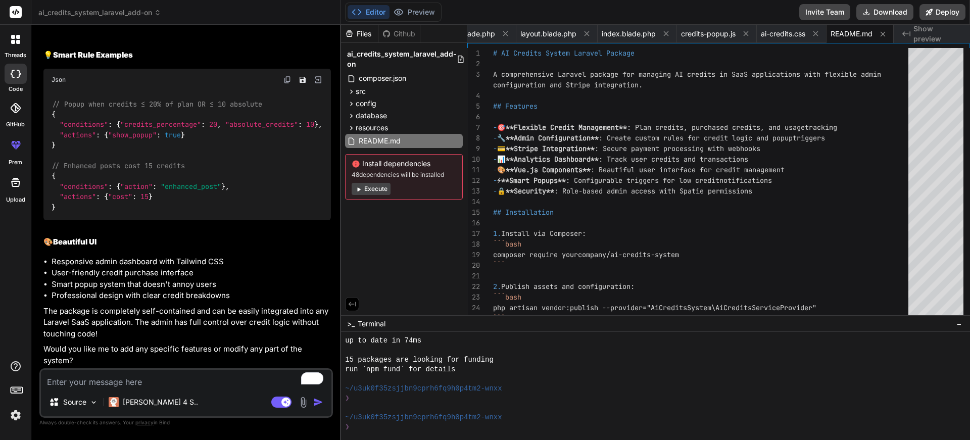
click at [130, 379] on textarea "To enrich screen reader interactions, please activate Accessibility in Grammarl…" at bounding box center [186, 379] width 290 height 18
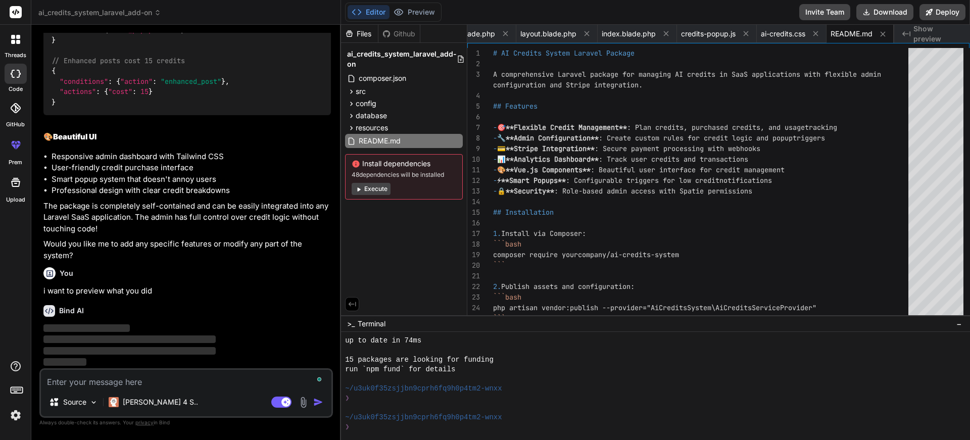
scroll to position [2026, 0]
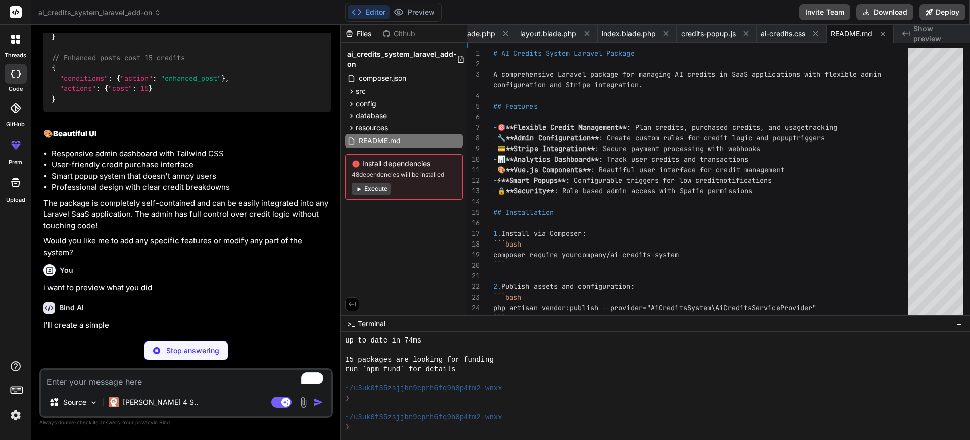
click at [377, 188] on button "Execute" at bounding box center [371, 189] width 39 height 12
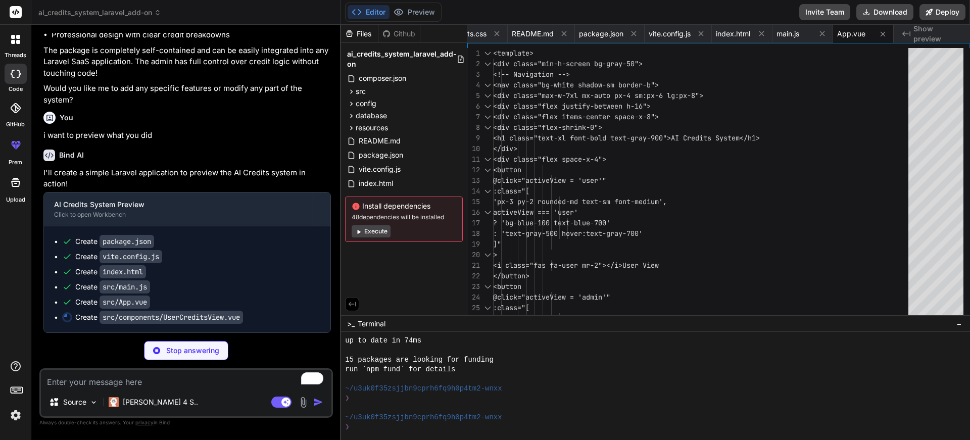
scroll to position [2170, 0]
click at [928, 34] on span "Show preview" at bounding box center [937, 34] width 48 height 20
click at [368, 231] on button "Execute" at bounding box center [371, 231] width 39 height 12
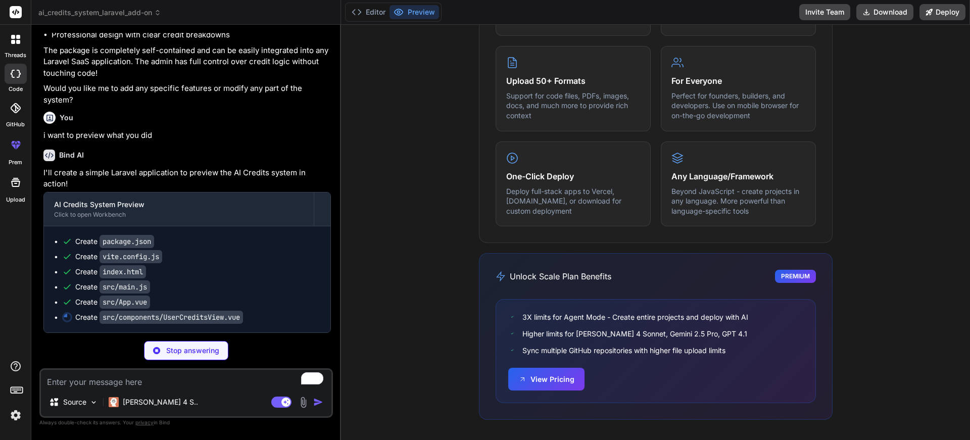
scroll to position [0, 0]
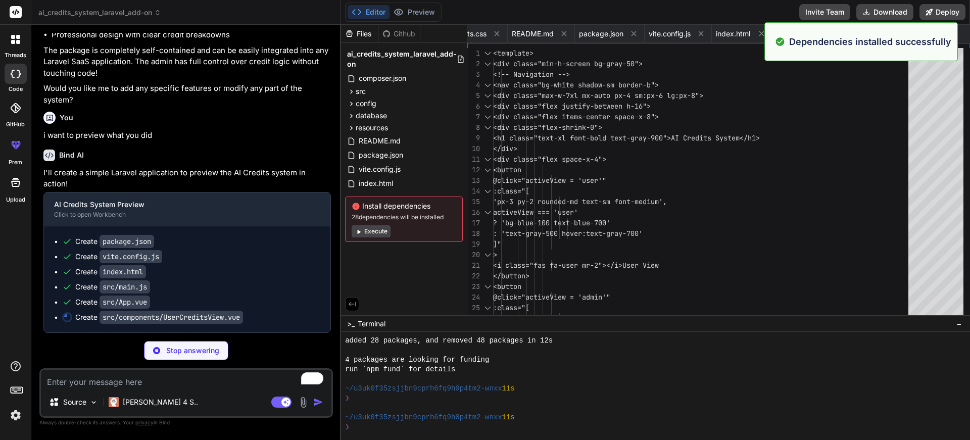
click at [363, 228] on button "Execute" at bounding box center [371, 231] width 39 height 12
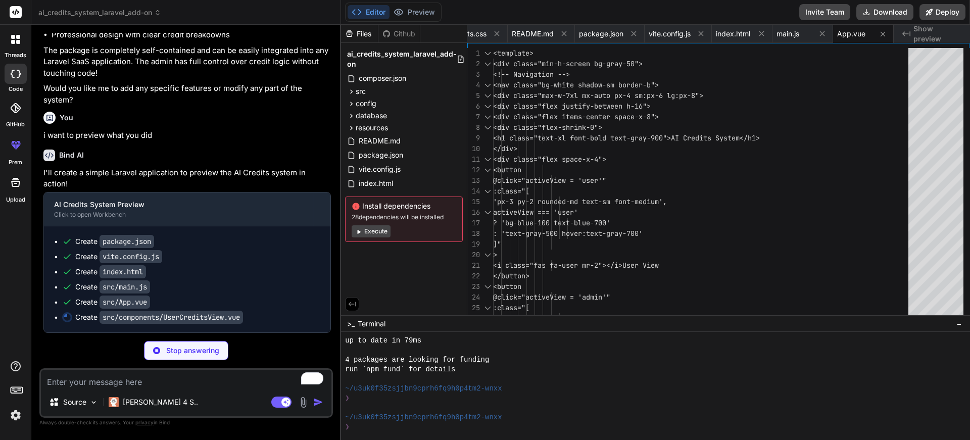
click at [369, 229] on button "Execute" at bounding box center [371, 231] width 39 height 12
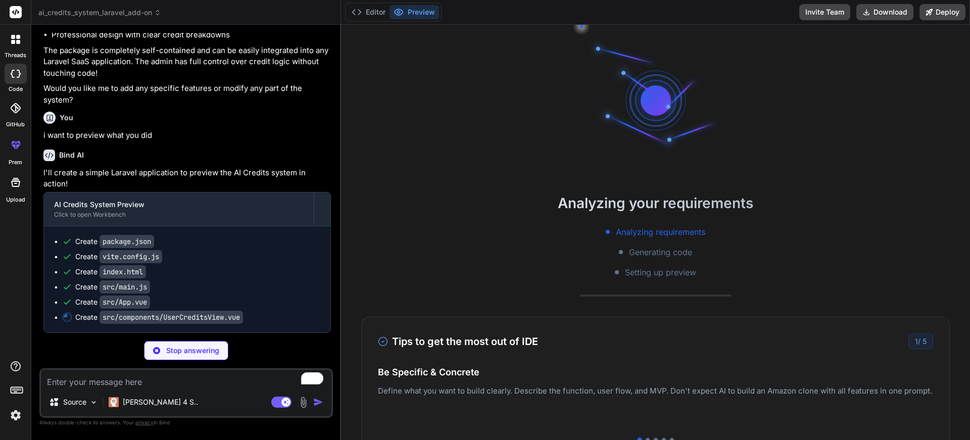
scroll to position [0, 2381]
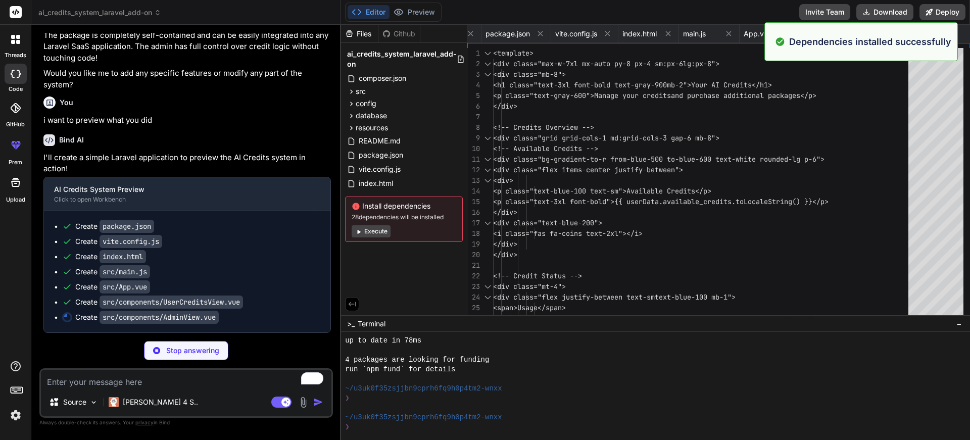
click at [376, 234] on button "Execute" at bounding box center [371, 231] width 39 height 12
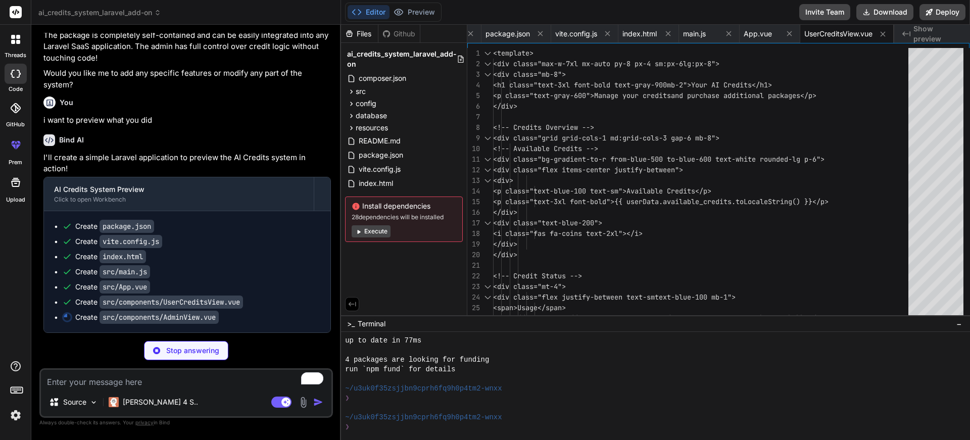
click at [376, 231] on button "Execute" at bounding box center [371, 231] width 39 height 12
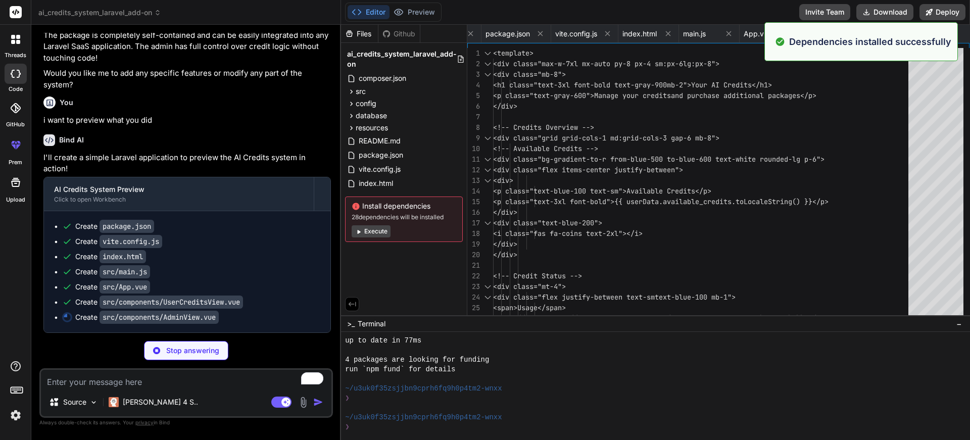
click at [376, 231] on button "Execute" at bounding box center [371, 231] width 39 height 12
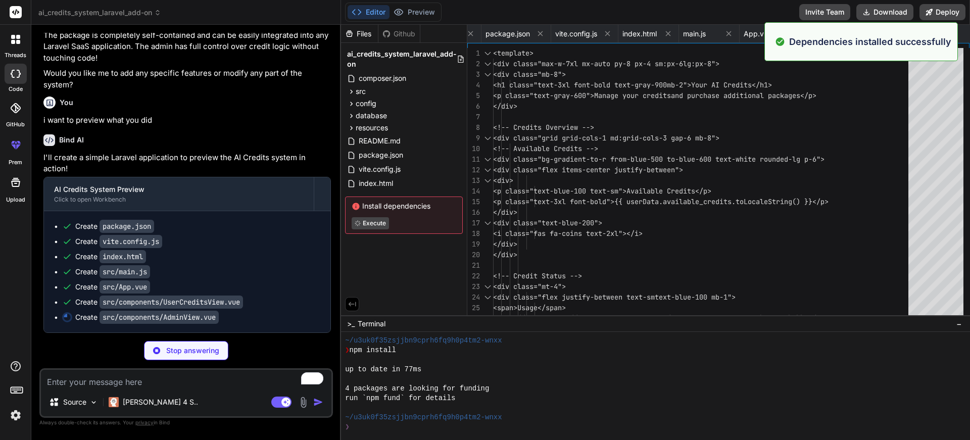
scroll to position [2185, 0]
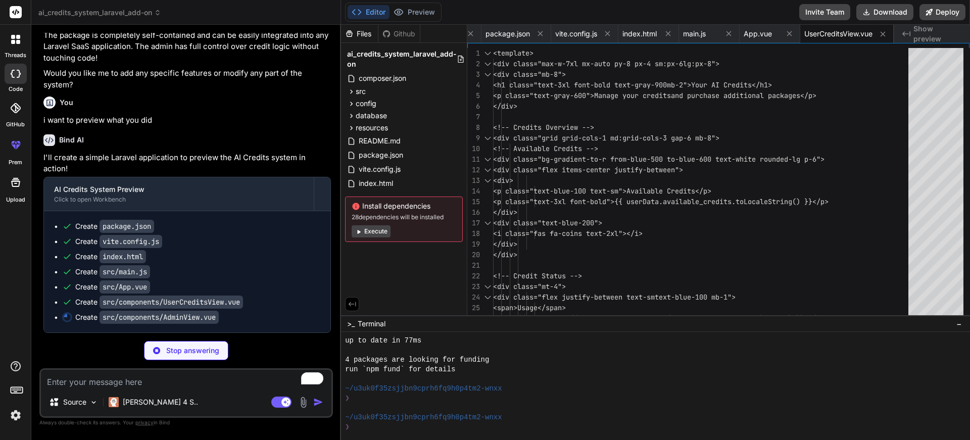
click at [362, 228] on icon at bounding box center [359, 232] width 8 height 8
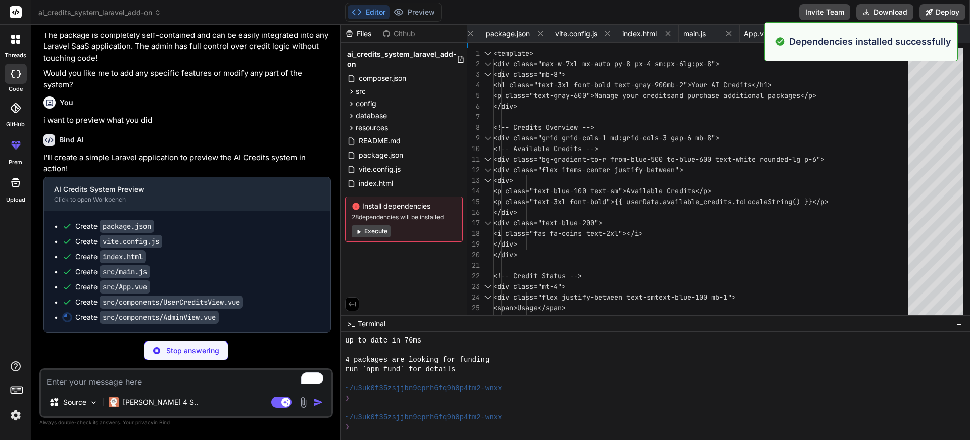
click at [362, 228] on icon at bounding box center [359, 232] width 8 height 8
click at [359, 228] on icon at bounding box center [359, 232] width 8 height 8
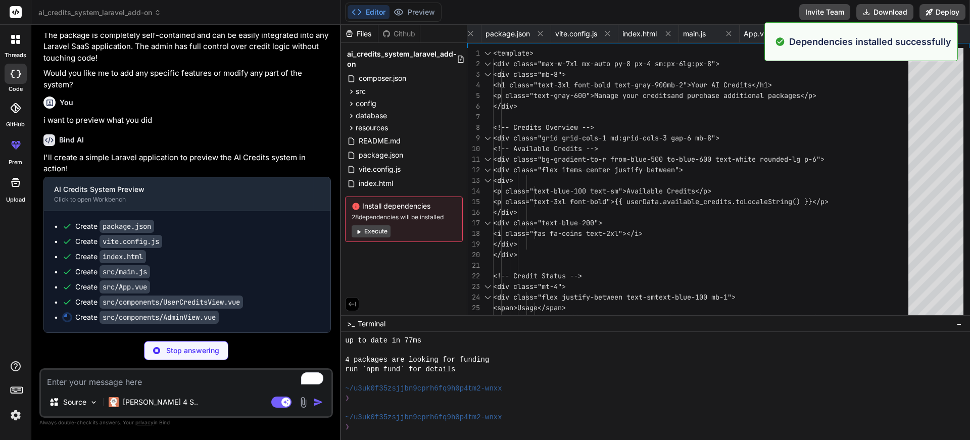
click at [359, 228] on icon at bounding box center [359, 232] width 8 height 8
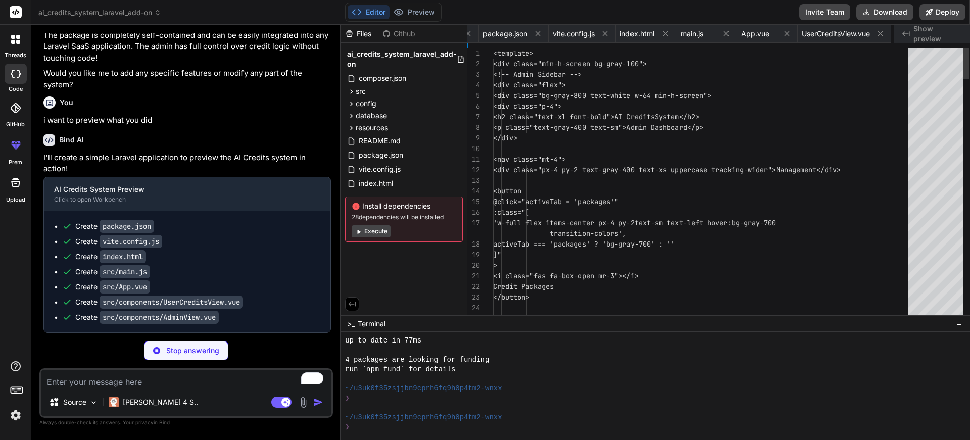
scroll to position [0, 2457]
click at [359, 228] on icon at bounding box center [359, 232] width 8 height 8
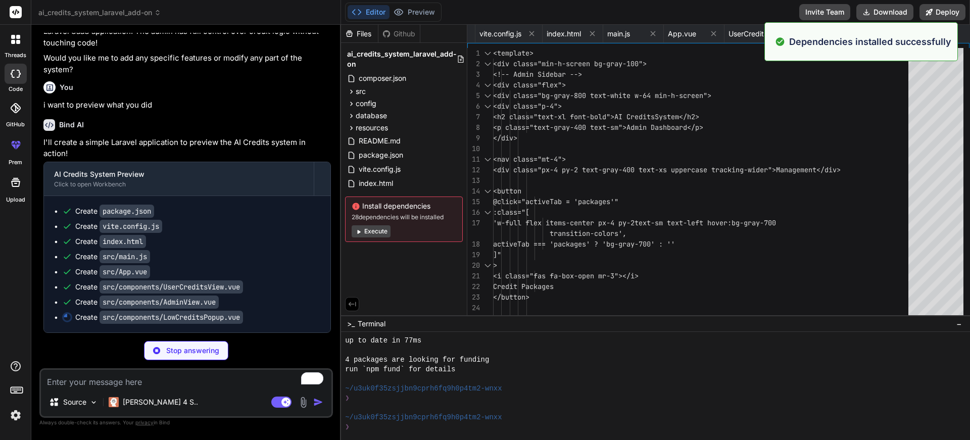
scroll to position [2201, 0]
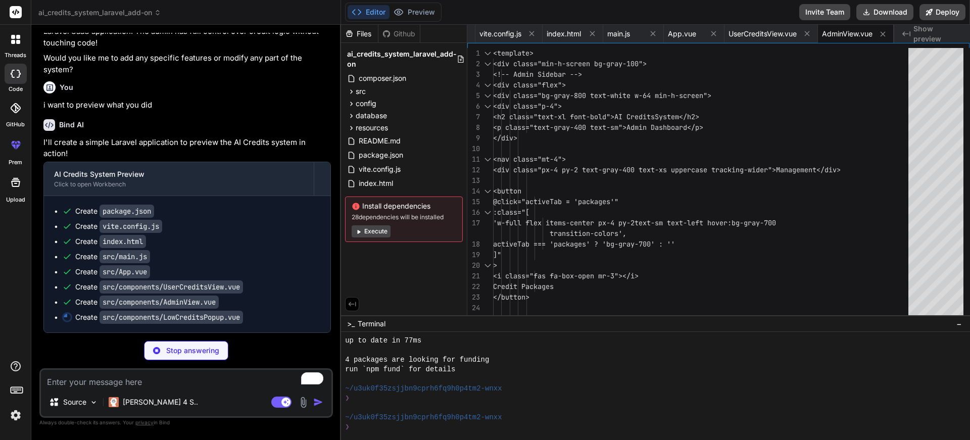
click at [364, 231] on button "Execute" at bounding box center [371, 231] width 39 height 12
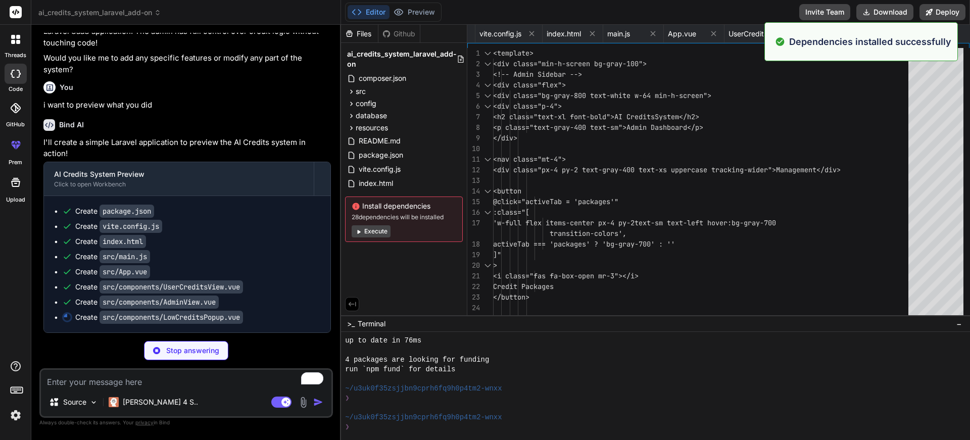
click at [360, 233] on icon at bounding box center [359, 232] width 8 height 8
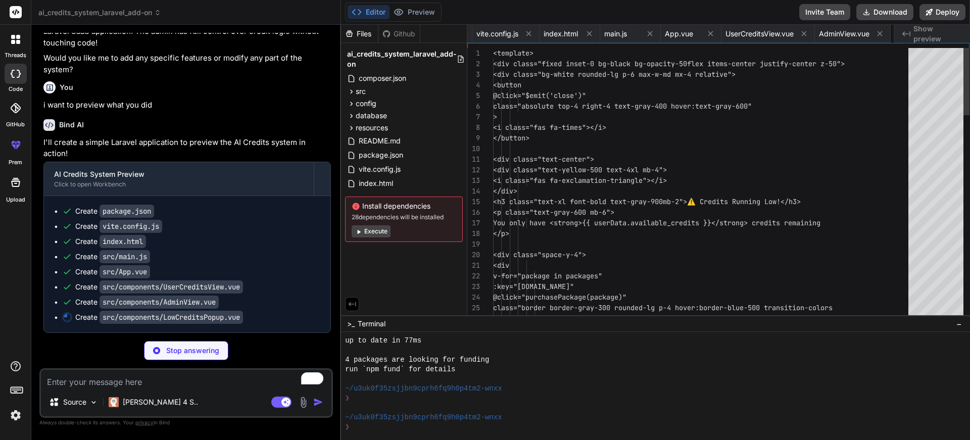
scroll to position [0, 2556]
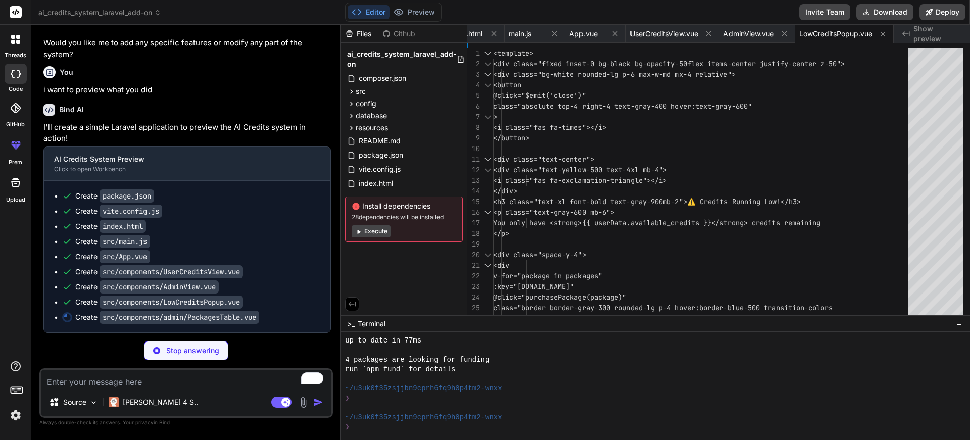
click at [362, 230] on button "Execute" at bounding box center [371, 231] width 39 height 12
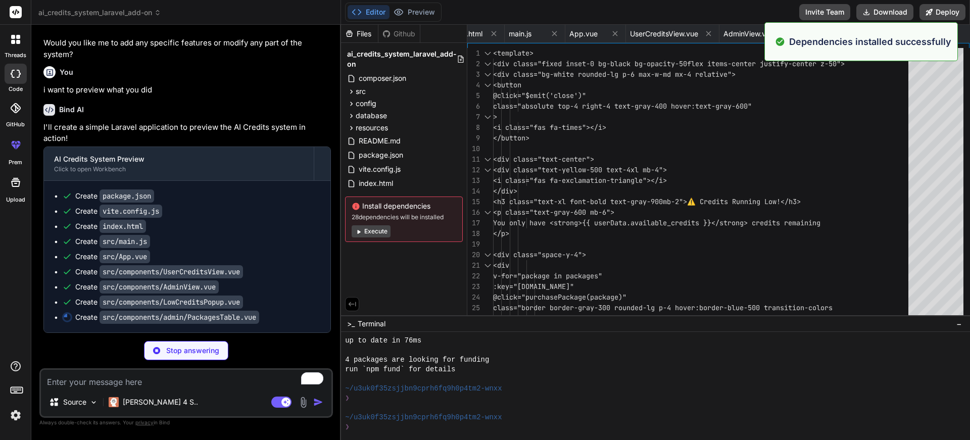
click at [356, 228] on icon at bounding box center [359, 232] width 8 height 8
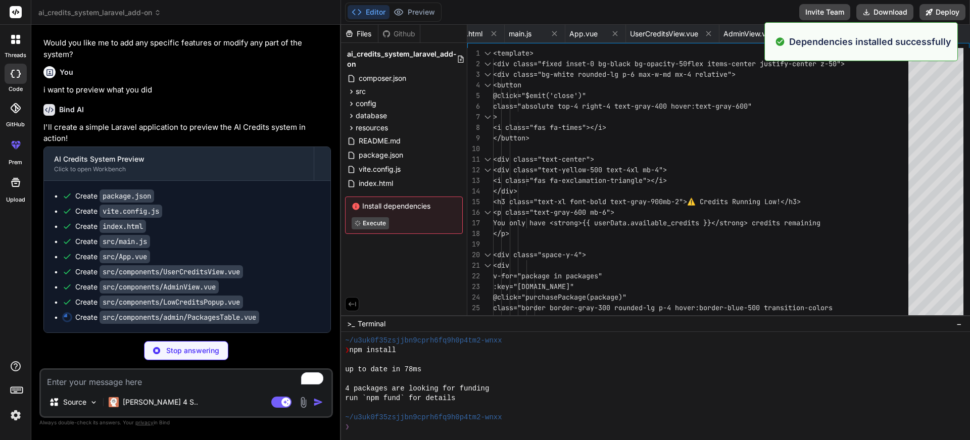
scroll to position [2216, 0]
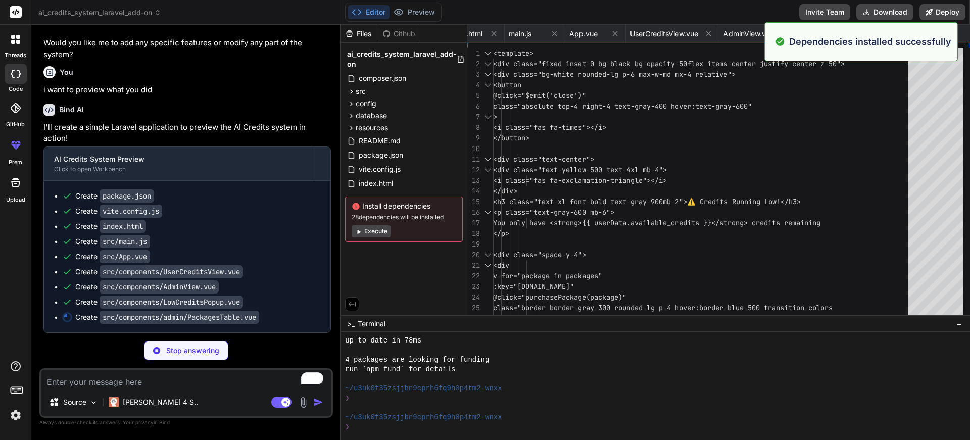
click at [359, 230] on icon at bounding box center [359, 232] width 8 height 8
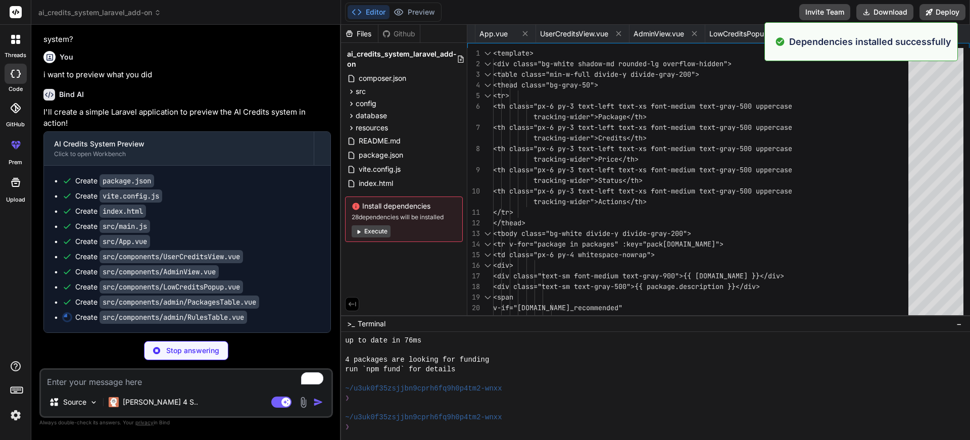
scroll to position [2231, 0]
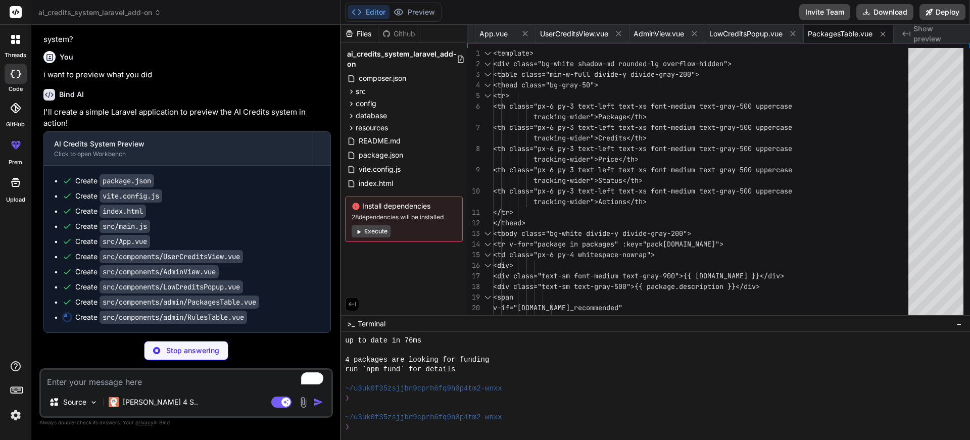
click at [367, 227] on button "Execute" at bounding box center [371, 231] width 39 height 12
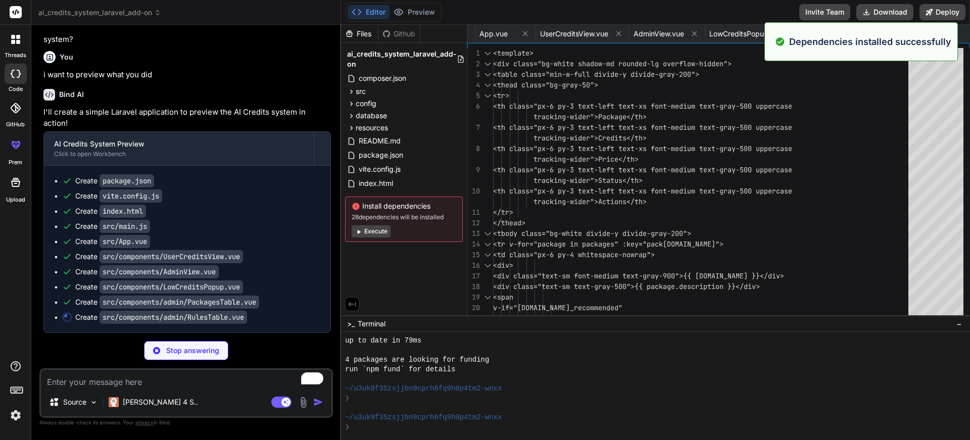
click at [356, 230] on icon at bounding box center [359, 232] width 8 height 8
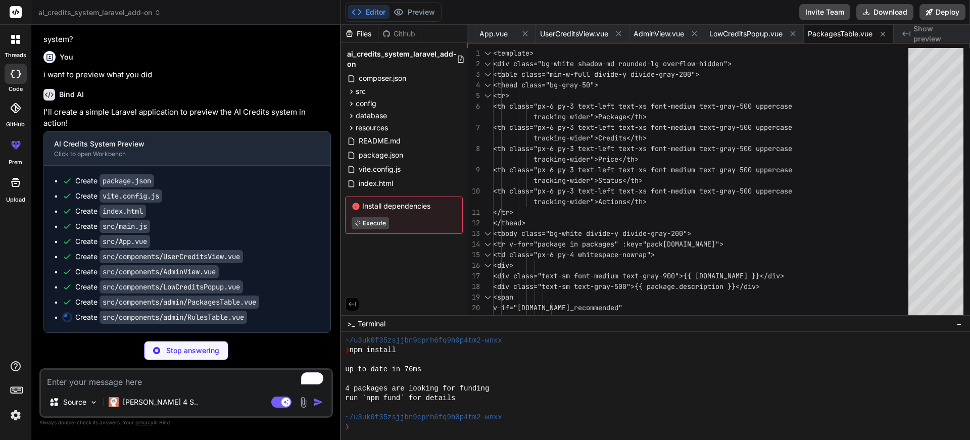
click at [356, 230] on div "Install dependencies Execute" at bounding box center [404, 215] width 118 height 37
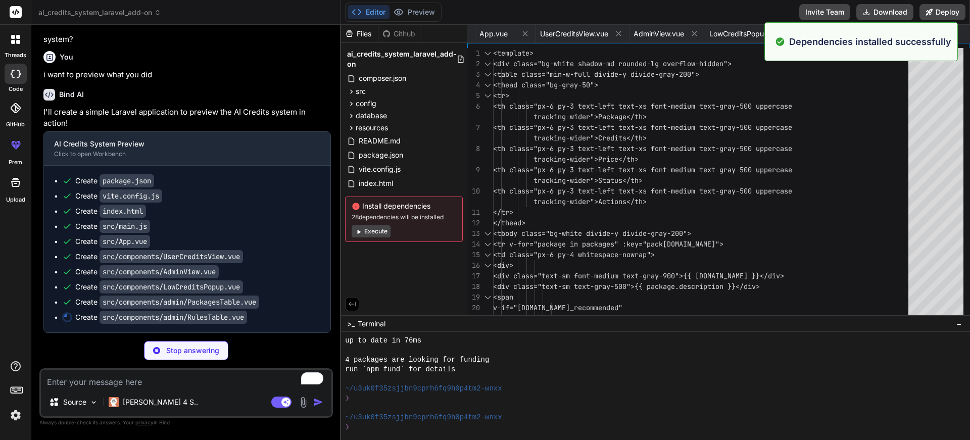
scroll to position [0, 2721]
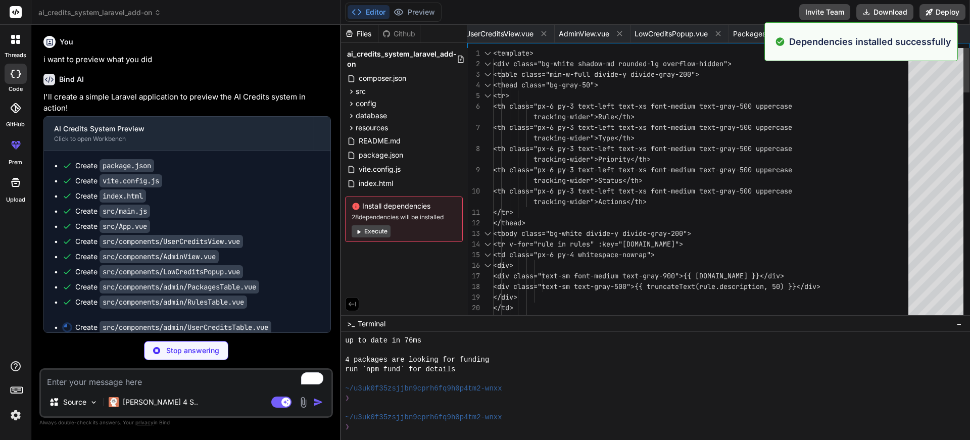
click at [356, 230] on icon at bounding box center [359, 232] width 8 height 8
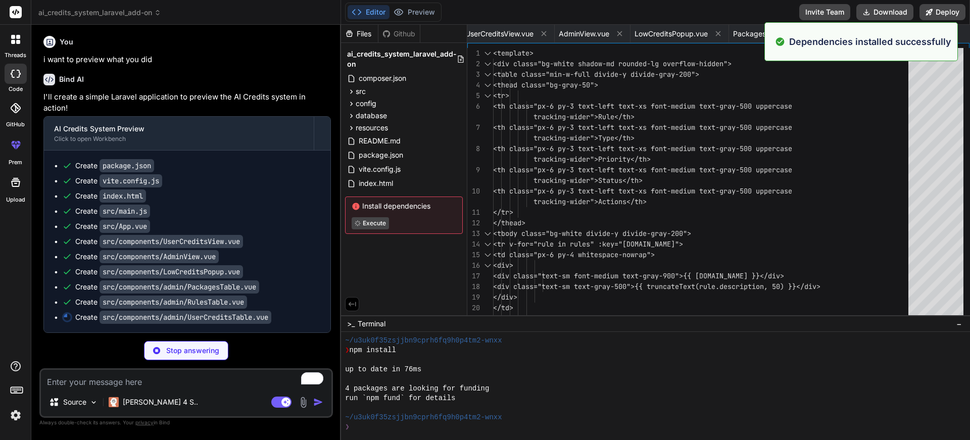
click at [356, 230] on div "Install dependencies Execute" at bounding box center [404, 215] width 118 height 37
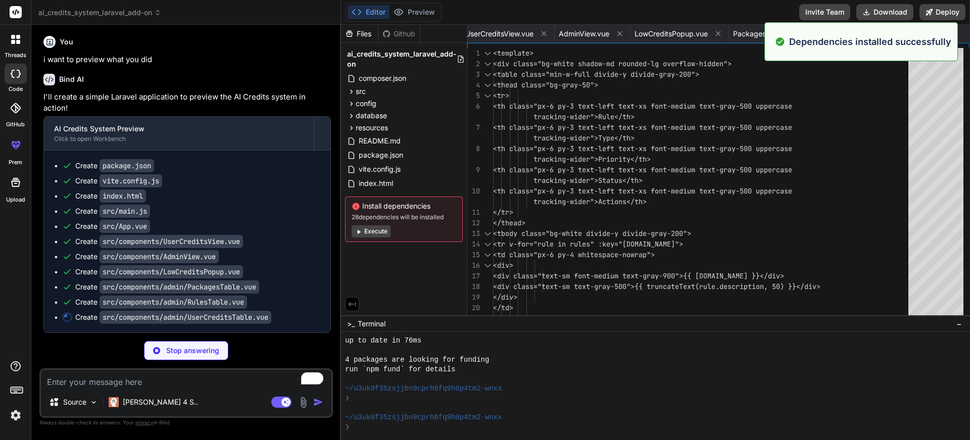
click at [356, 230] on icon at bounding box center [359, 232] width 8 height 8
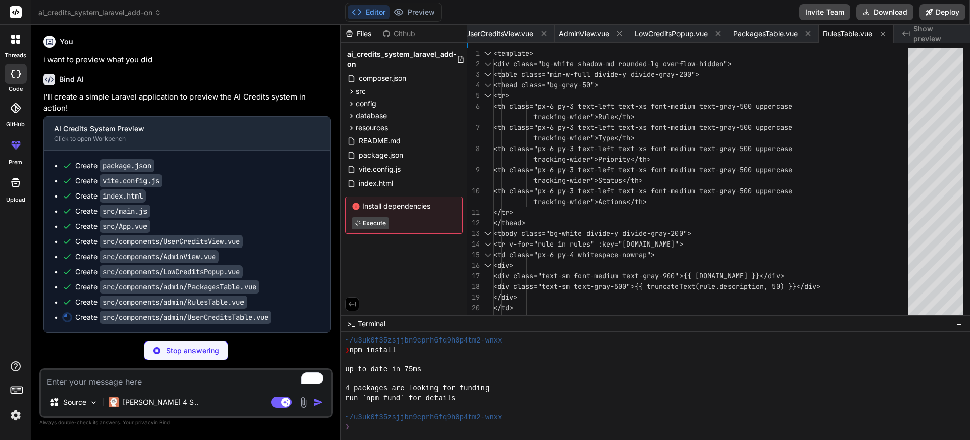
click at [356, 230] on div "Install dependencies Execute" at bounding box center [404, 215] width 118 height 37
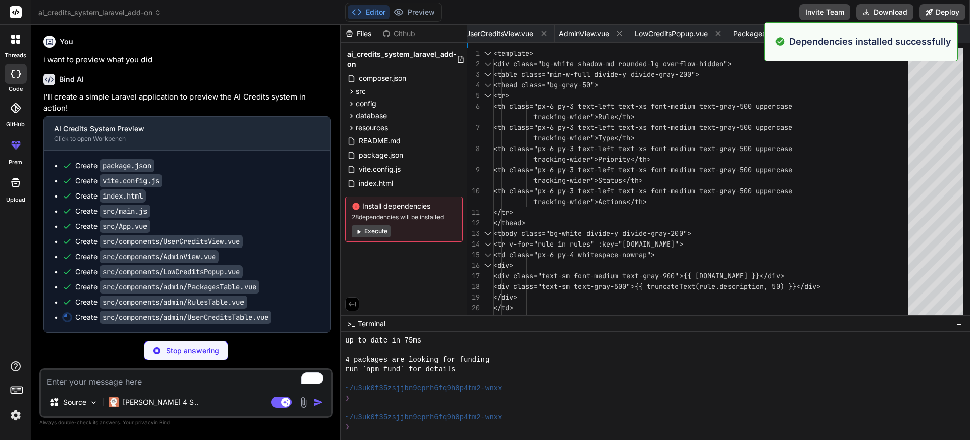
click at [356, 230] on icon at bounding box center [359, 232] width 8 height 8
click at [356, 227] on button "Execute" at bounding box center [371, 231] width 39 height 12
click at [358, 227] on button "Execute" at bounding box center [371, 231] width 39 height 12
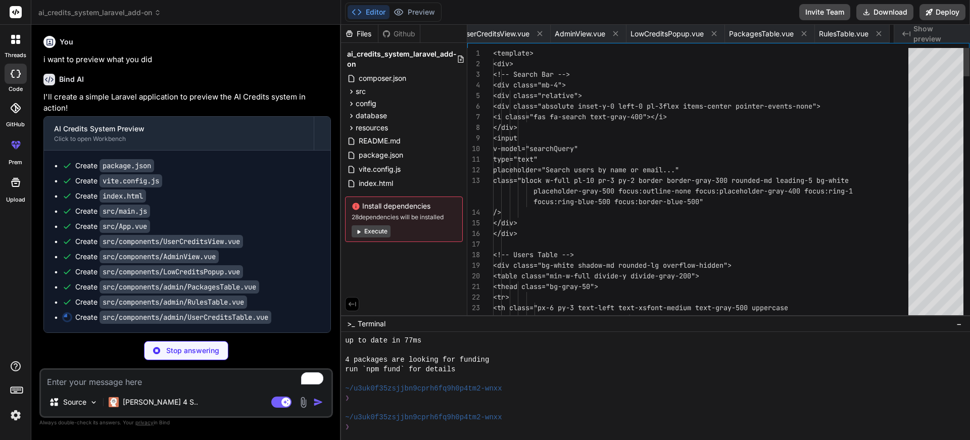
scroll to position [0, 2818]
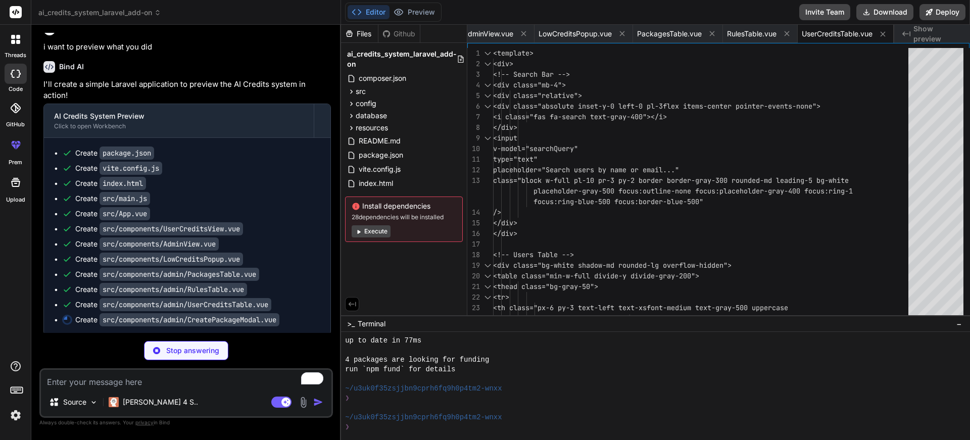
click at [365, 232] on button "Execute" at bounding box center [371, 231] width 39 height 12
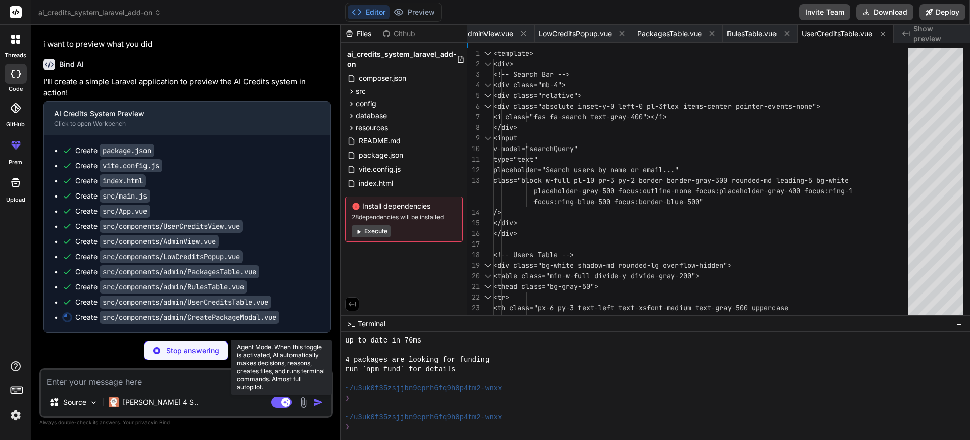
scroll to position [0, 2919]
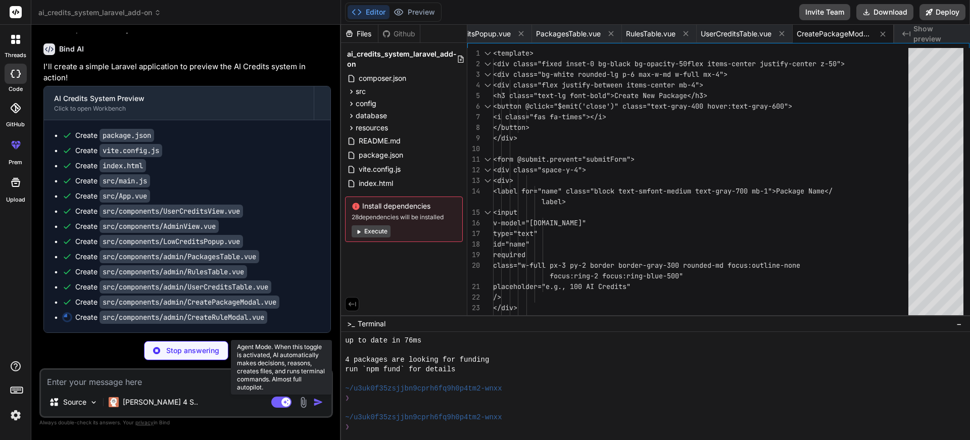
click at [277, 401] on rect at bounding box center [281, 402] width 20 height 11
click at [278, 402] on rect at bounding box center [276, 402] width 9 height 9
click at [367, 224] on div "Install dependencies 28 dependencies will be installed Execute" at bounding box center [404, 219] width 118 height 45
click at [367, 229] on button "Execute" at bounding box center [371, 231] width 39 height 12
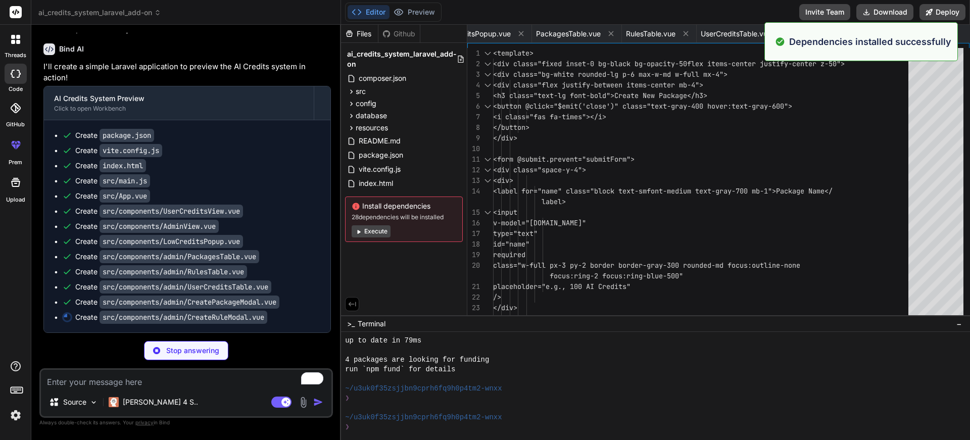
click at [368, 232] on button "Execute" at bounding box center [371, 231] width 39 height 12
click at [371, 235] on button "Execute" at bounding box center [371, 231] width 39 height 12
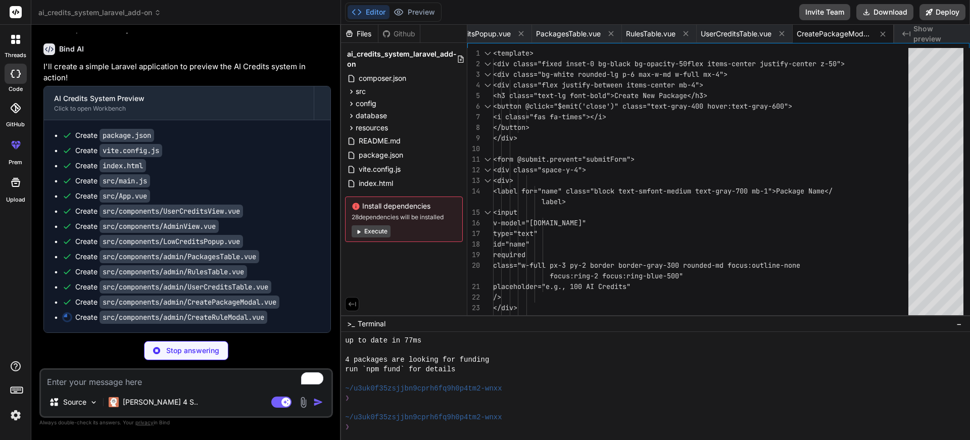
click at [367, 221] on div "Install dependencies 28 dependencies will be installed Execute" at bounding box center [404, 219] width 118 height 45
click at [364, 228] on button "Execute" at bounding box center [371, 231] width 39 height 12
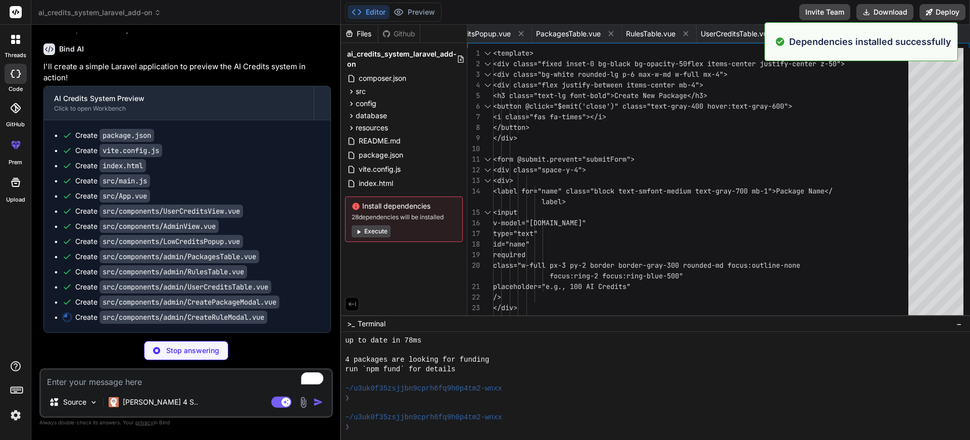
click at [364, 231] on button "Execute" at bounding box center [371, 231] width 39 height 12
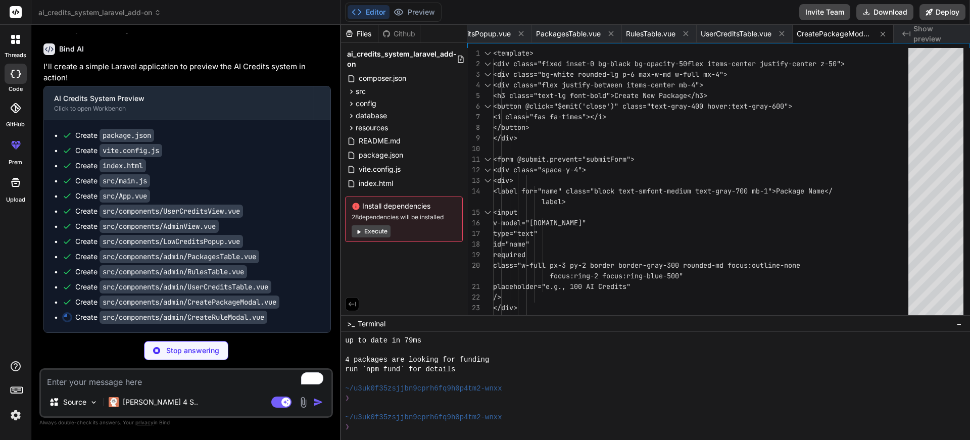
scroll to position [0, 3016]
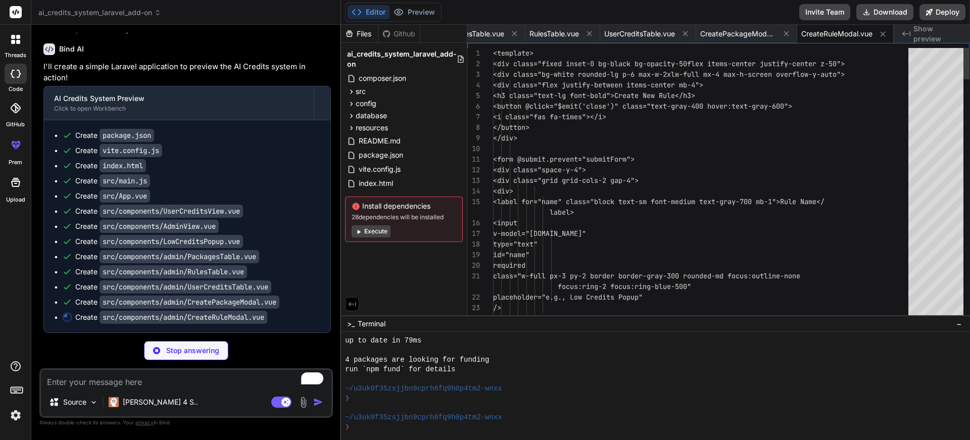
click at [364, 235] on div "ai_credits_system_laravel_add-on composer.json src AiCreditsServiceProvider.php…" at bounding box center [404, 144] width 126 height 203
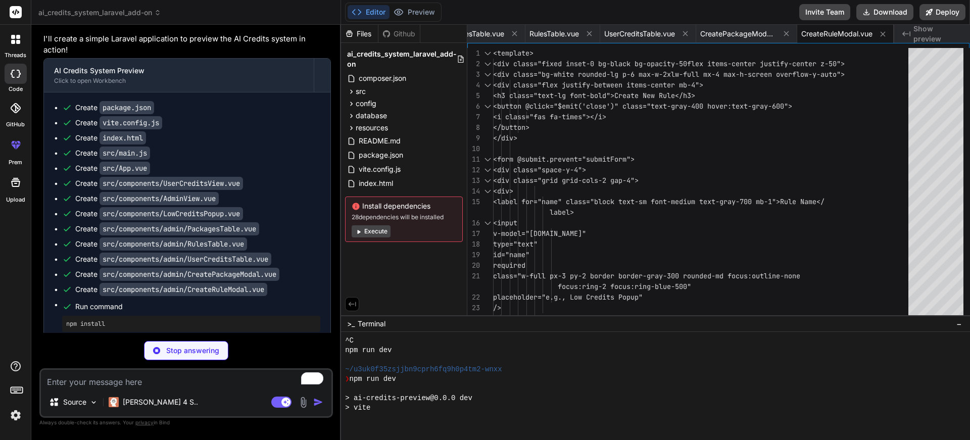
click at [364, 232] on button "Execute" at bounding box center [371, 231] width 39 height 12
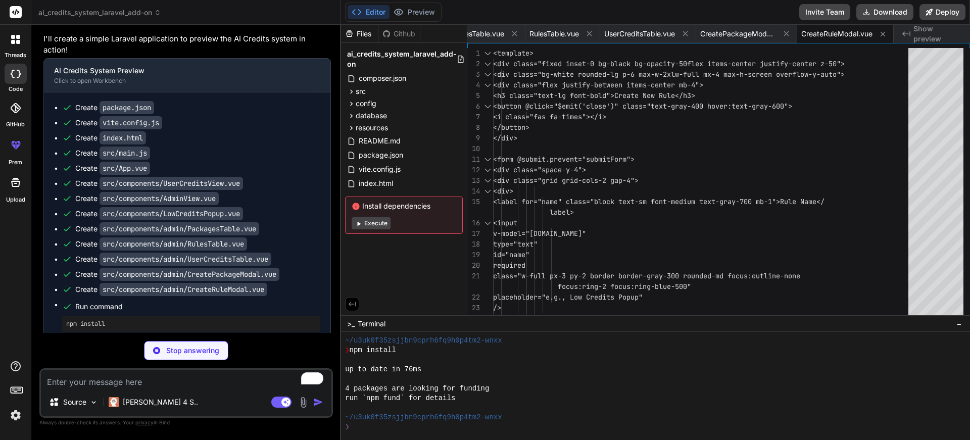
click at [365, 225] on button "Execute" at bounding box center [371, 223] width 39 height 12
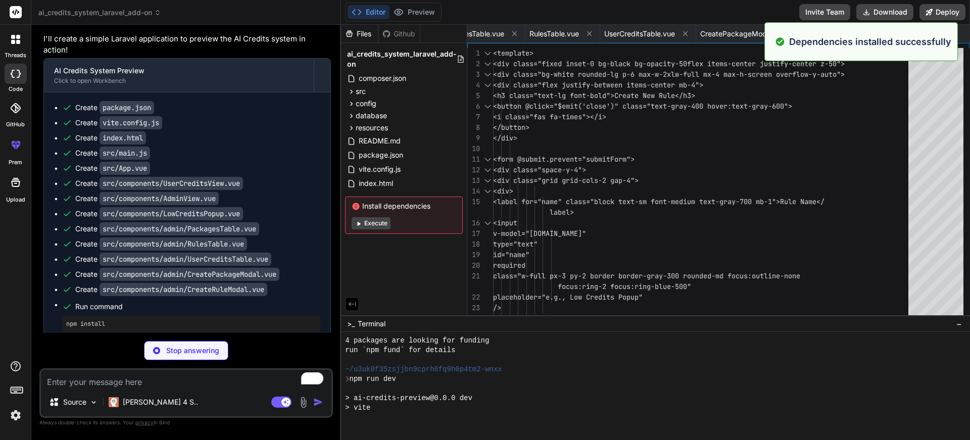
click at [365, 225] on button "Execute" at bounding box center [371, 223] width 39 height 12
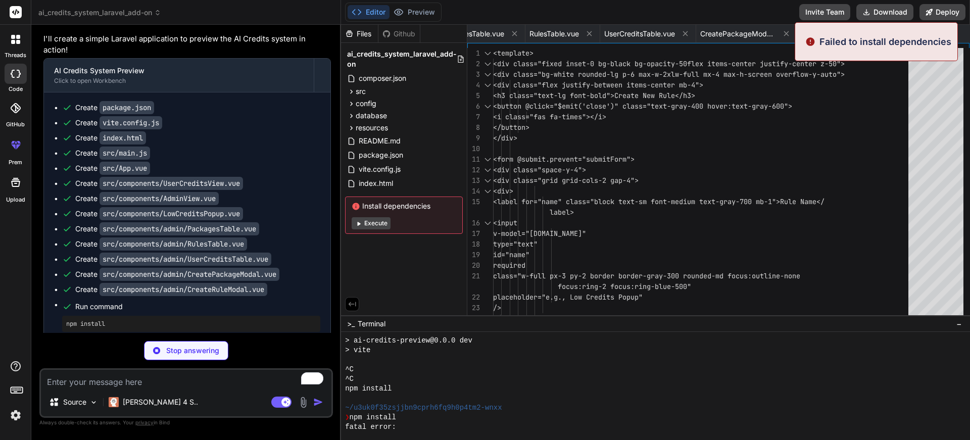
click at [365, 225] on button "Execute" at bounding box center [371, 223] width 39 height 12
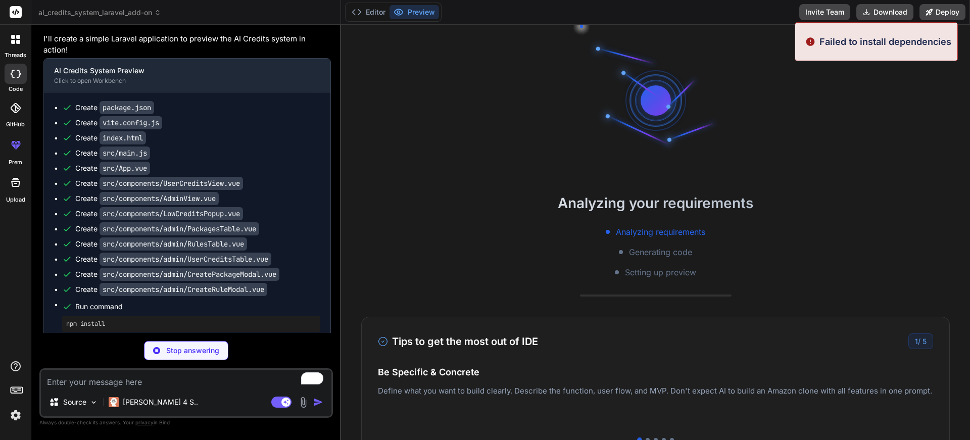
click at [365, 225] on div "Analyzing your requirements Analyzing requirements Generating code Setting up p…" at bounding box center [655, 235] width 629 height 86
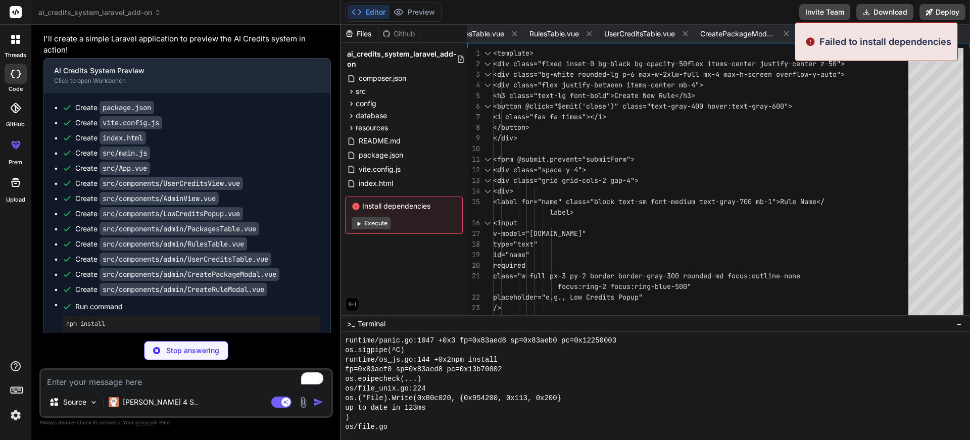
click at [365, 225] on button "Execute" at bounding box center [371, 223] width 39 height 12
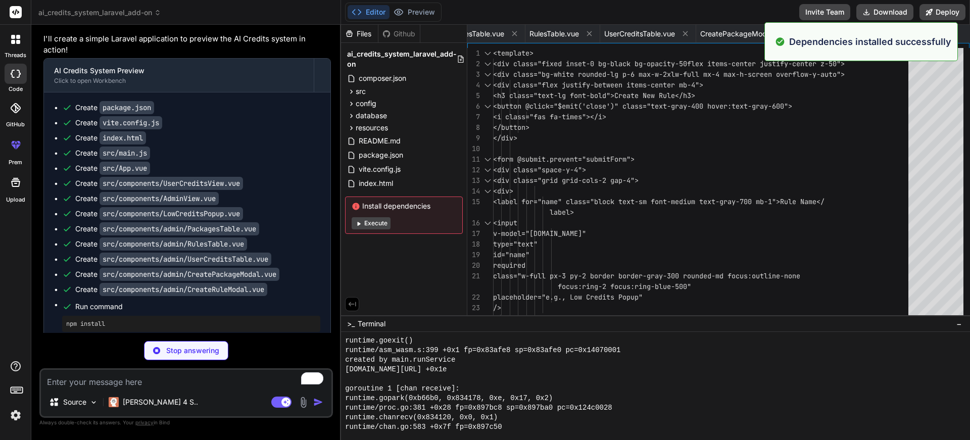
click at [365, 225] on button "Execute" at bounding box center [371, 223] width 39 height 12
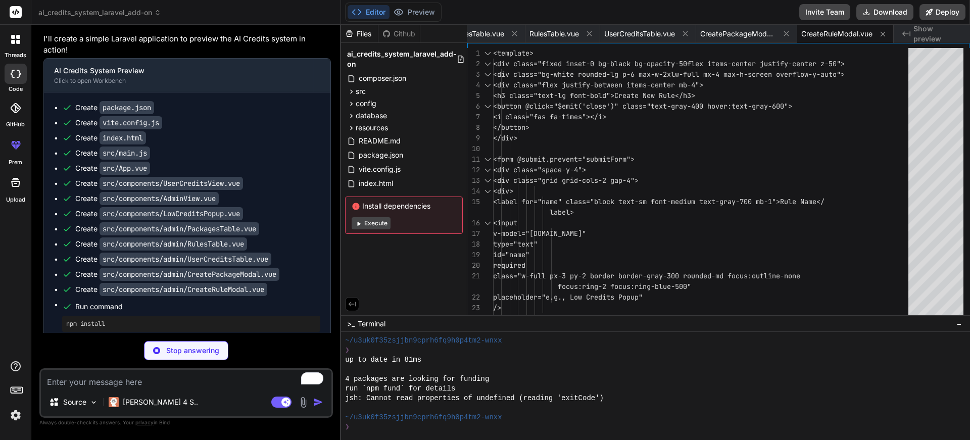
click at [365, 225] on button "Execute" at bounding box center [371, 223] width 39 height 12
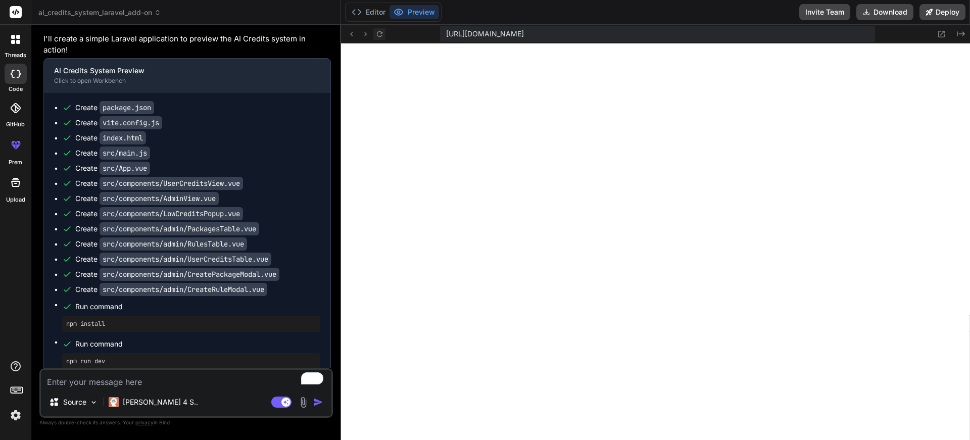
click at [380, 37] on icon at bounding box center [379, 34] width 9 height 9
click at [524, 34] on span "[URL][DOMAIN_NAME]" at bounding box center [485, 34] width 78 height 10
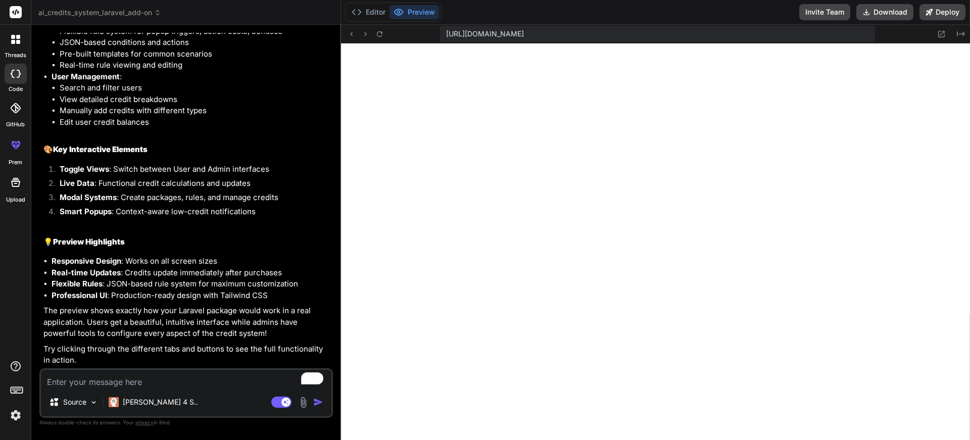
scroll to position [2870, 0]
click at [385, 31] on button at bounding box center [379, 34] width 12 height 12
click at [365, 30] on icon at bounding box center [365, 34] width 9 height 9
click at [363, 35] on icon at bounding box center [365, 34] width 9 height 9
click at [350, 33] on icon at bounding box center [351, 34] width 9 height 9
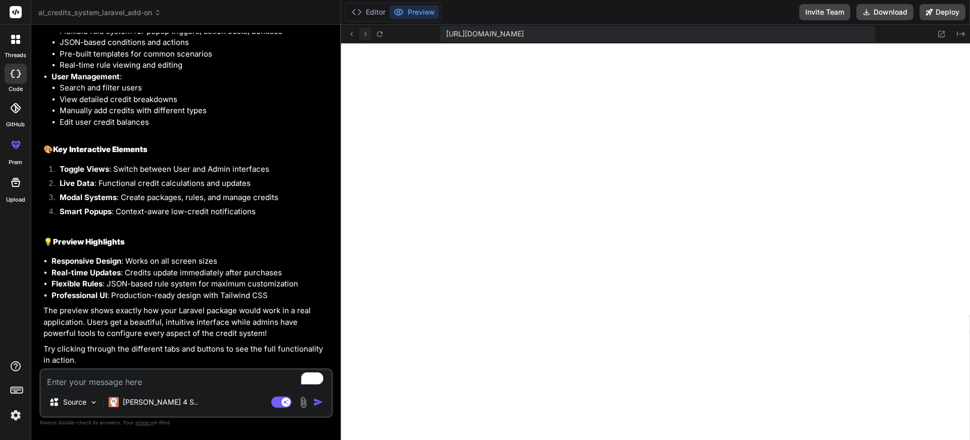
click at [365, 35] on icon at bounding box center [365, 34] width 3 height 4
click at [368, 9] on button "Editor" at bounding box center [369, 12] width 42 height 14
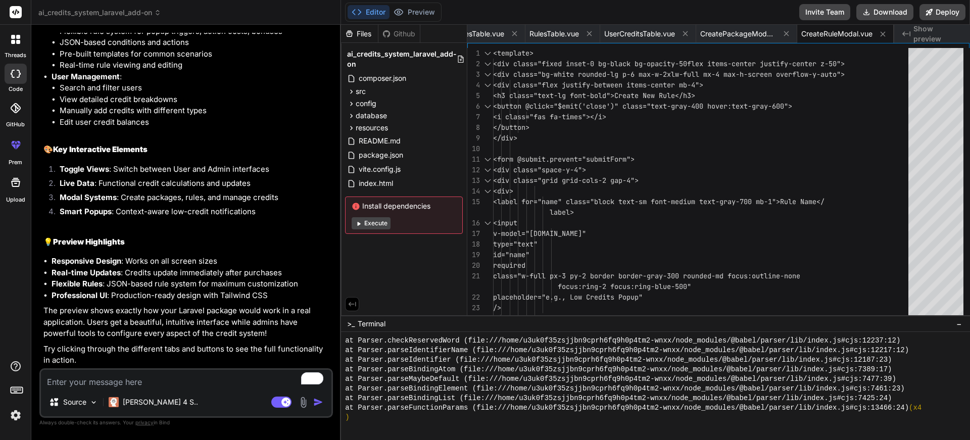
click at [385, 220] on button "Execute" at bounding box center [371, 223] width 39 height 12
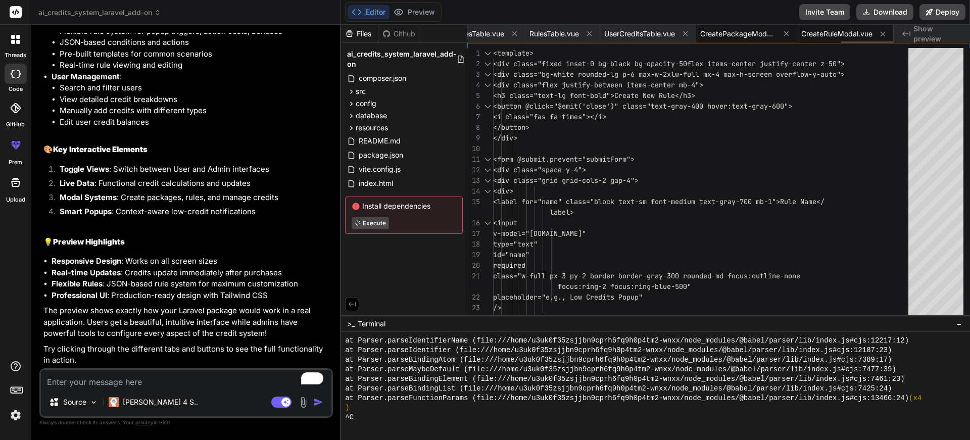
click at [717, 36] on span "CreatePackageModal.vue" at bounding box center [738, 34] width 76 height 10
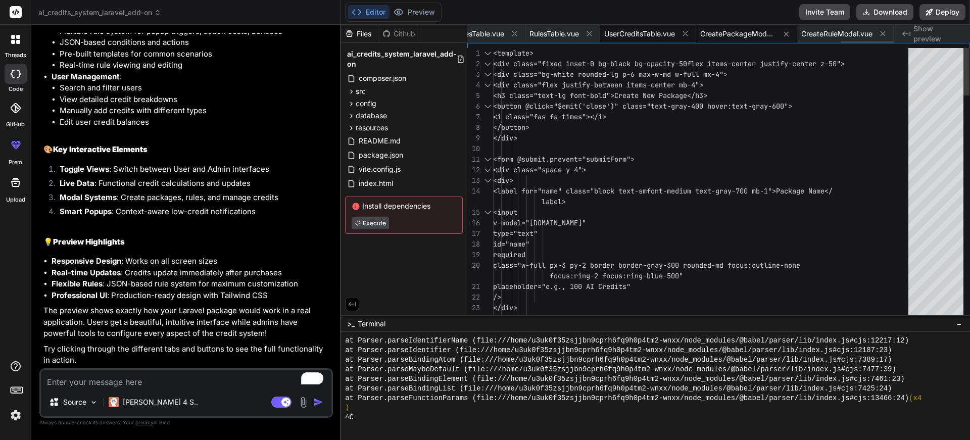
click at [626, 34] on span "UserCreditsTable.vue" at bounding box center [639, 34] width 71 height 10
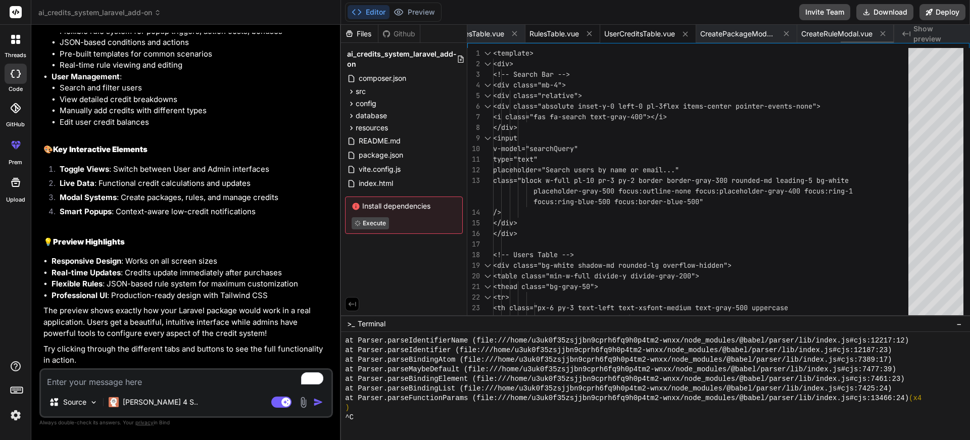
click at [548, 31] on span "RulesTable.vue" at bounding box center [554, 34] width 50 height 10
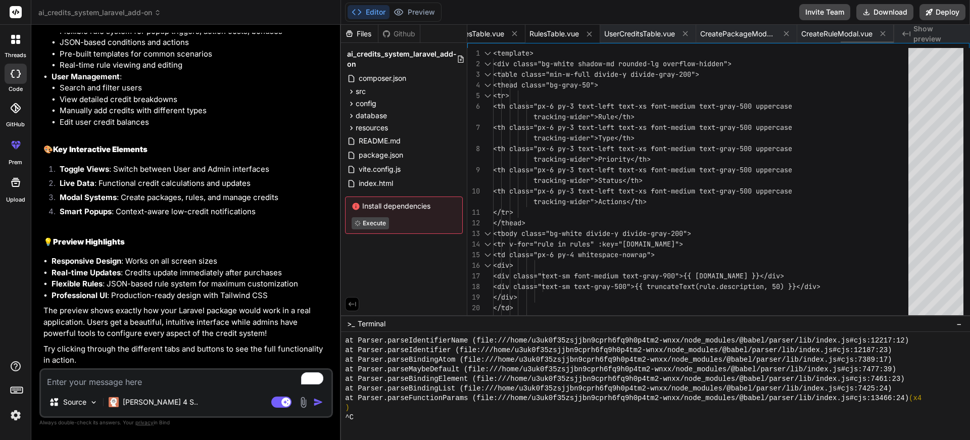
click at [485, 31] on span "PackagesTable.vue" at bounding box center [472, 34] width 65 height 10
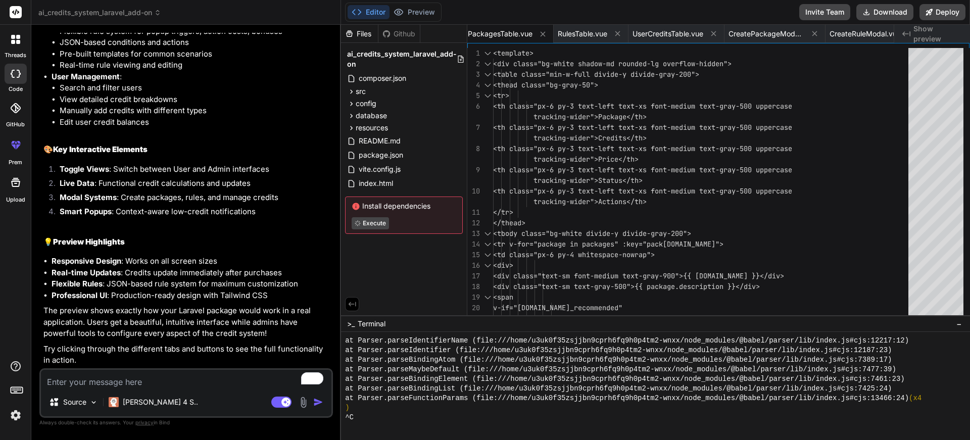
click at [462, 31] on div "Files Github" at bounding box center [404, 34] width 126 height 18
click at [473, 31] on span "PackagesTable.vue" at bounding box center [500, 34] width 65 height 10
click at [904, 33] on icon at bounding box center [906, 33] width 8 height 5
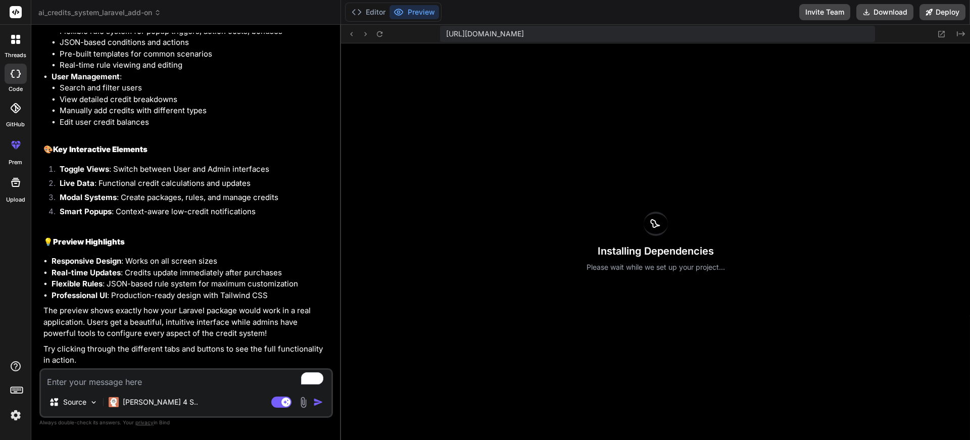
click at [414, 173] on div "Installing Dependencies Please wait while we set up your project..." at bounding box center [655, 241] width 629 height 397
click at [74, 402] on p "Source" at bounding box center [74, 402] width 23 height 10
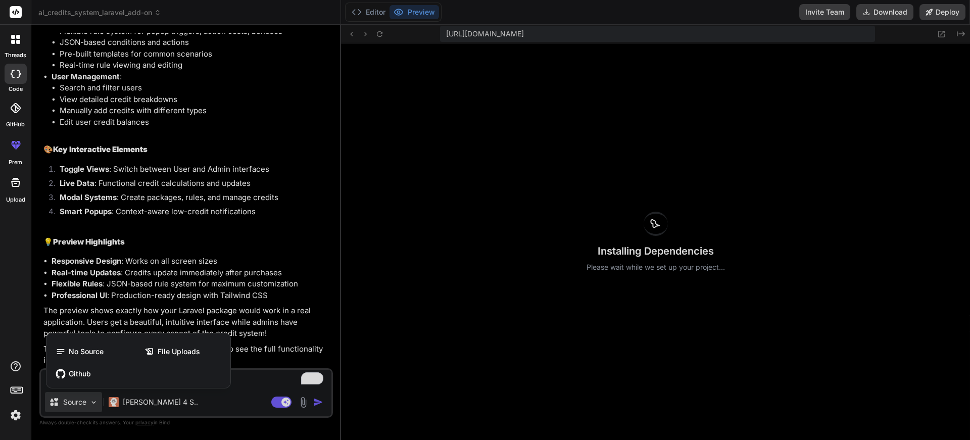
click at [252, 386] on div at bounding box center [485, 220] width 970 height 440
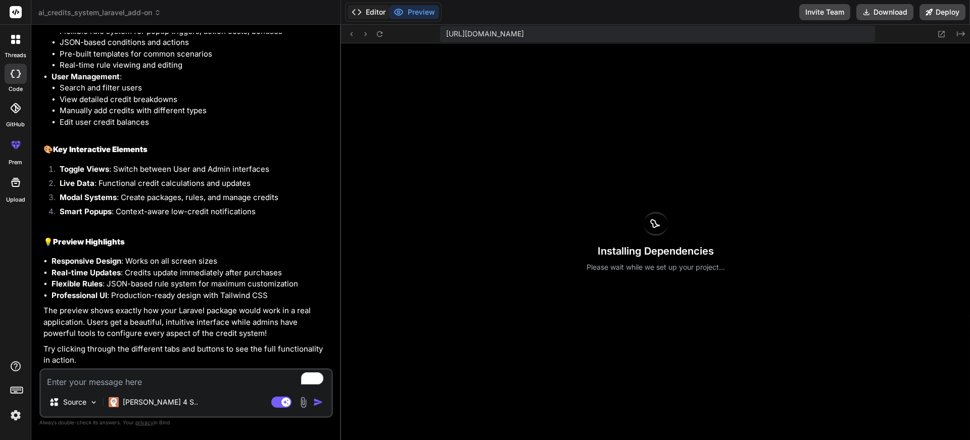
click at [362, 13] on button "Editor" at bounding box center [369, 12] width 42 height 14
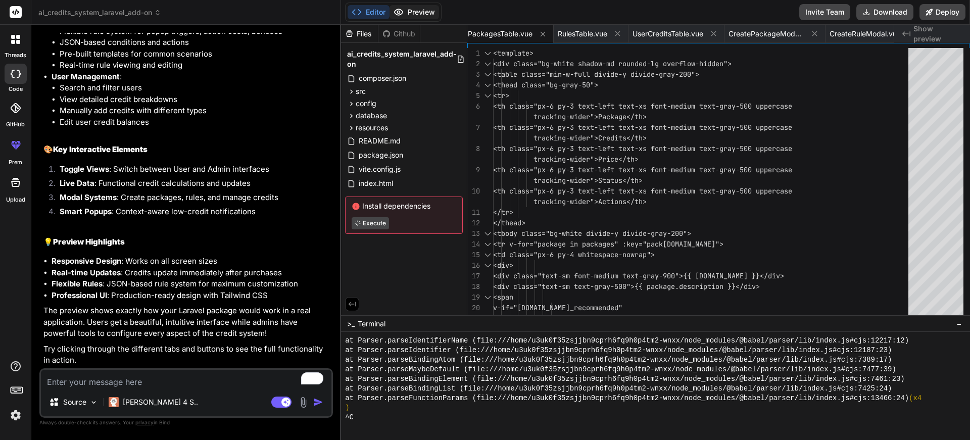
click at [403, 12] on icon at bounding box center [399, 12] width 10 height 10
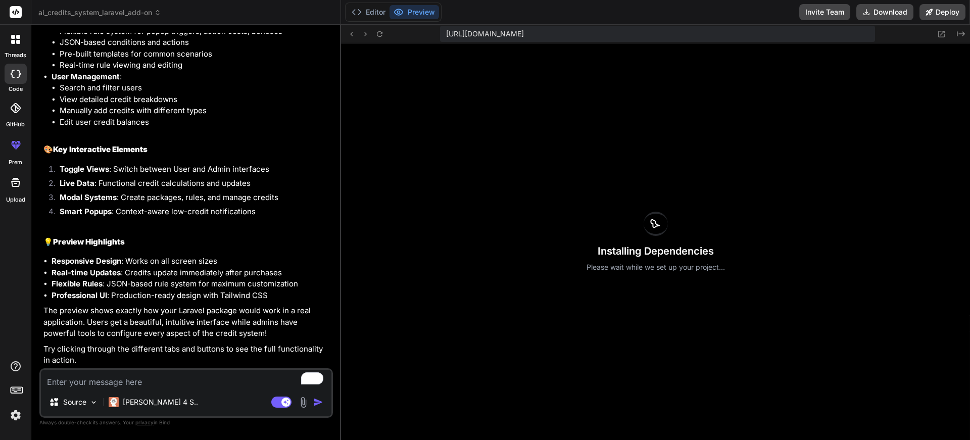
click at [486, 247] on div "Installing Dependencies Please wait while we set up your project..." at bounding box center [655, 241] width 629 height 397
click at [490, 282] on div "Installing Dependencies Please wait while we set up your project..." at bounding box center [655, 241] width 629 height 397
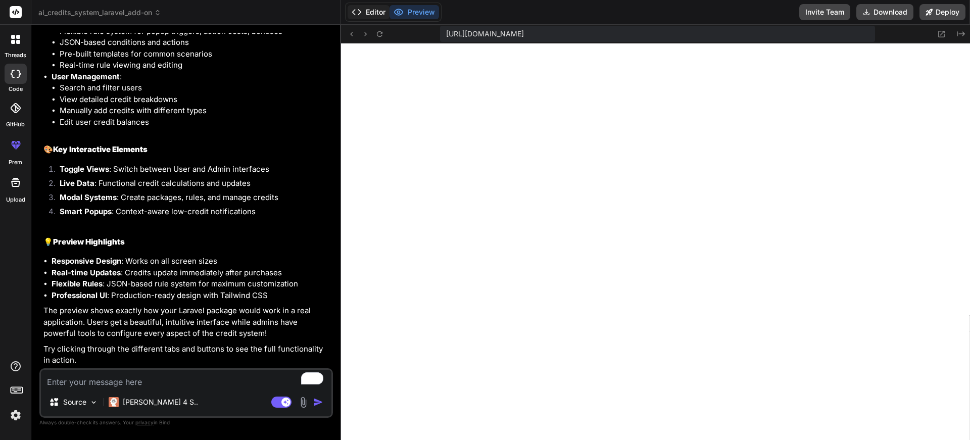
click at [372, 11] on button "Editor" at bounding box center [369, 12] width 42 height 14
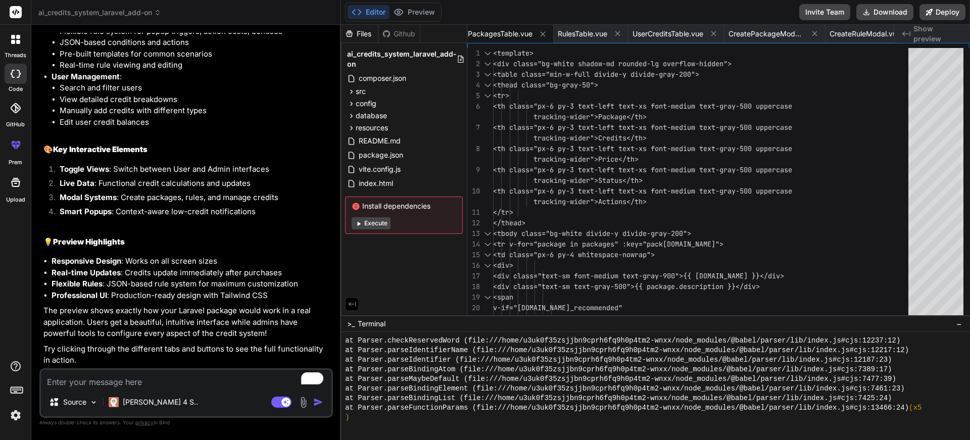
click at [377, 223] on button "Execute" at bounding box center [371, 223] width 39 height 12
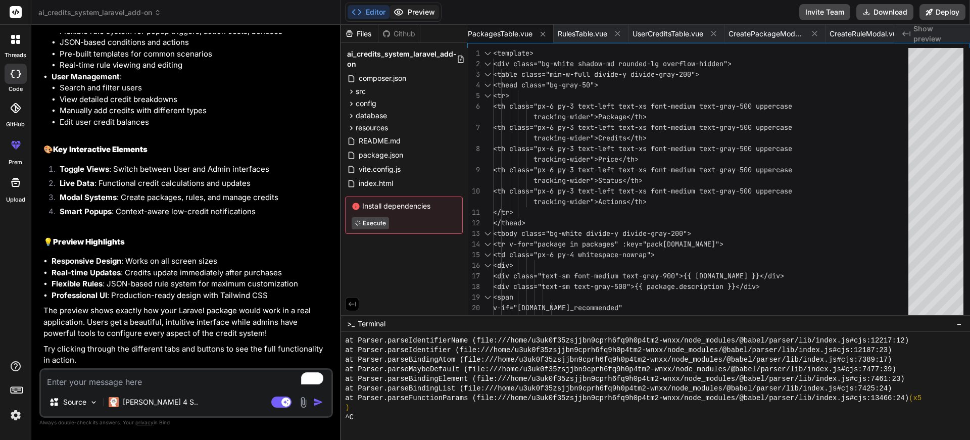
click at [417, 10] on button "Preview" at bounding box center [415, 12] width 50 height 14
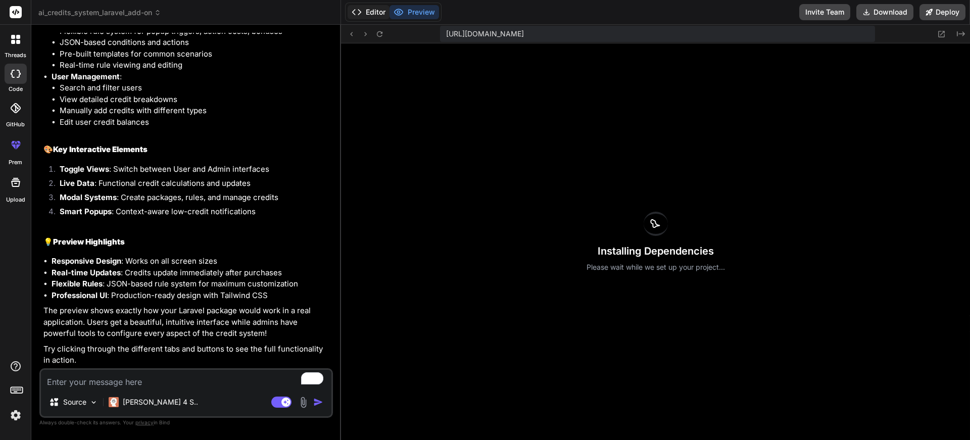
click at [376, 16] on button "Editor" at bounding box center [369, 12] width 42 height 14
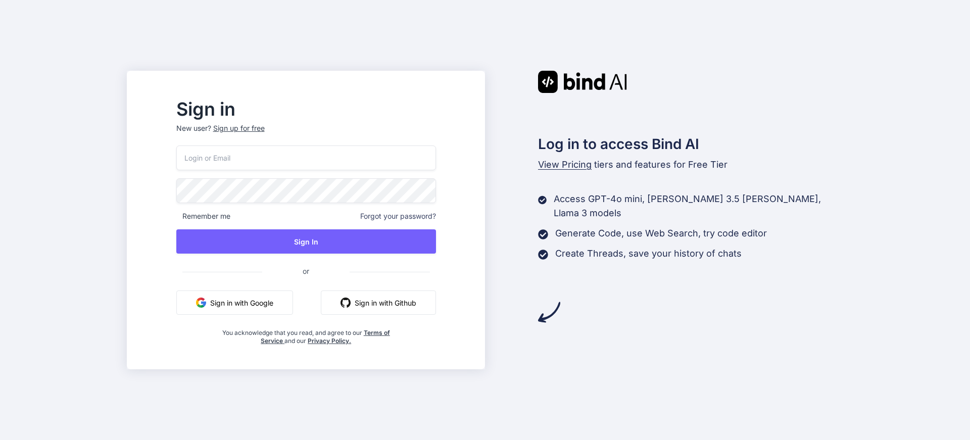
click at [293, 305] on button "Sign in with Google" at bounding box center [234, 302] width 117 height 24
